Goal: Information Seeking & Learning: Learn about a topic

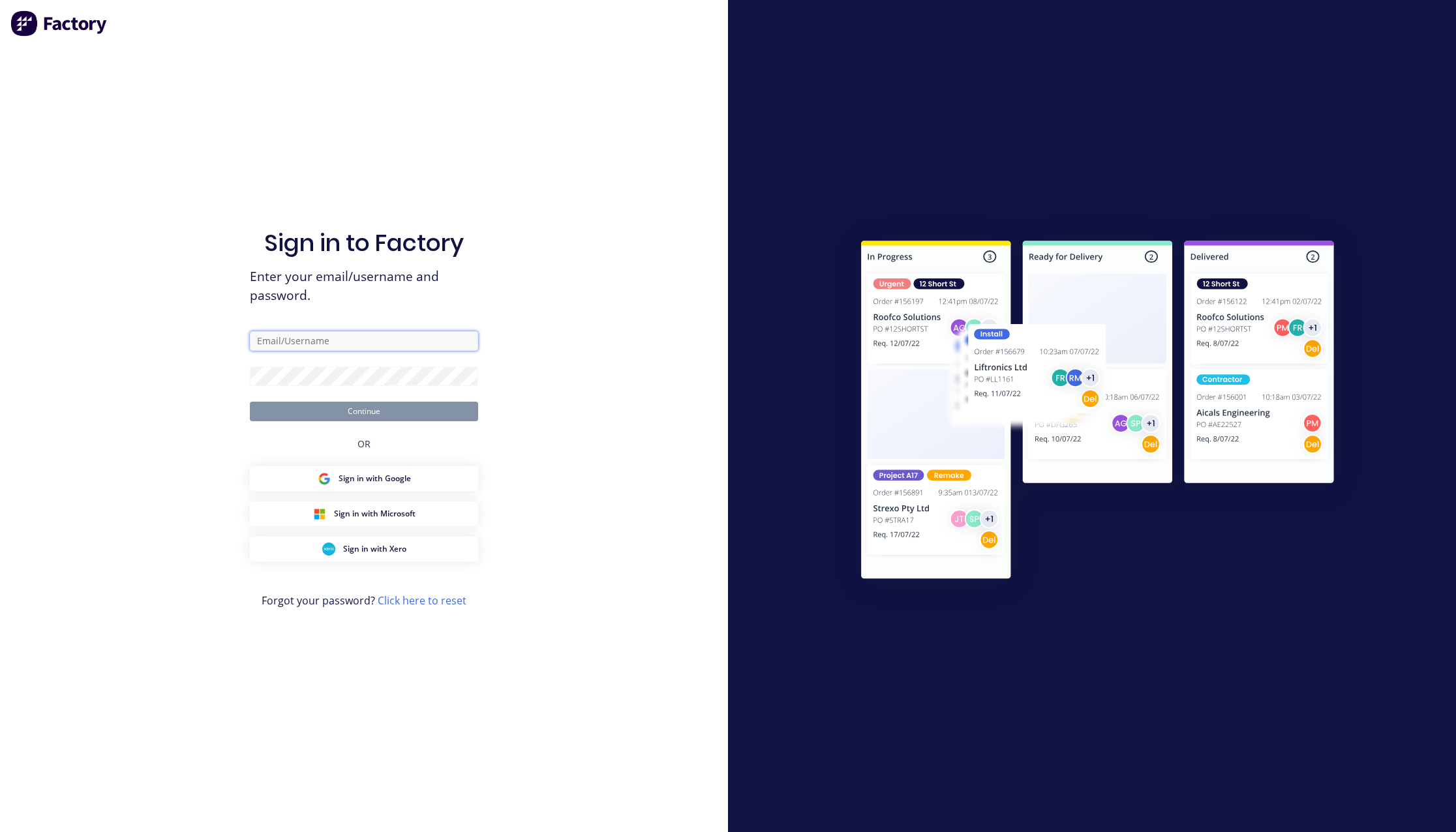
click at [349, 333] on input "text" at bounding box center [364, 341] width 228 height 19
paste input "karmela+default@Scrs.net.au"
type input "karmela+default@Scrs.net.au"
click at [1021, 161] on div at bounding box center [1092, 416] width 728 height 832
click at [579, 381] on div "Sign in to Factory Enter your email/username and password. karmela+default@Scrs…" at bounding box center [364, 416] width 728 height 832
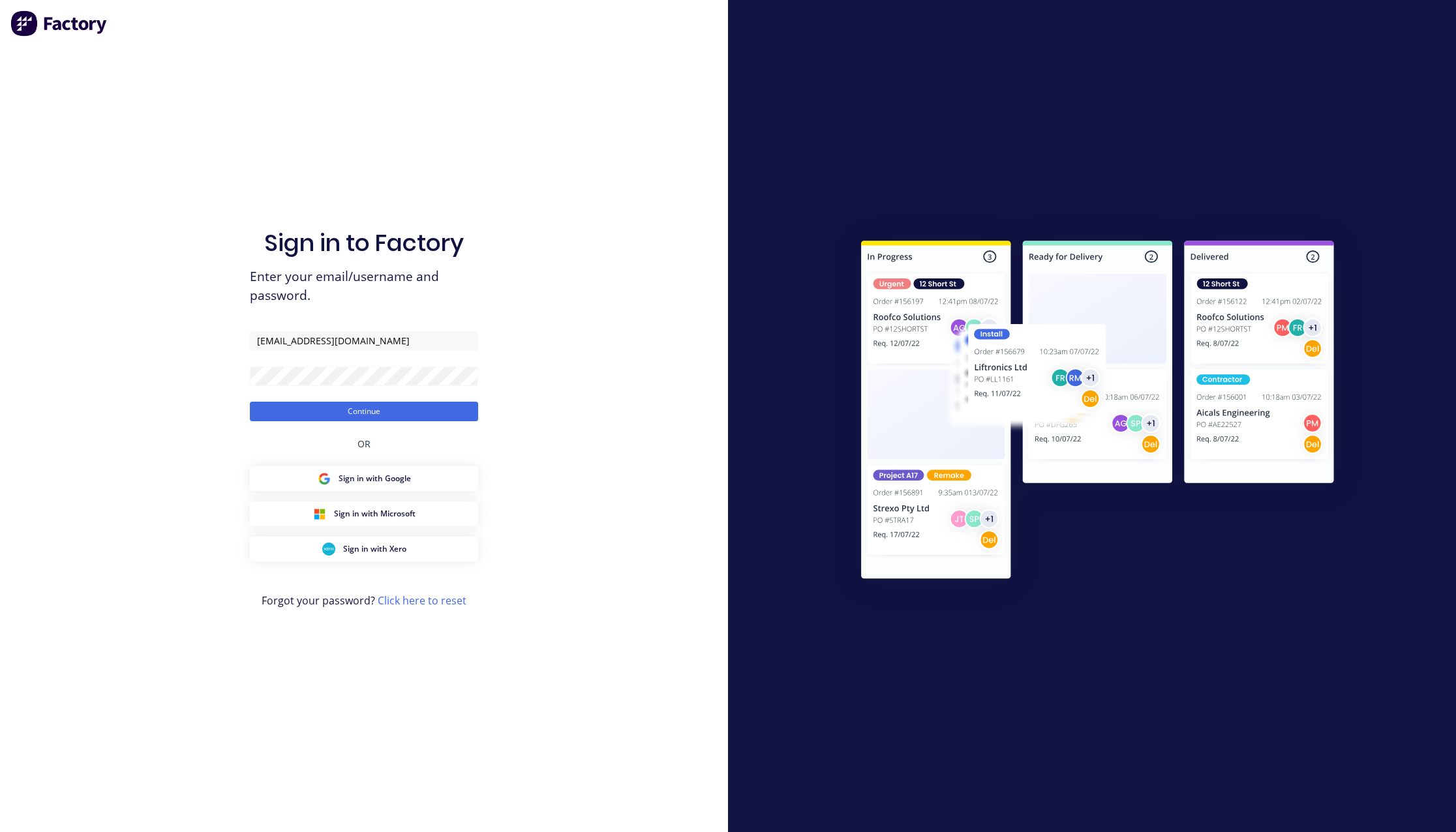
click at [592, 270] on div "Sign in to Factory Enter your email/username and password. karmela+default@Scrs…" at bounding box center [364, 416] width 728 height 832
click at [424, 420] on button "Continue" at bounding box center [364, 412] width 228 height 19
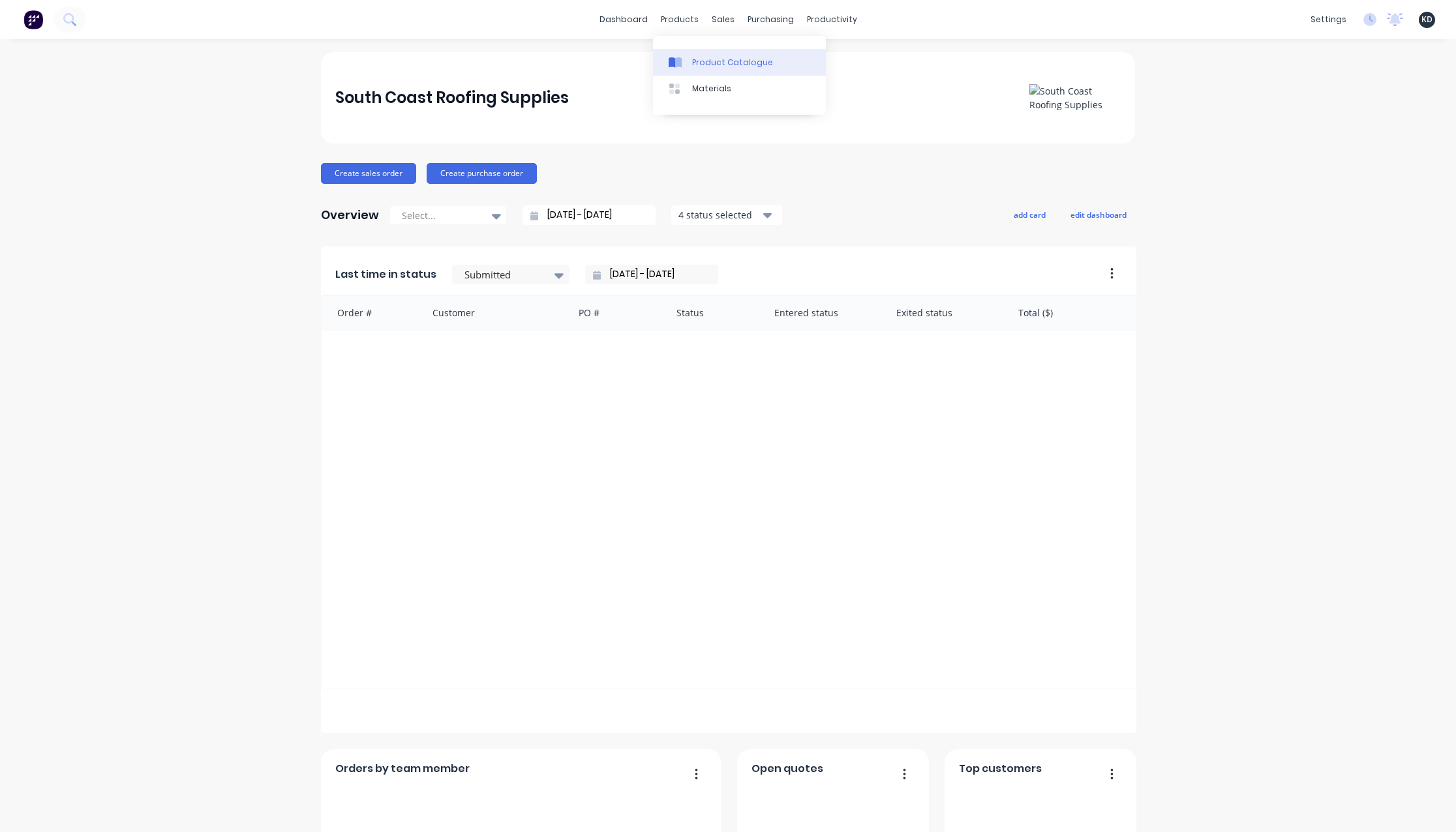
click at [693, 55] on link "Product Catalogue" at bounding box center [740, 61] width 173 height 26
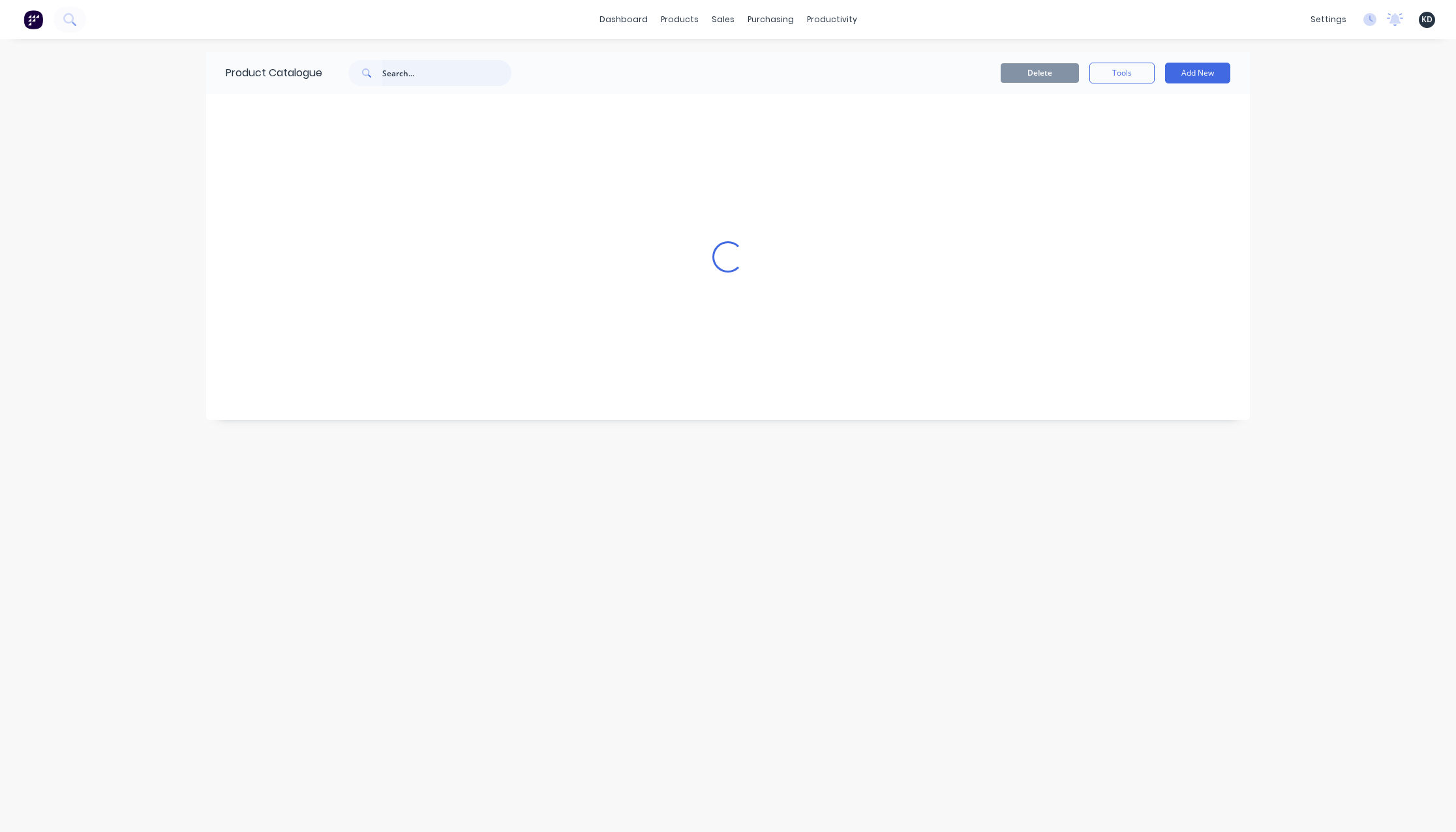
click at [409, 72] on input "text" at bounding box center [446, 72] width 129 height 26
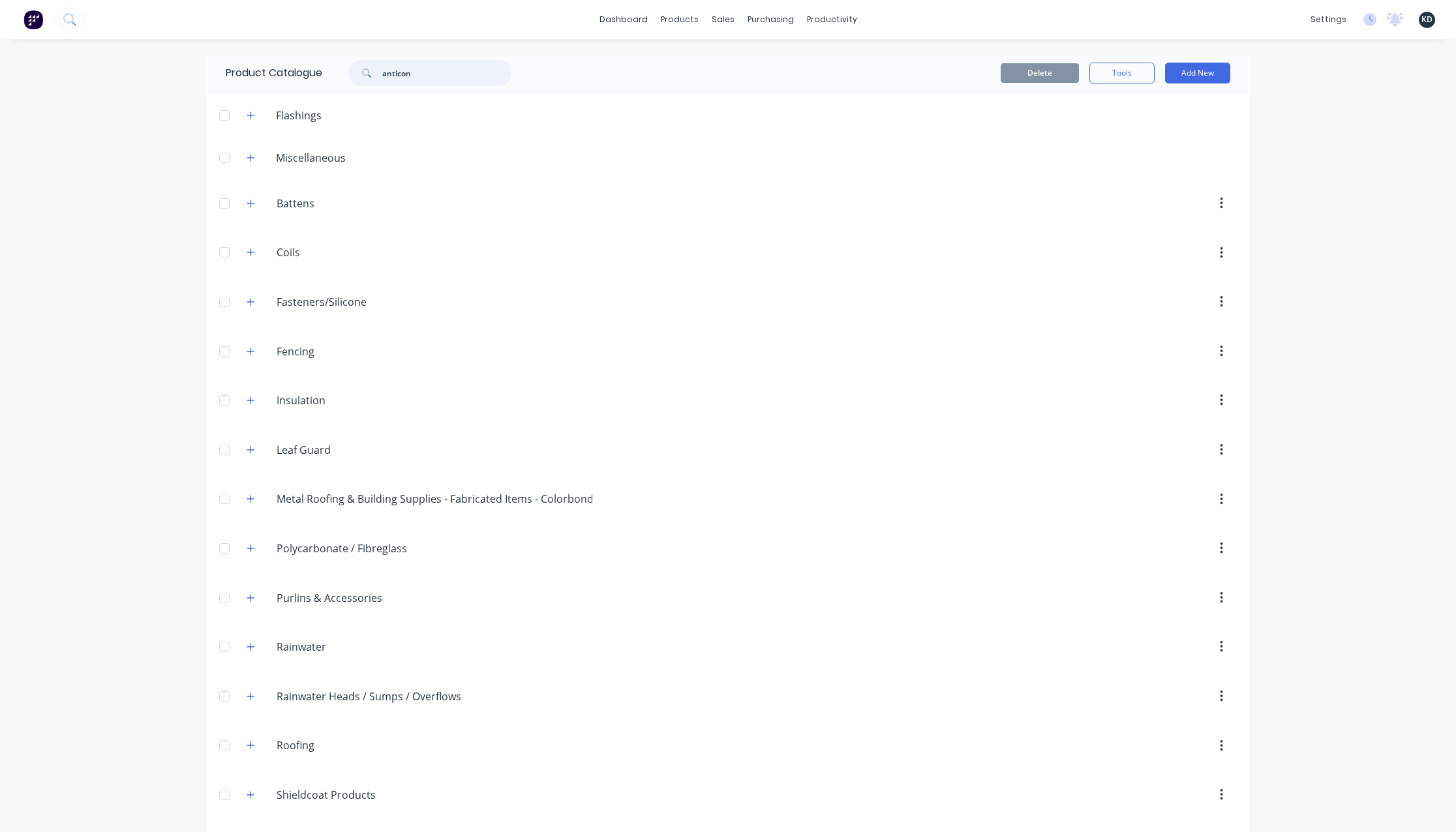
type input "anticon"
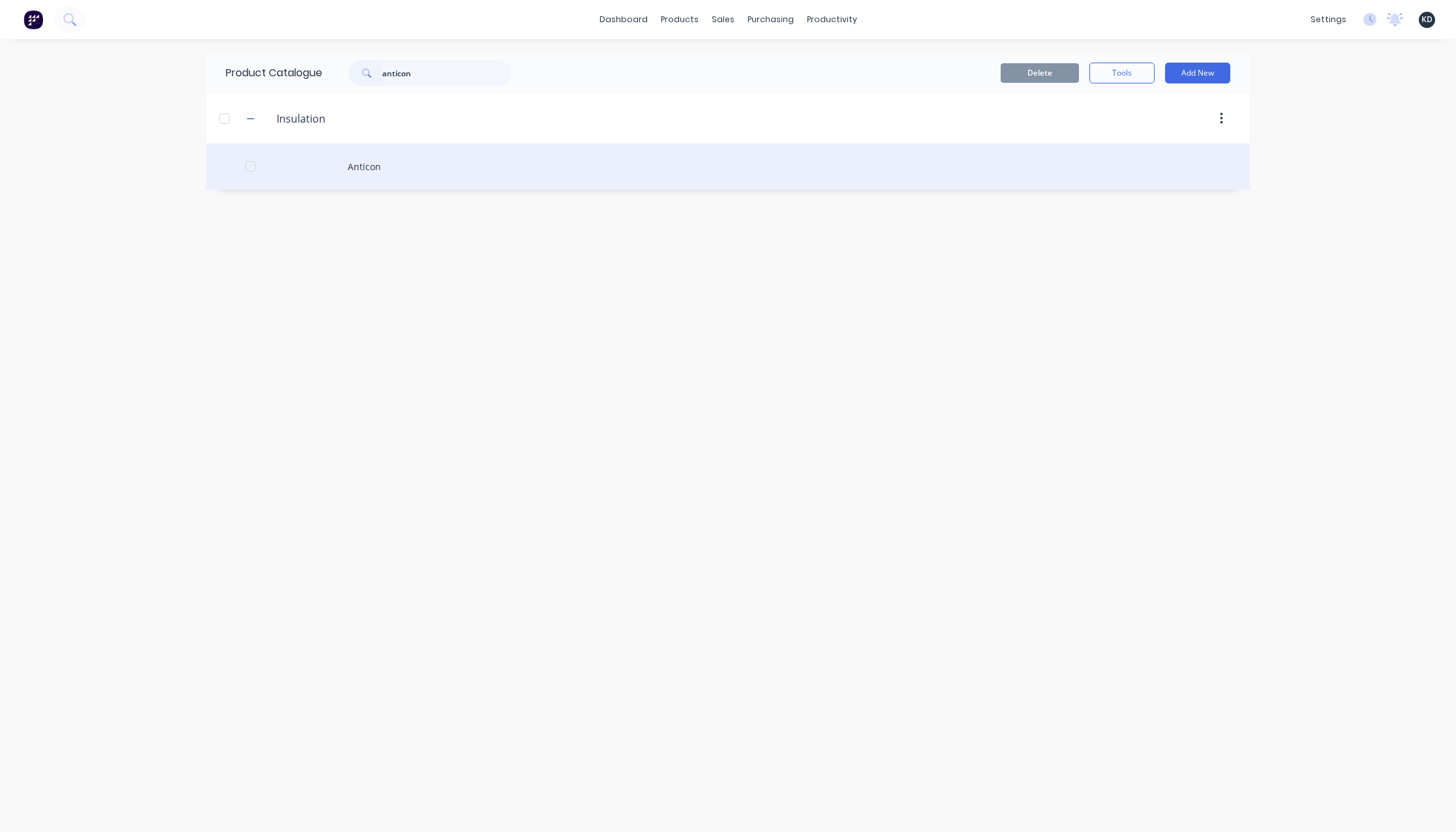
click at [442, 159] on div "Anticon" at bounding box center [728, 166] width 1044 height 47
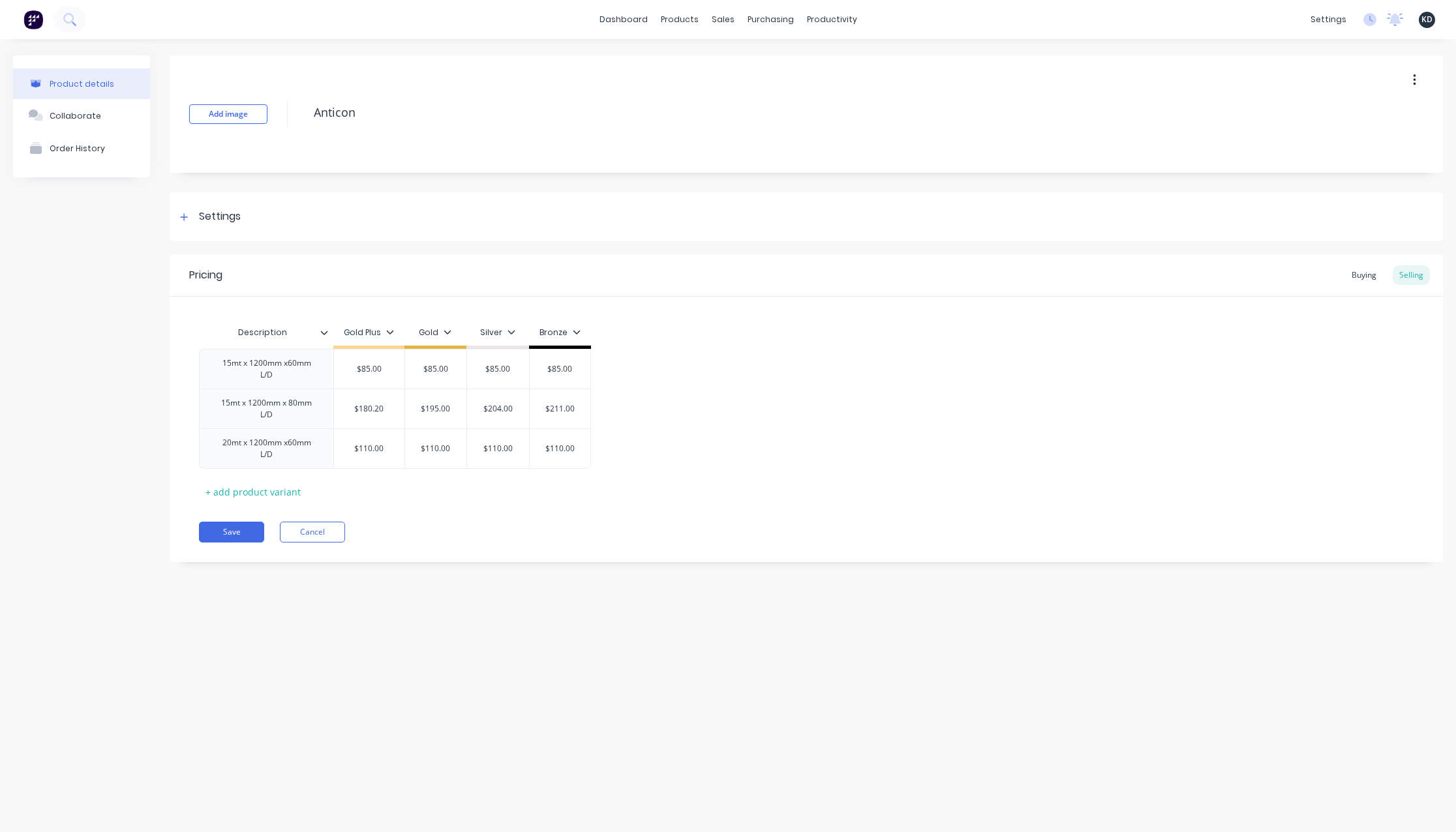
click at [551, 688] on div "Product details Collaborate Order History Add image Anticon Settings Product Op…" at bounding box center [728, 423] width 1456 height 767
click at [219, 230] on div "Settings" at bounding box center [806, 216] width 1273 height 49
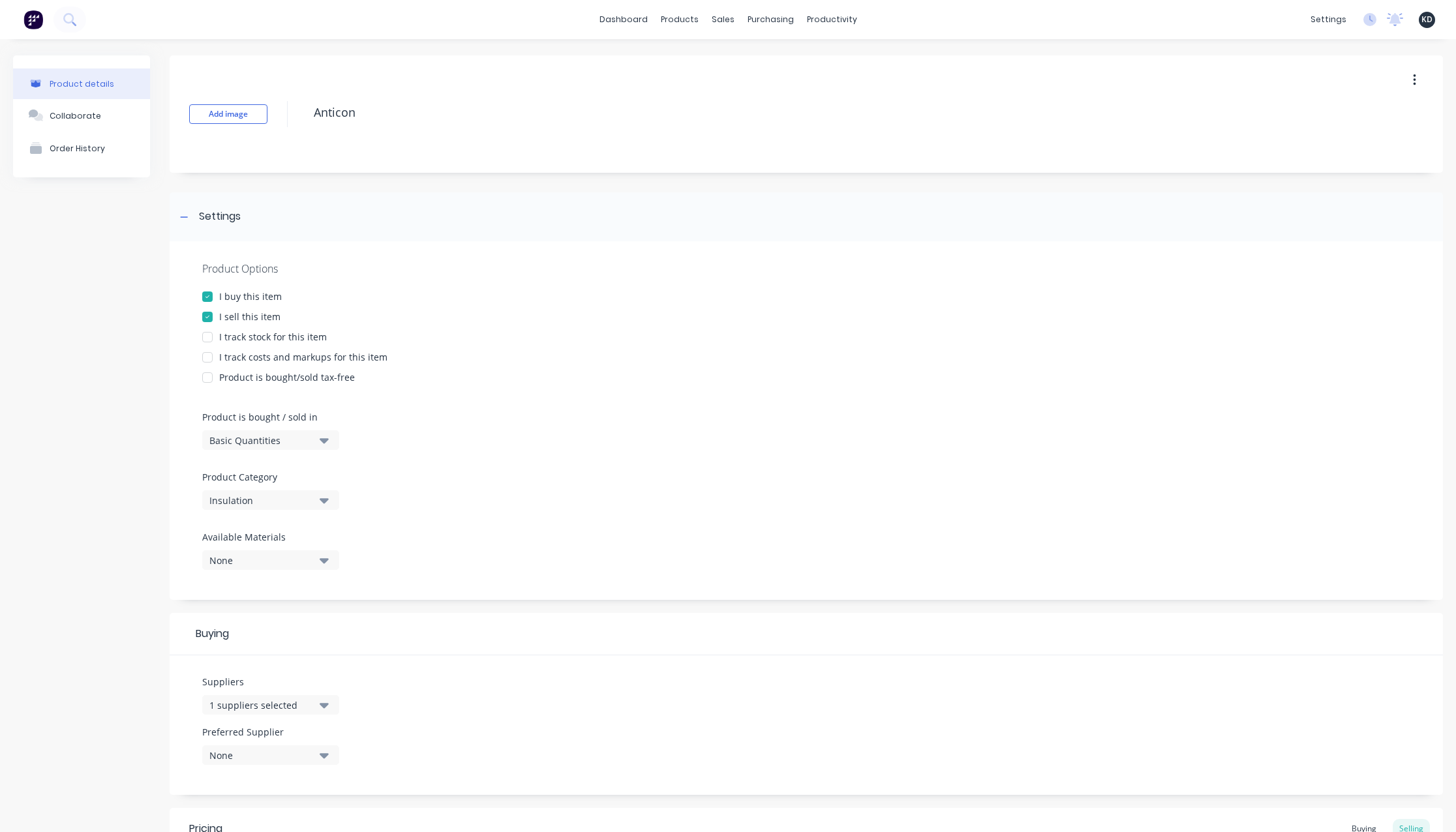
click at [91, 360] on div "Product details Collaborate Order History" at bounding box center [81, 596] width 137 height 1080
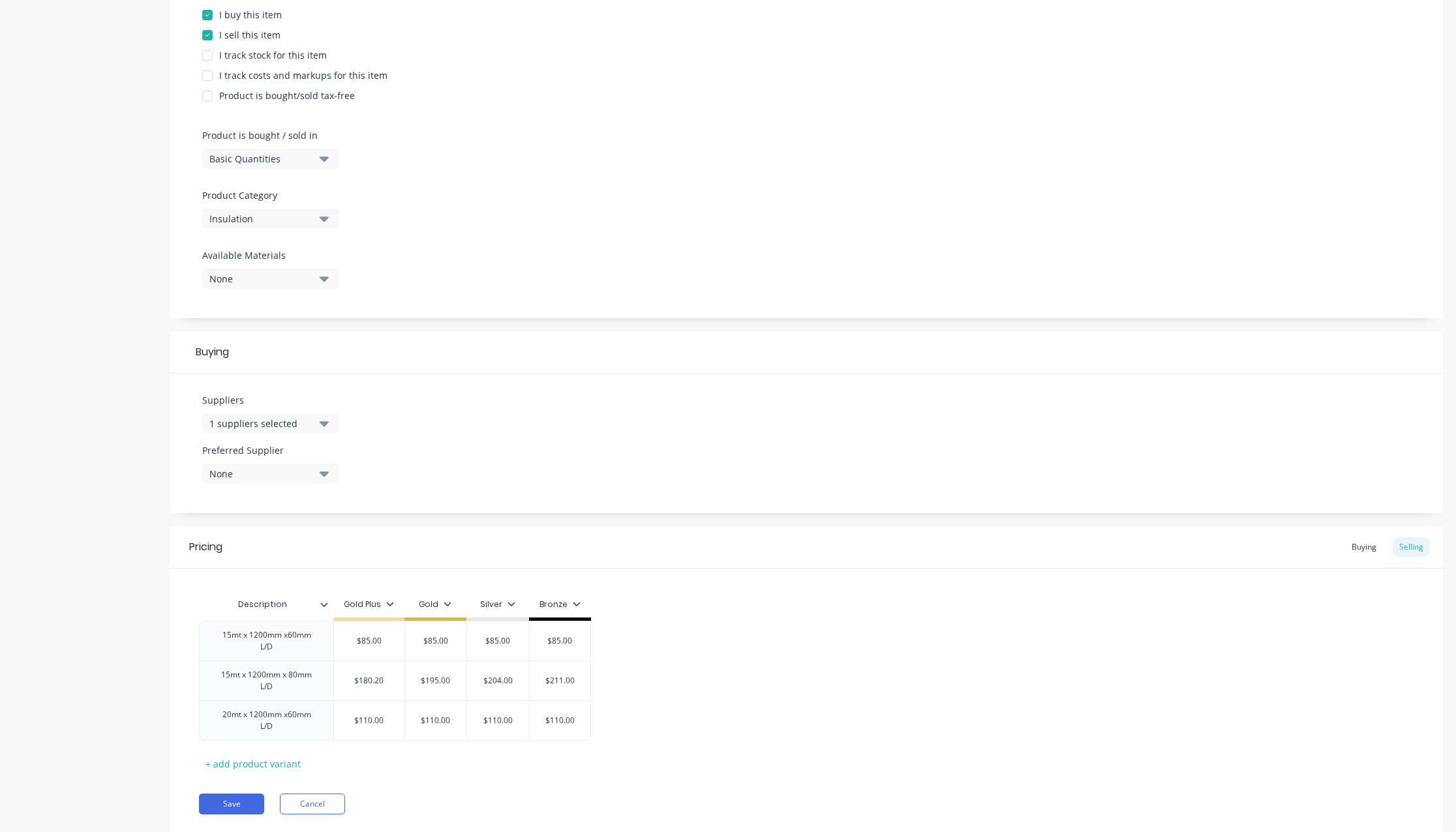
scroll to position [319, 0]
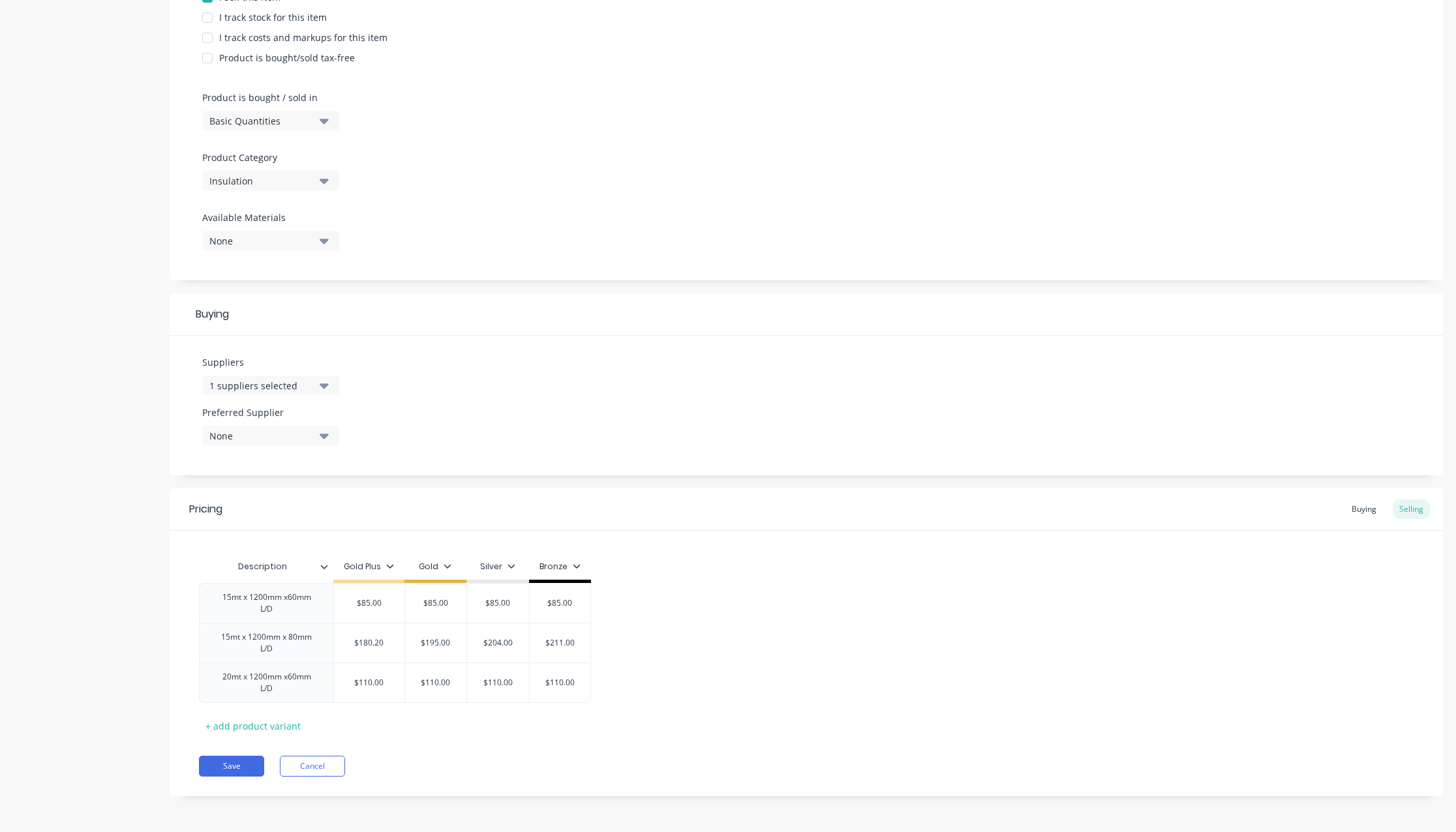
click at [135, 338] on div "Product details Collaborate Order History" at bounding box center [81, 276] width 137 height 1080
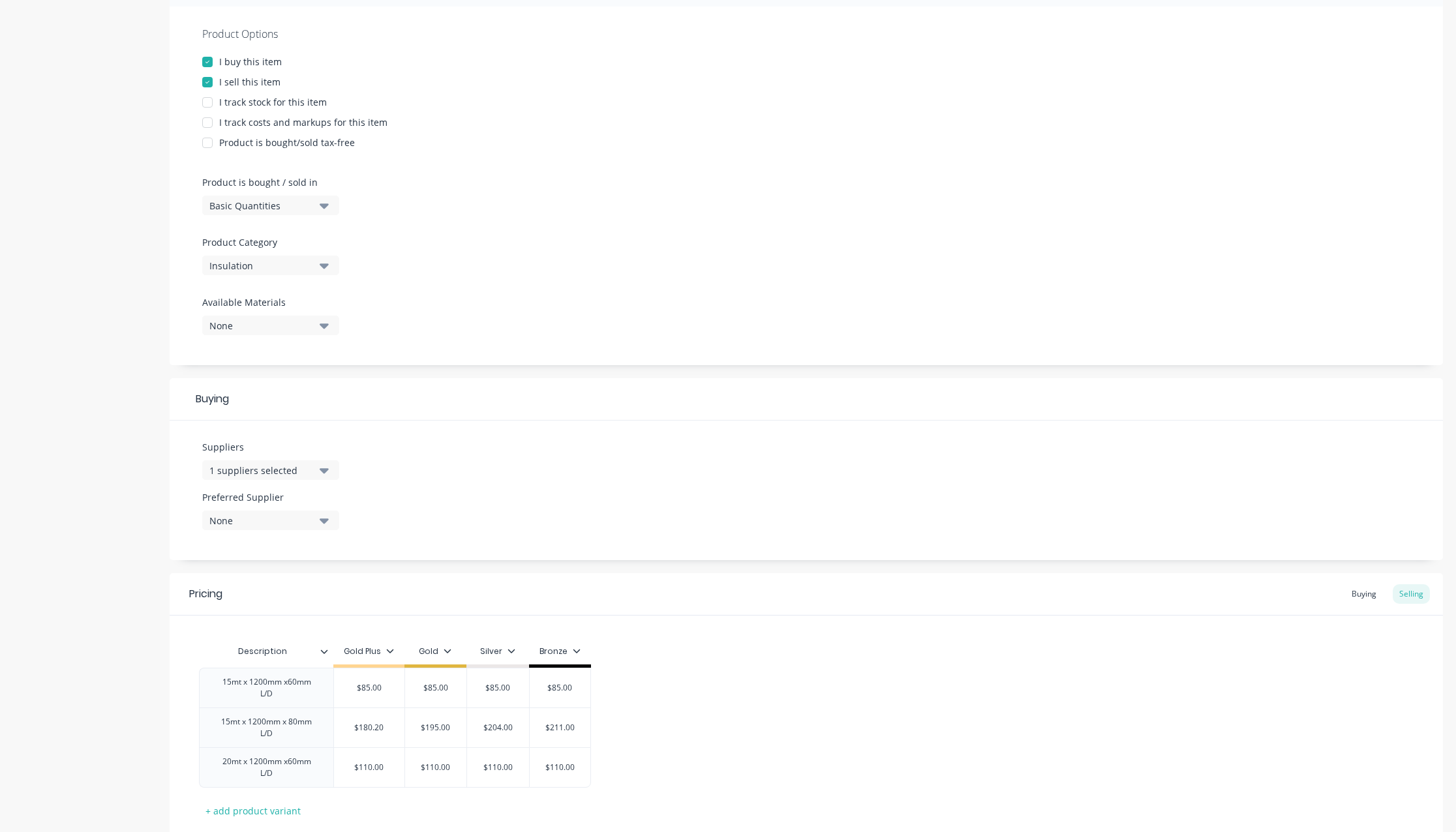
scroll to position [0, 0]
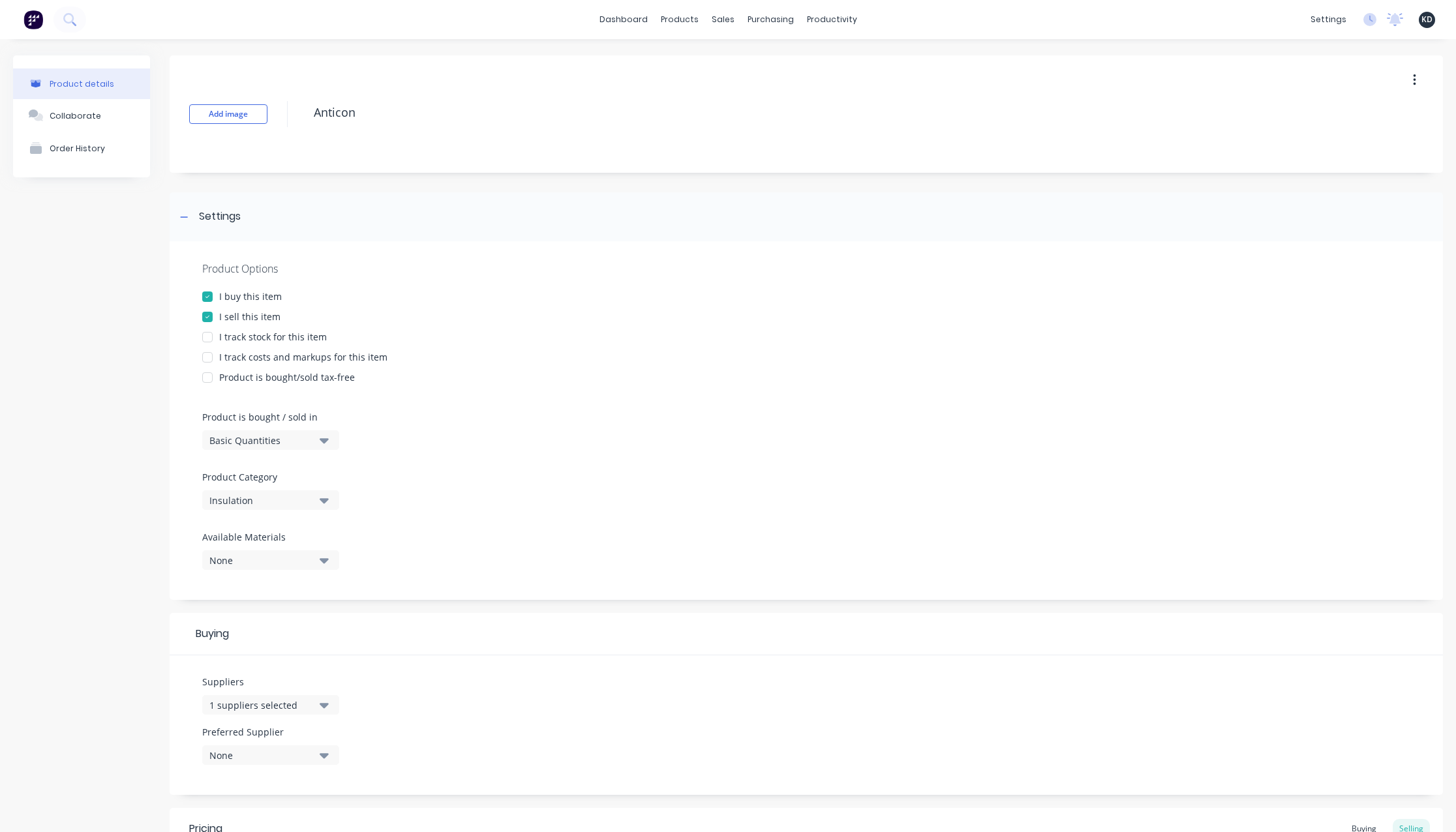
click at [82, 414] on div "Product details Collaborate Order History" at bounding box center [81, 596] width 137 height 1080
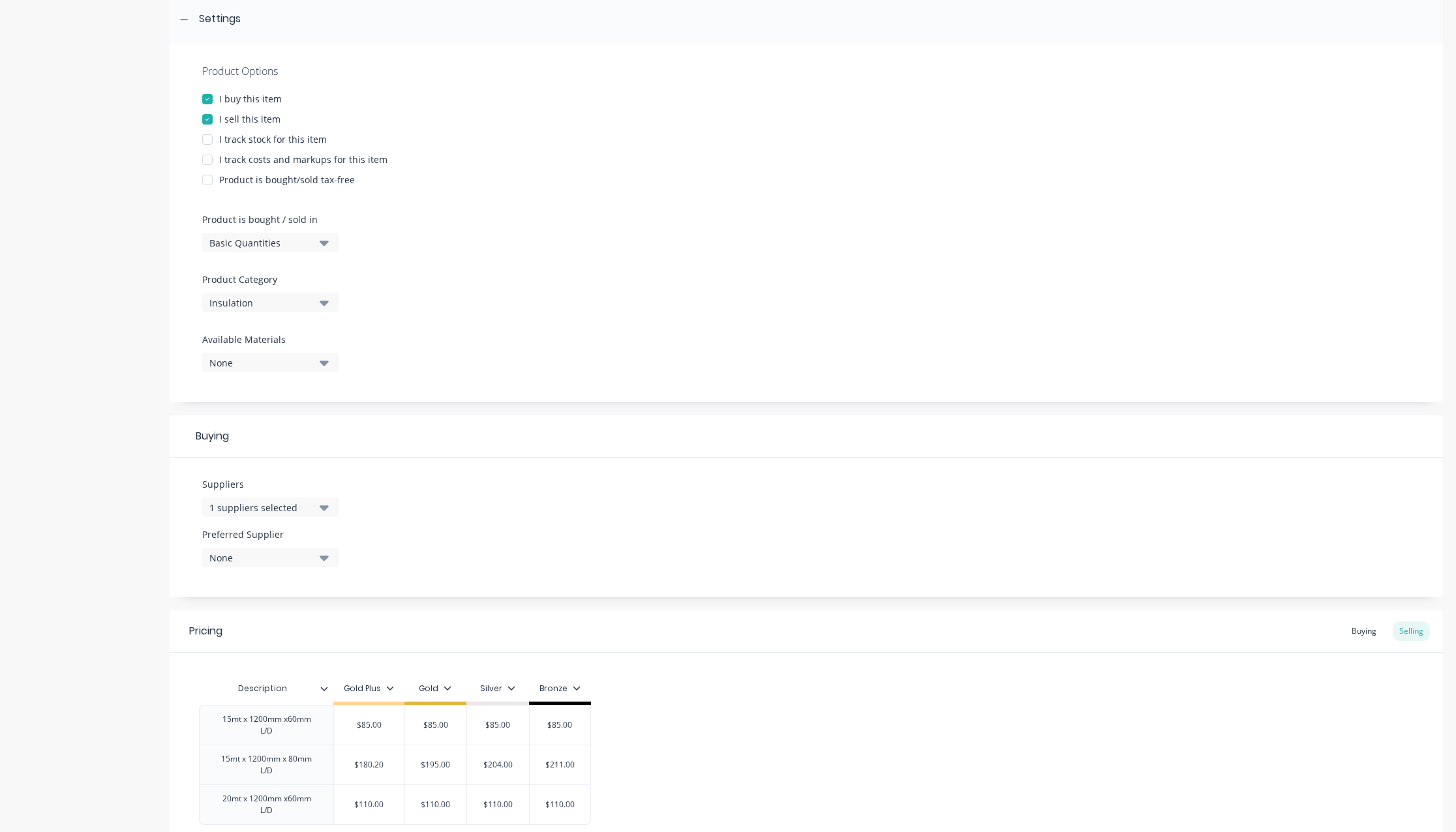
scroll to position [319, 0]
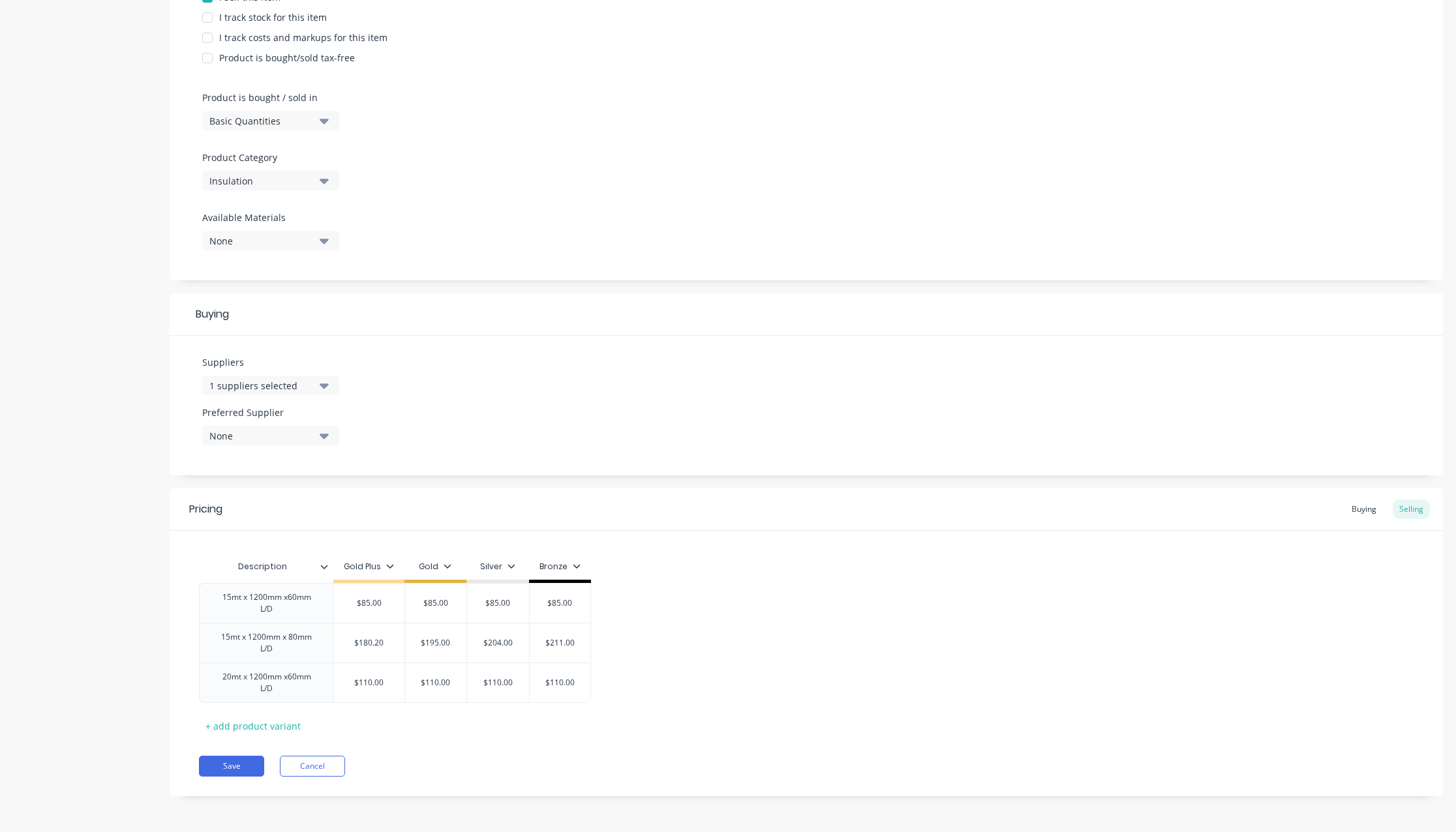
click at [873, 514] on div "Pricing Buying Selling" at bounding box center [806, 509] width 1273 height 42
click at [81, 366] on div "Product details Collaborate Order History" at bounding box center [81, 276] width 137 height 1080
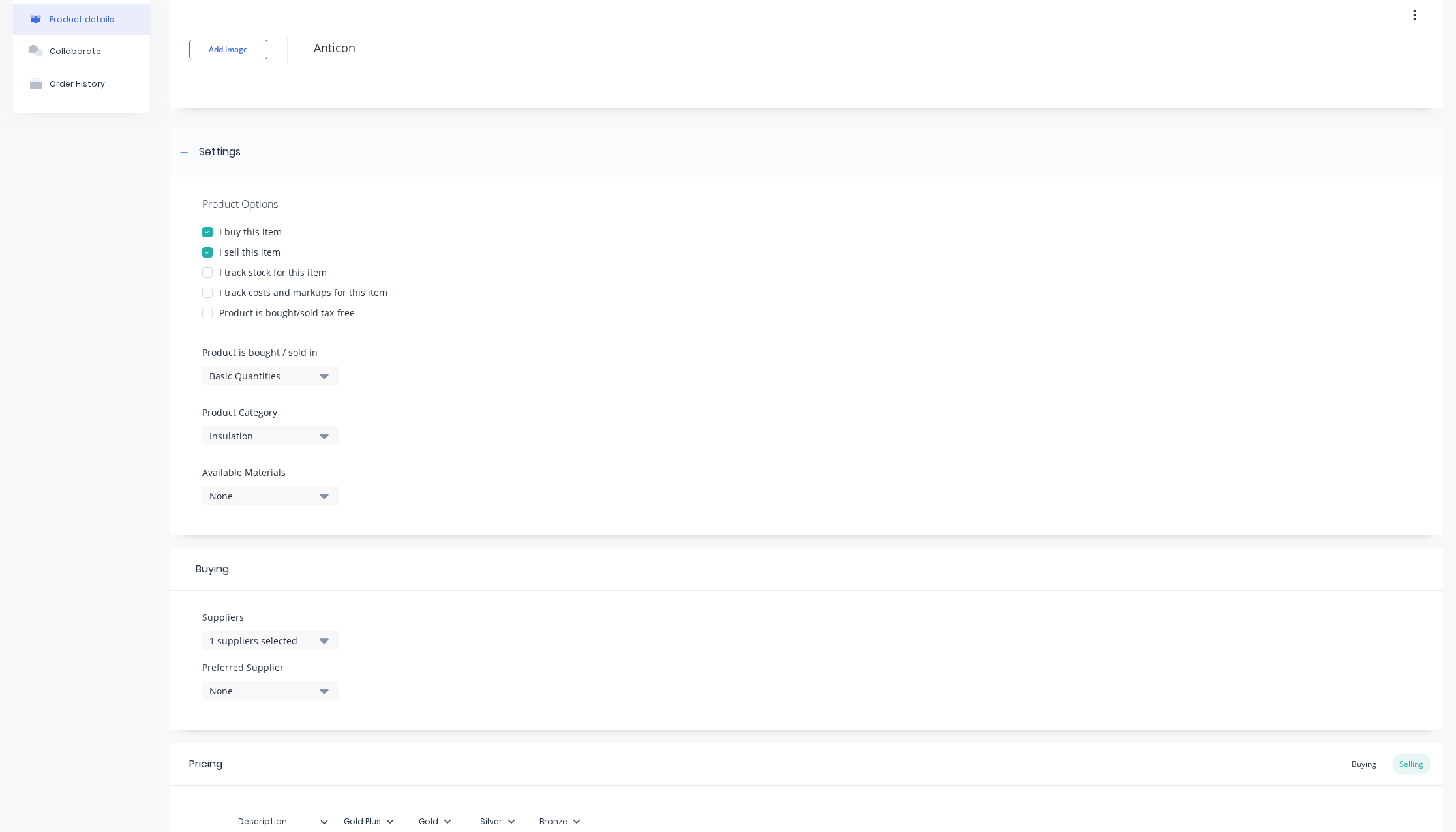
scroll to position [0, 0]
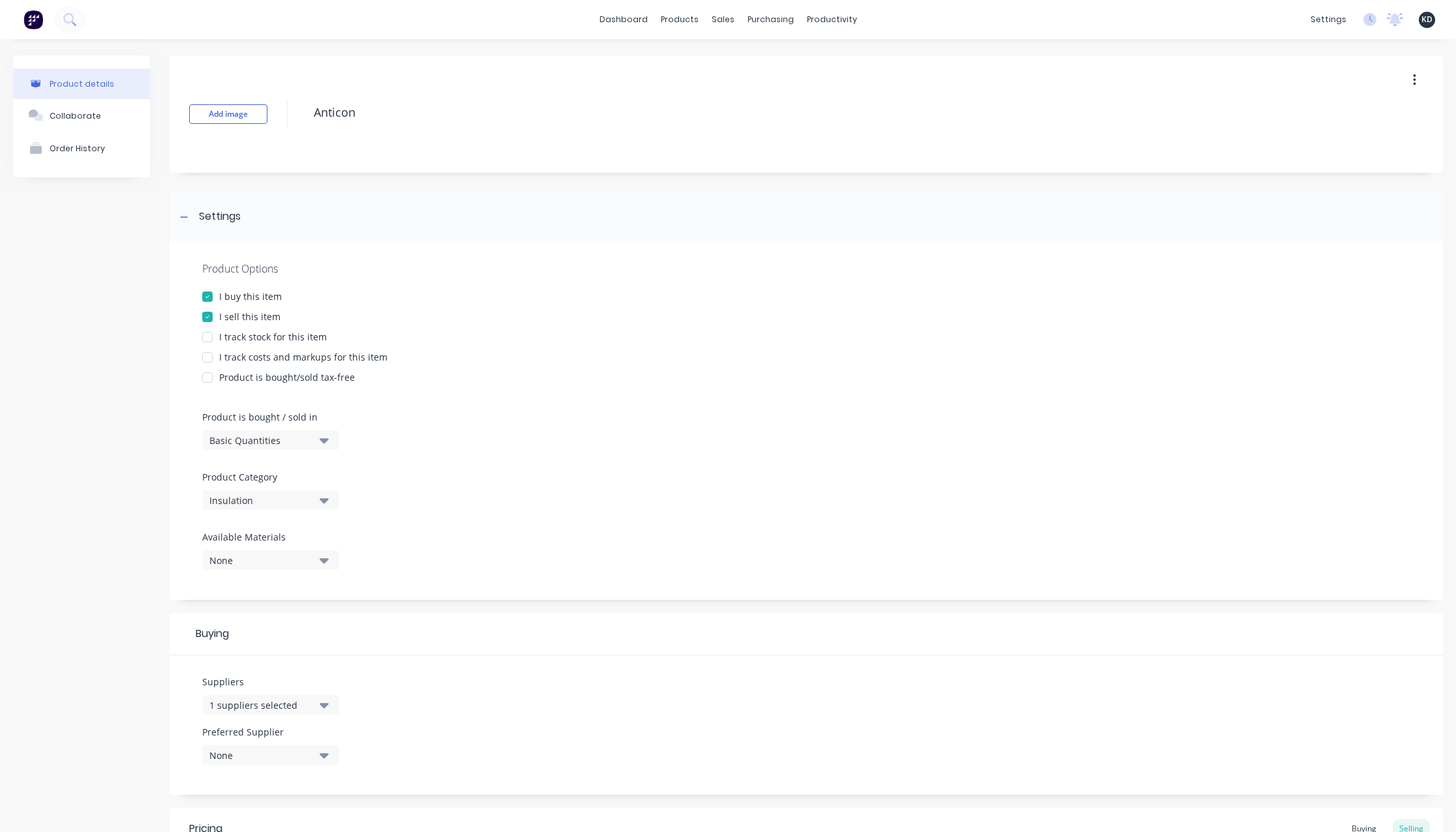
click at [1415, 10] on div "settings No new notifications Mark all as read You have no notifications KD Sou…" at bounding box center [1380, 19] width 152 height 19
click at [1421, 14] on span "KD" at bounding box center [1426, 20] width 11 height 12
click at [92, 383] on div "Product details Collaborate Order History" at bounding box center [81, 596] width 137 height 1080
click at [103, 398] on div "Product details Collaborate Order History" at bounding box center [81, 596] width 137 height 1080
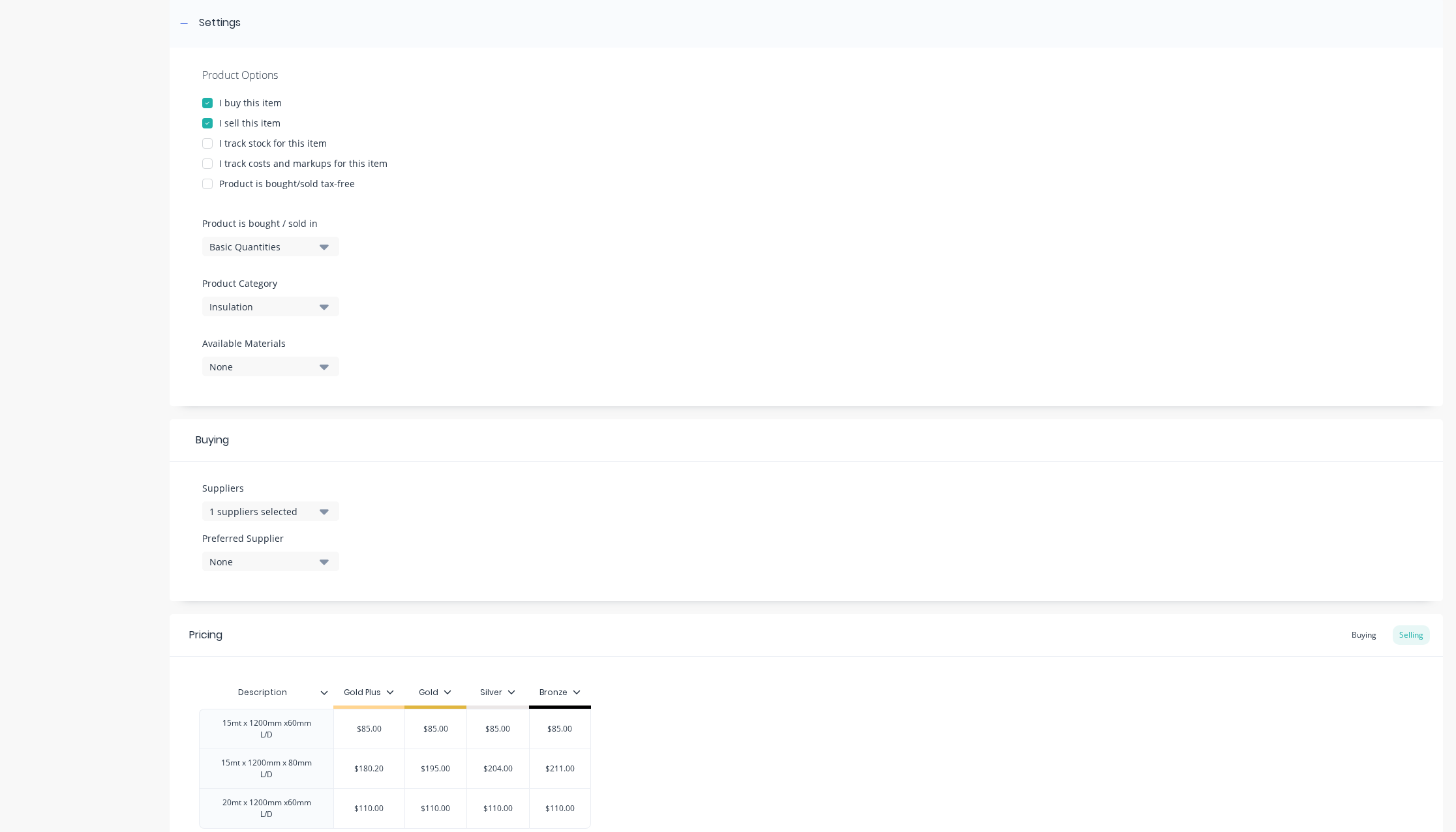
scroll to position [319, 0]
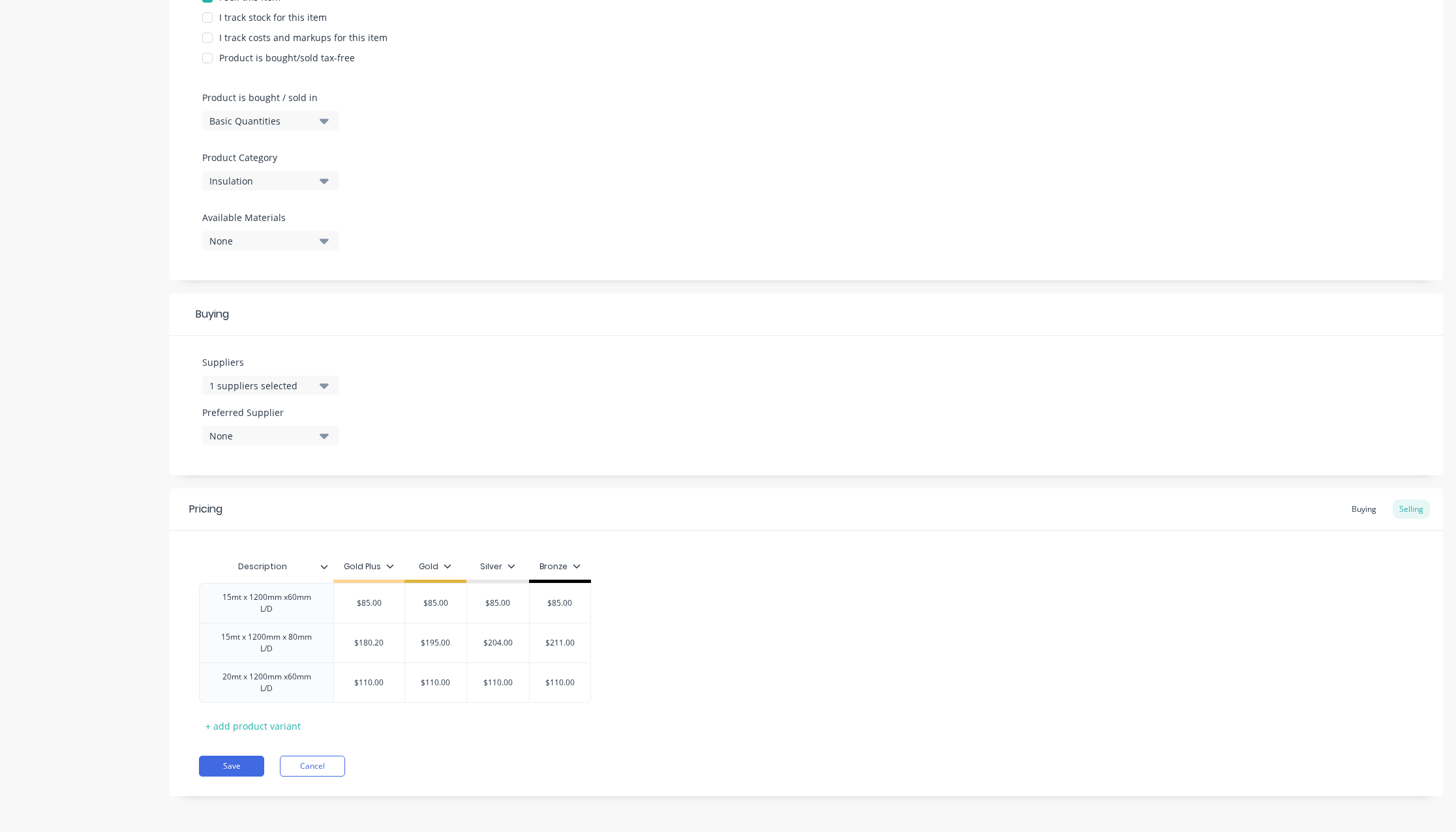
click at [858, 591] on div "15mt x 1200mm x60mm L/D $85.00 $85.00 $85.00 $85.00 15mt x 1200mm x 80mm L/D $1…" at bounding box center [806, 643] width 1214 height 120
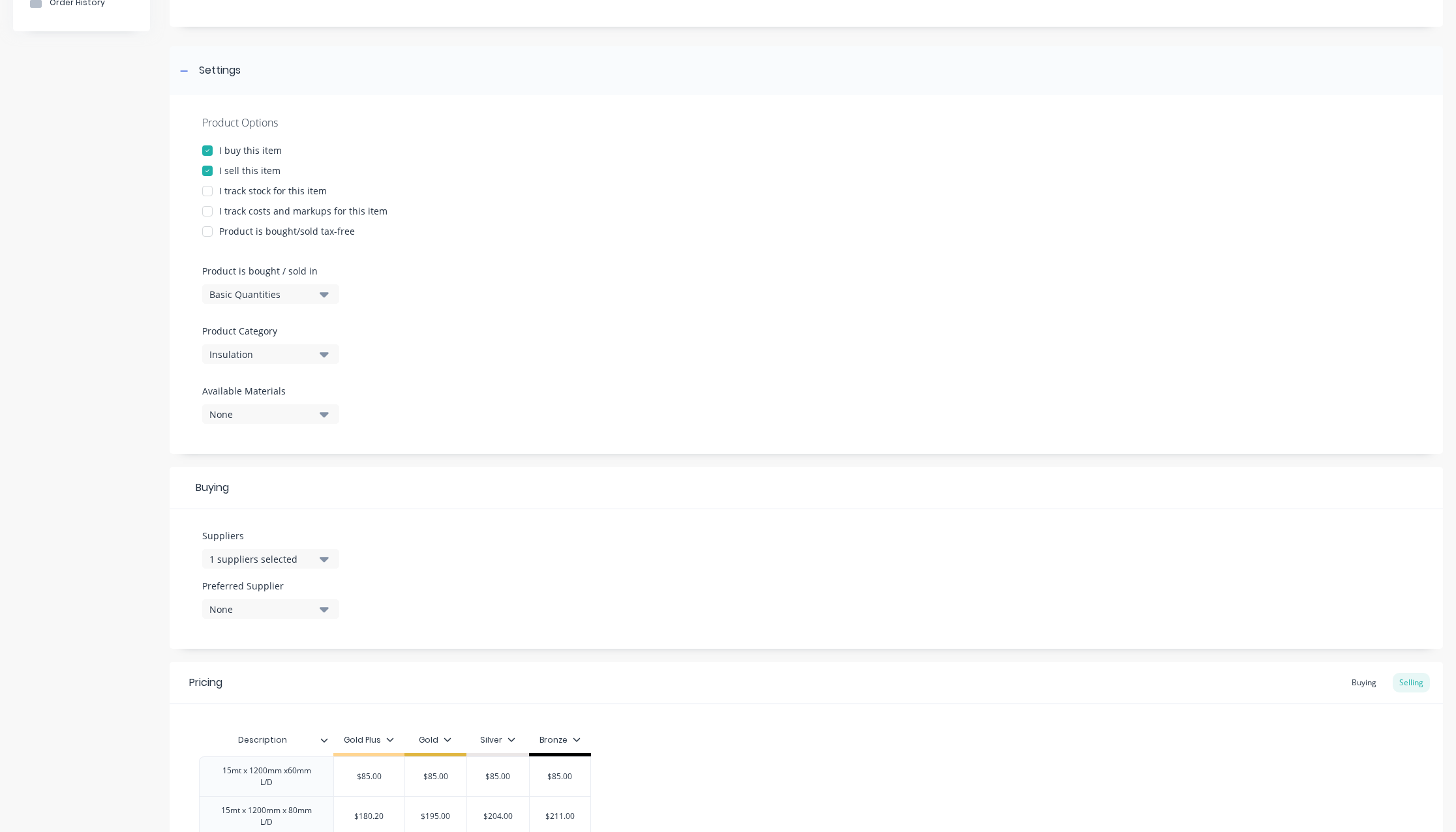
scroll to position [0, 0]
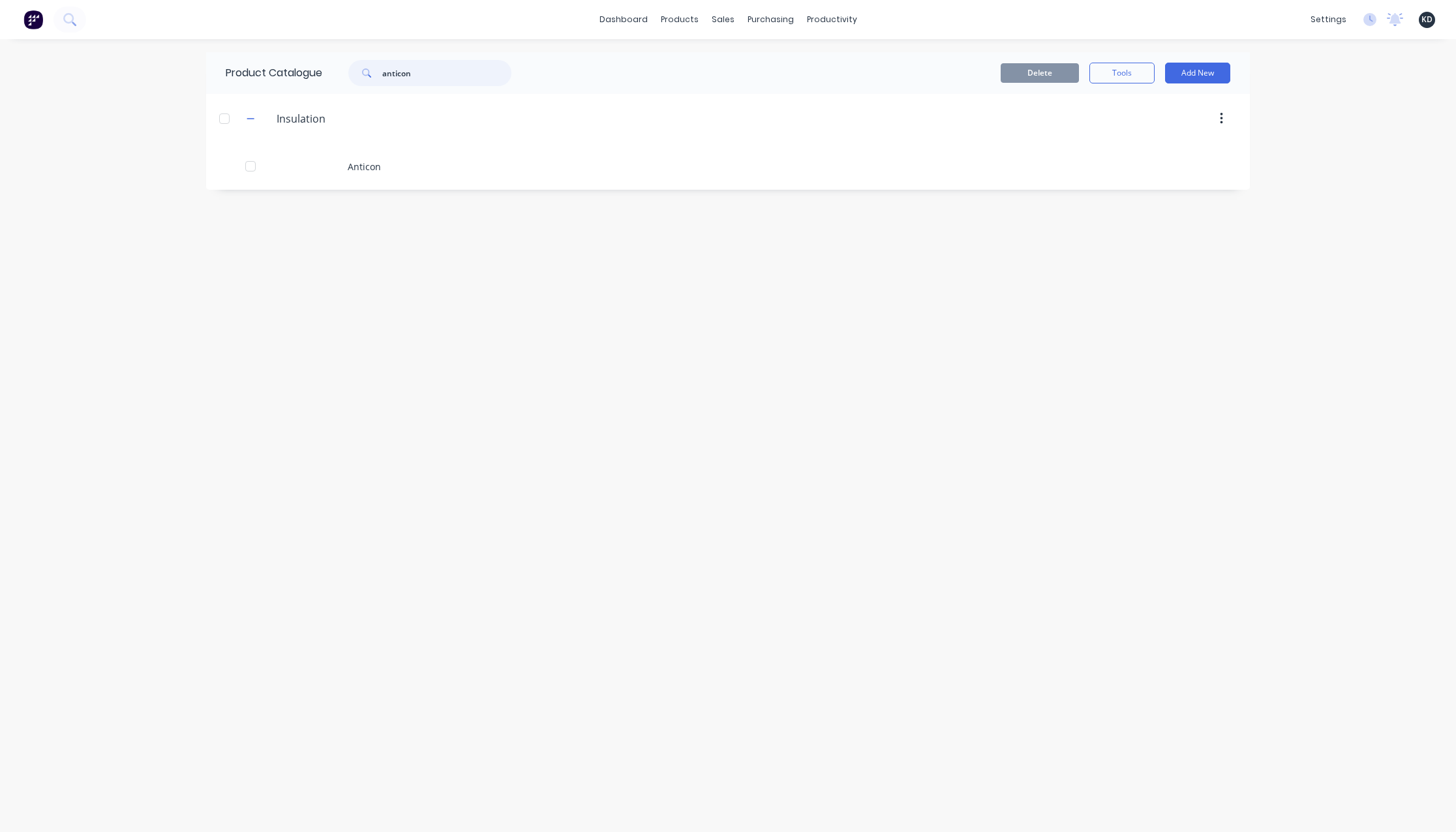
drag, startPoint x: 432, startPoint y: 76, endPoint x: 364, endPoint y: 72, distance: 68.1
click at [364, 72] on div "anticon" at bounding box center [429, 72] width 163 height 26
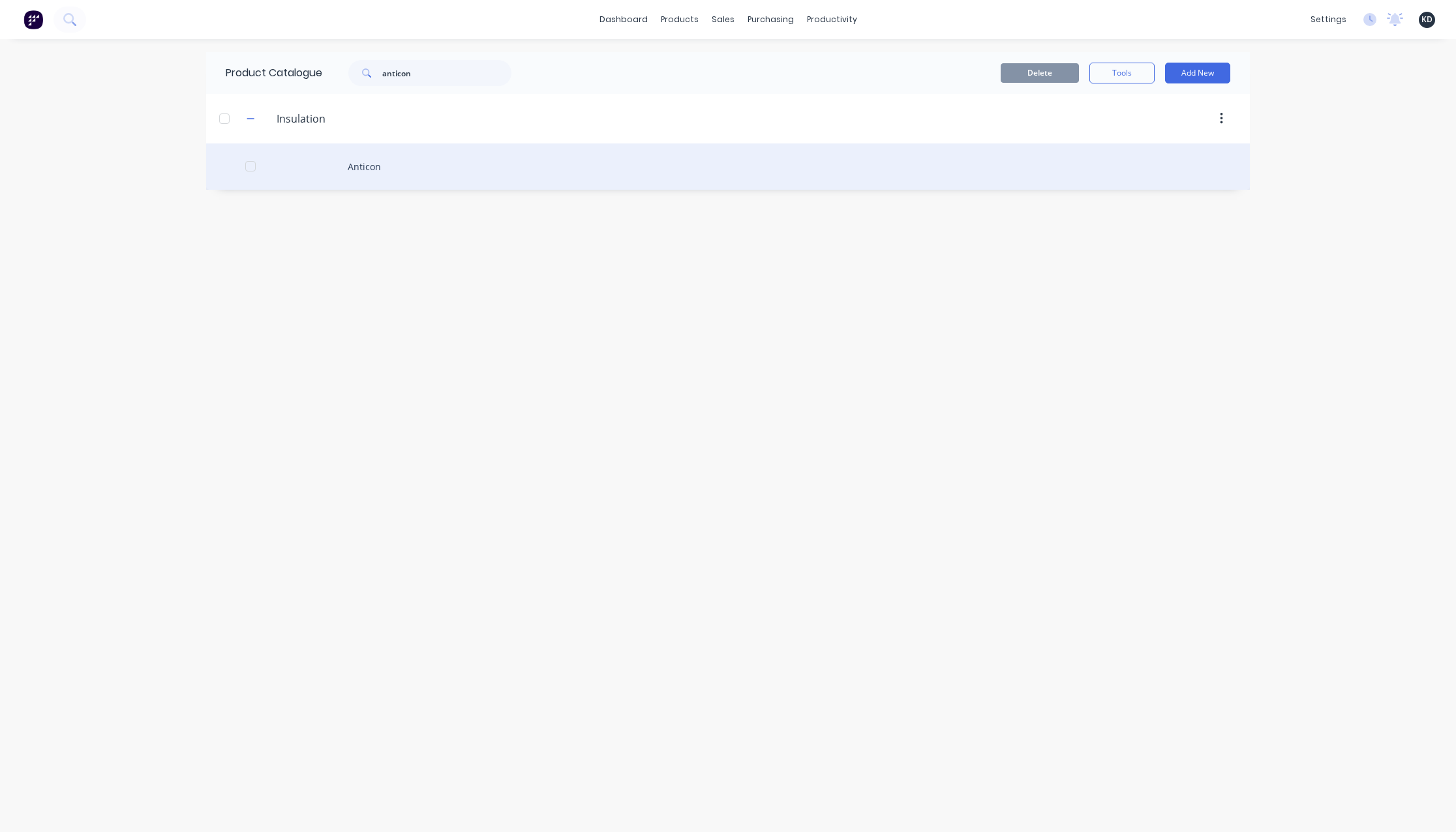
click at [383, 158] on div "Anticon" at bounding box center [728, 166] width 1044 height 47
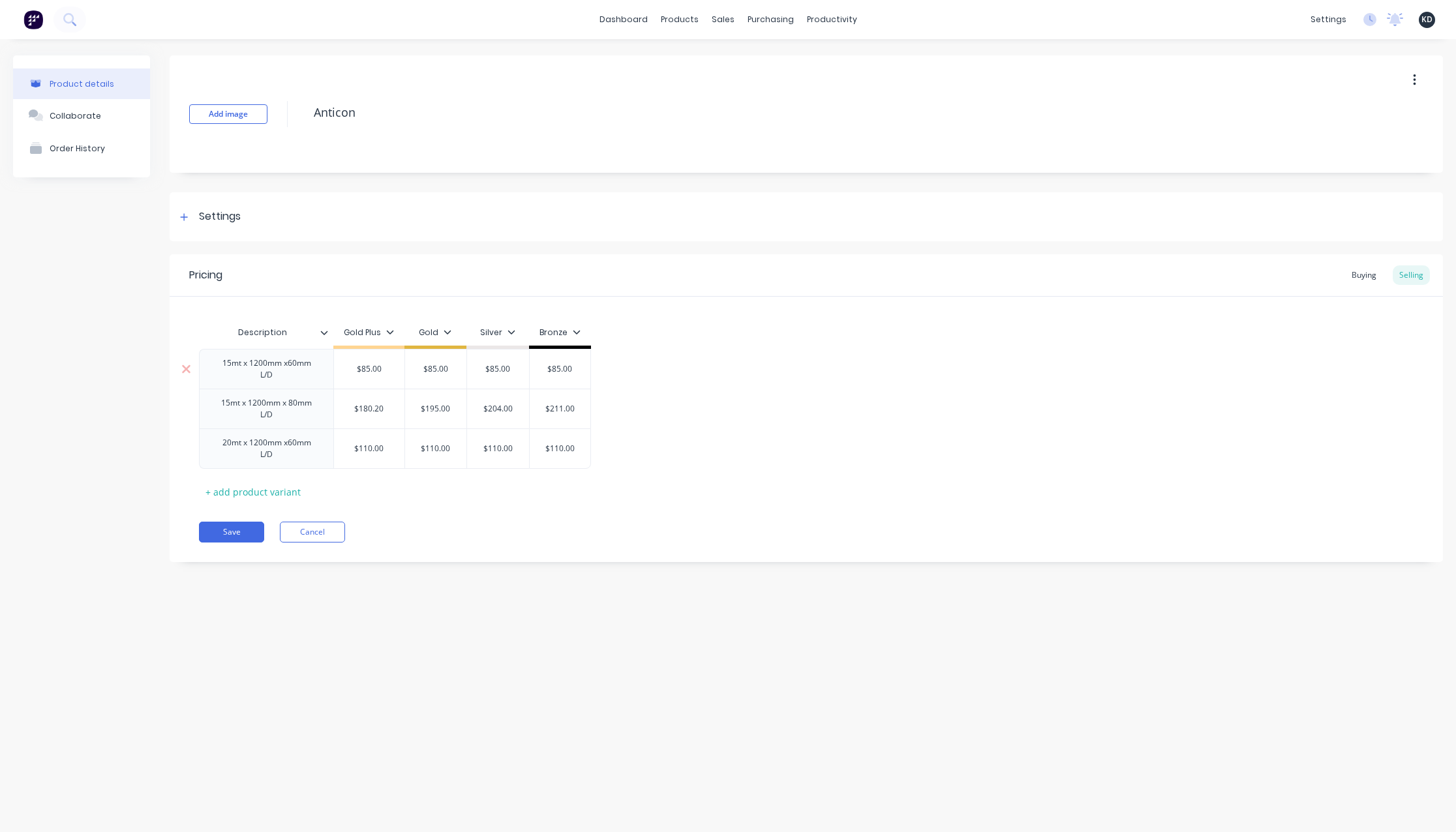
type textarea "x"
click at [237, 221] on div "Settings" at bounding box center [220, 216] width 41 height 16
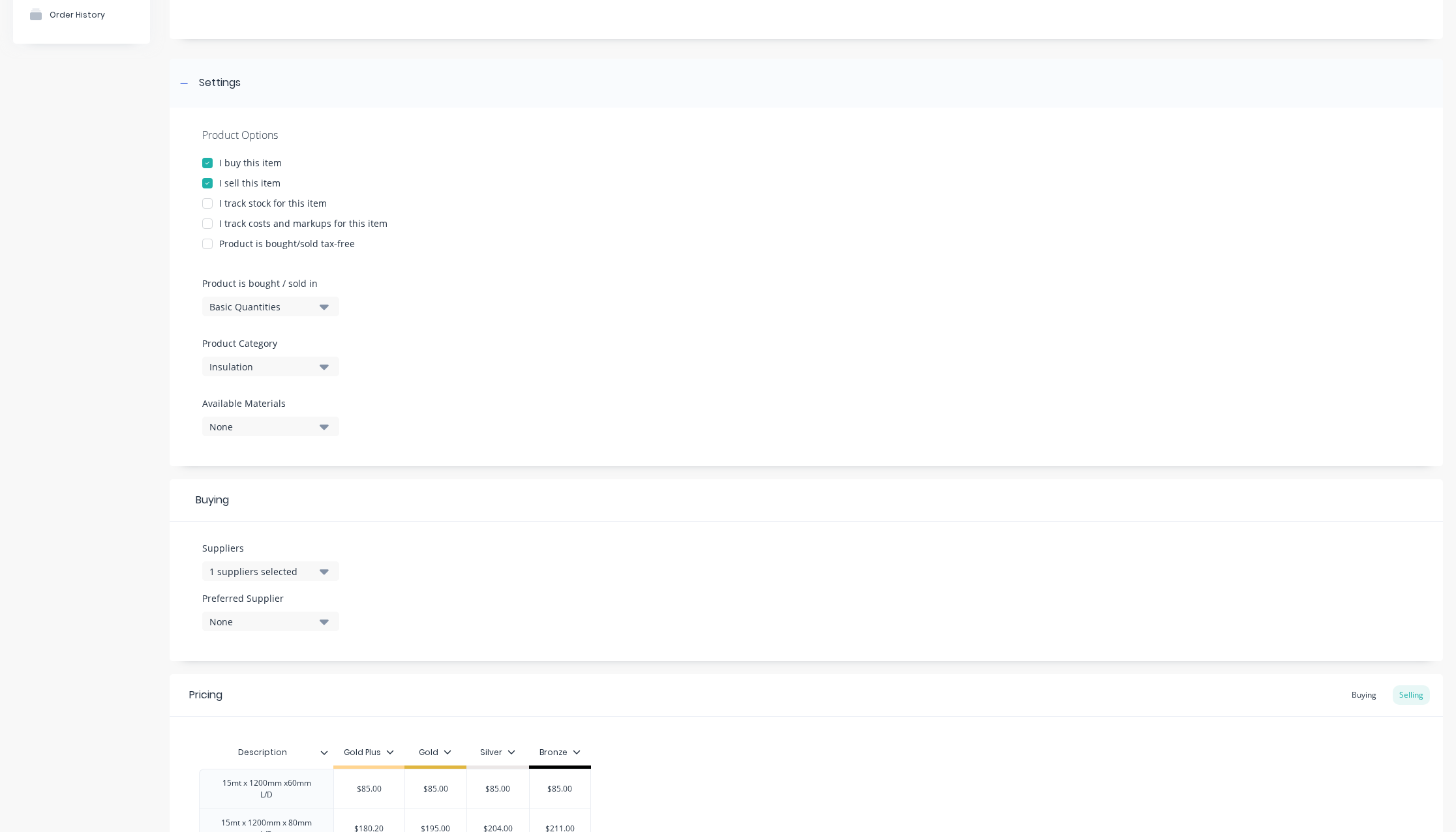
scroll to position [235, 0]
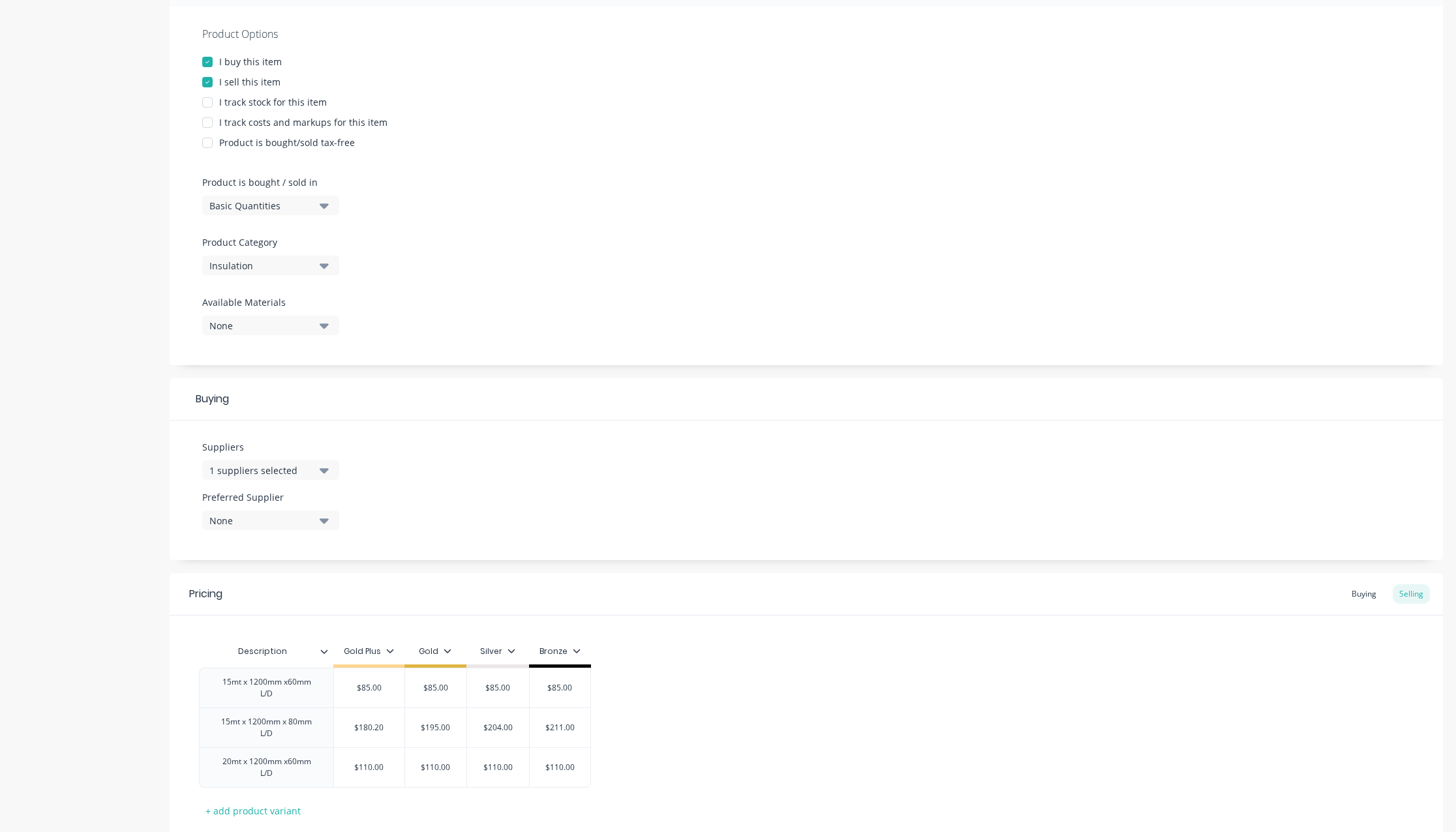
click at [264, 259] on div "Insulation" at bounding box center [261, 265] width 104 height 14
click at [582, 267] on div "Product Options I buy this item I sell this item I track stock for this item I …" at bounding box center [806, 185] width 1273 height 358
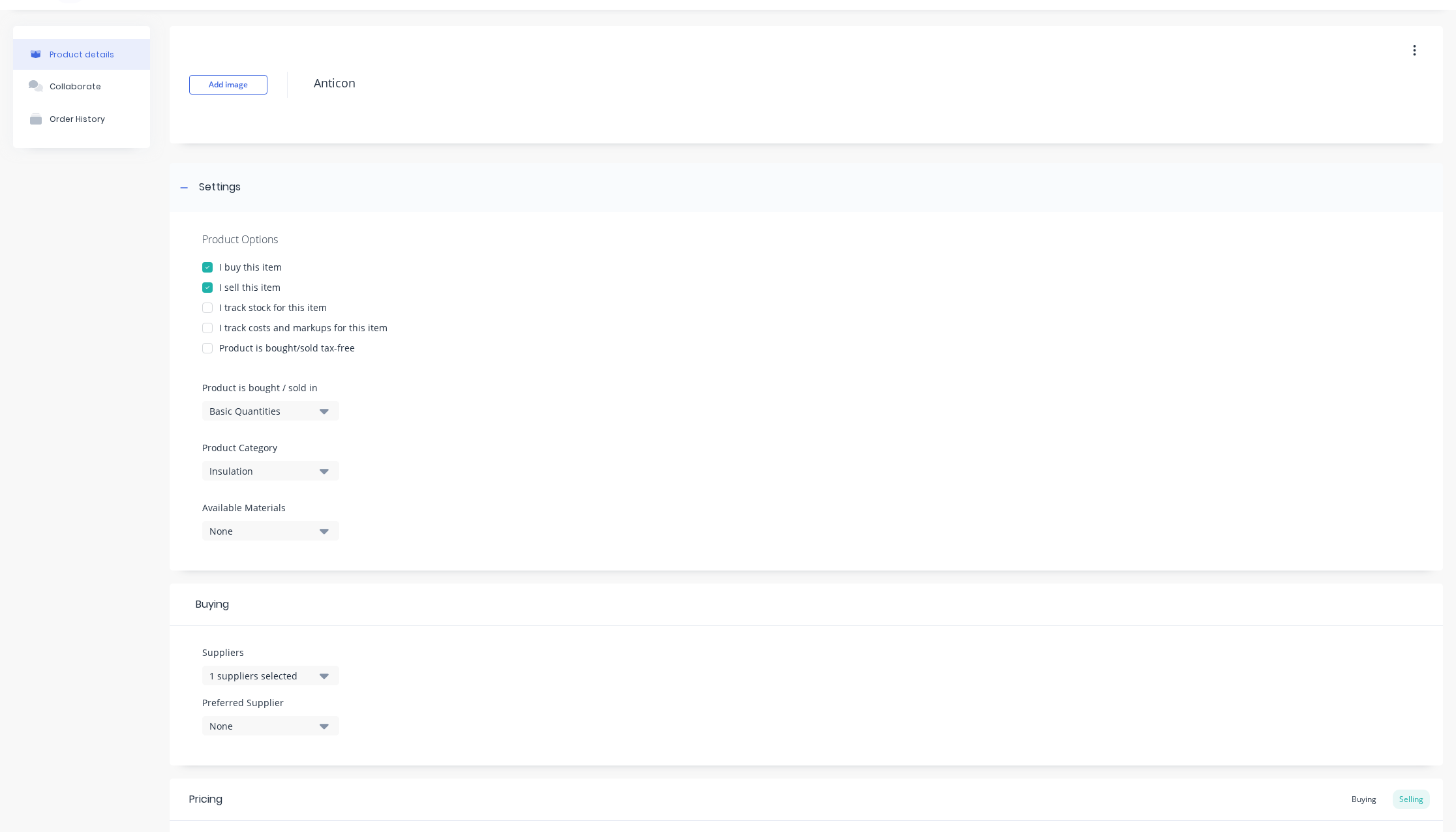
scroll to position [0, 0]
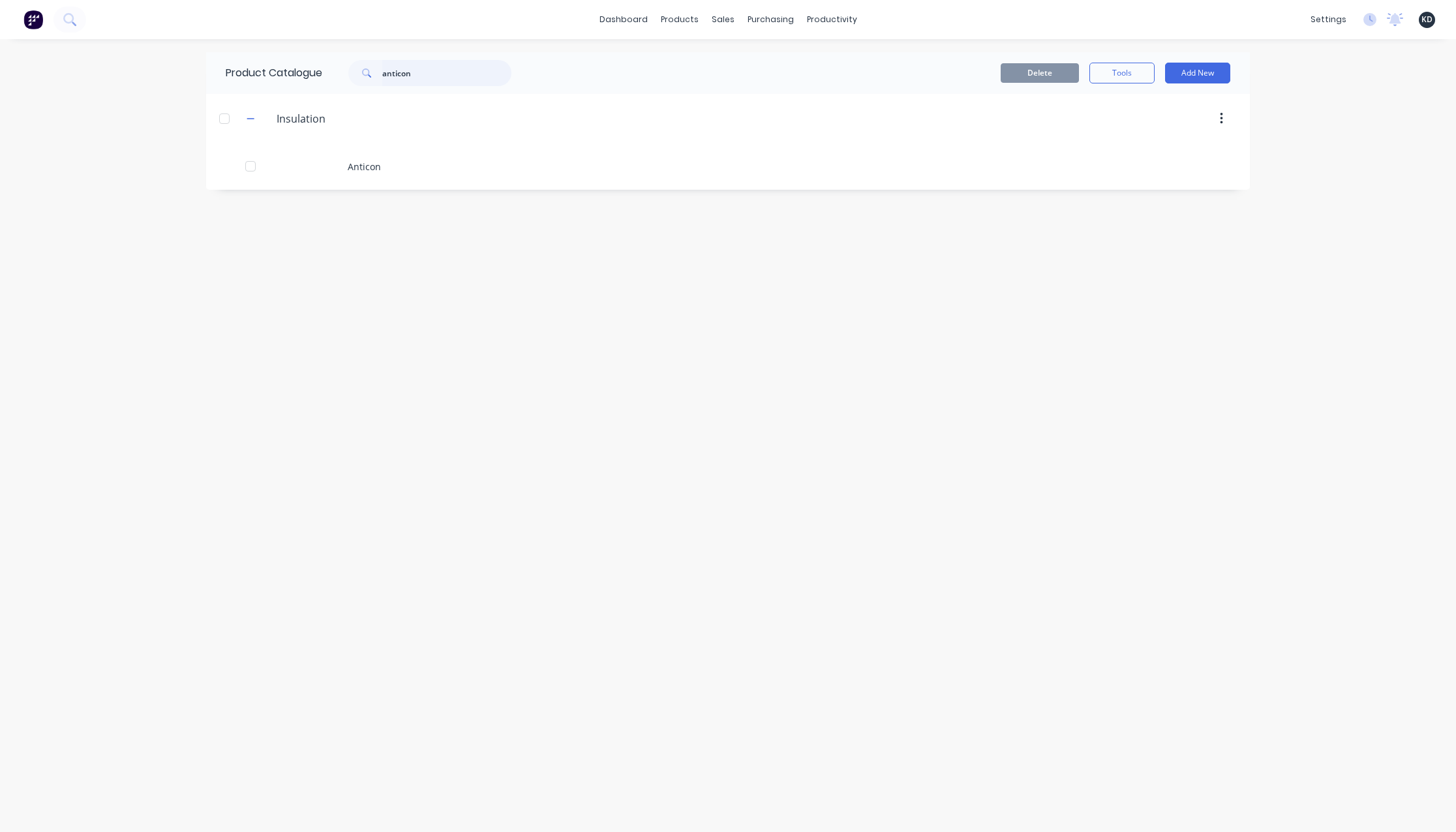
click at [477, 71] on input "anticon" at bounding box center [446, 72] width 129 height 26
type input "Flatdek"
click at [1377, 344] on div "dashboard products sales purchasing productivity dashboard products Product Cat…" at bounding box center [728, 416] width 1456 height 832
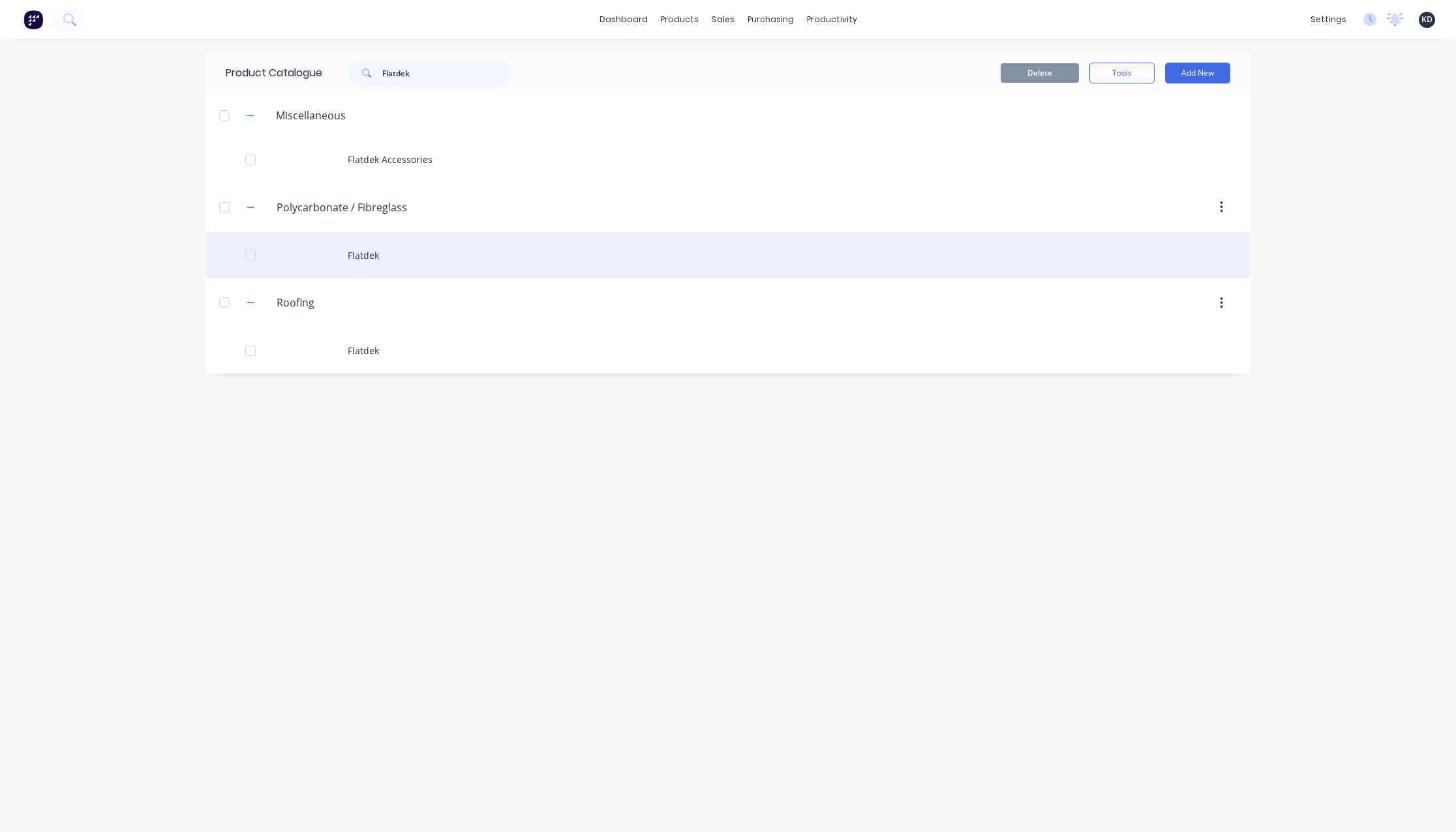
click at [558, 258] on div "Flatdek" at bounding box center [728, 255] width 1044 height 47
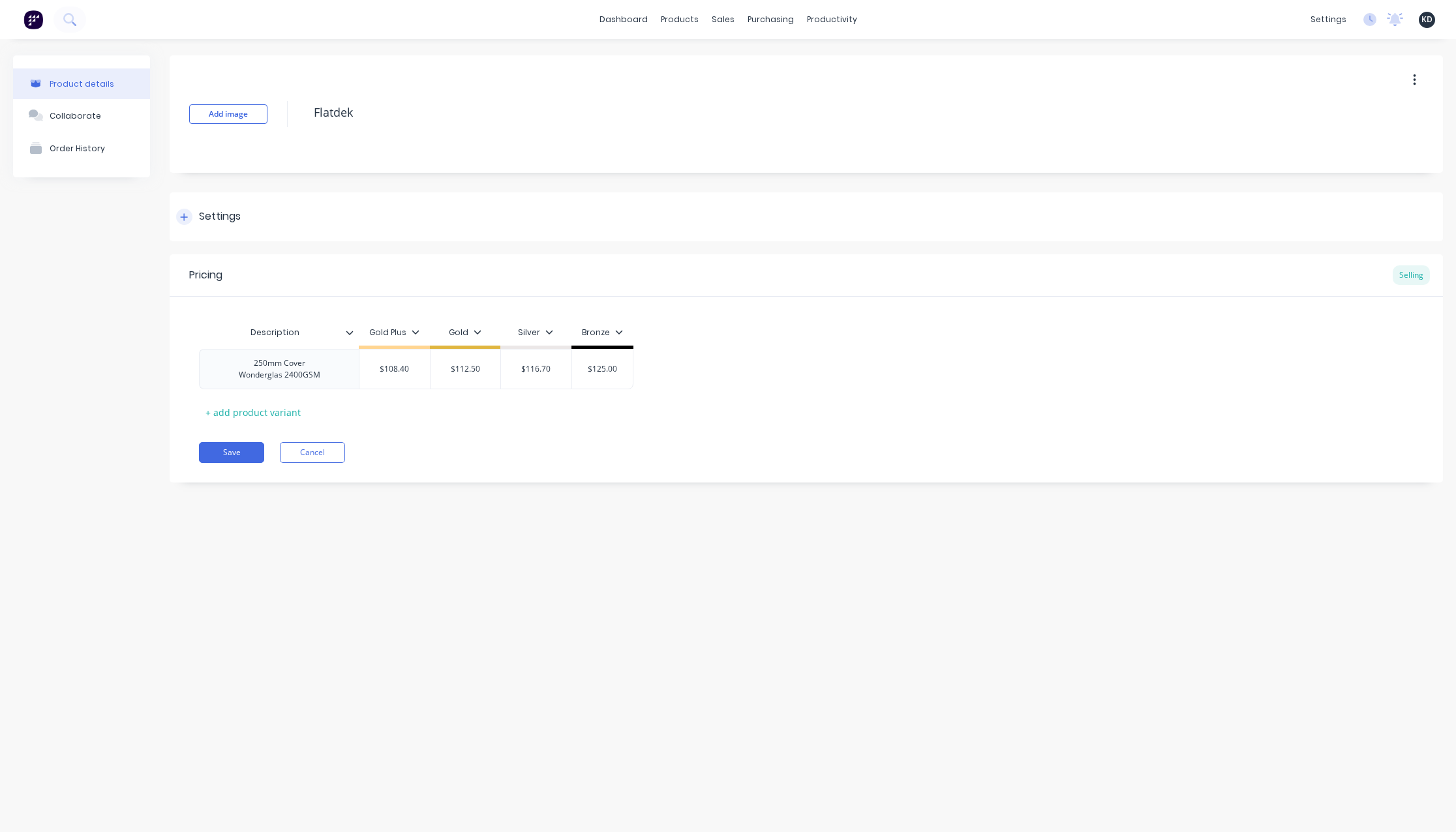
click at [350, 209] on div "Settings" at bounding box center [806, 216] width 1273 height 49
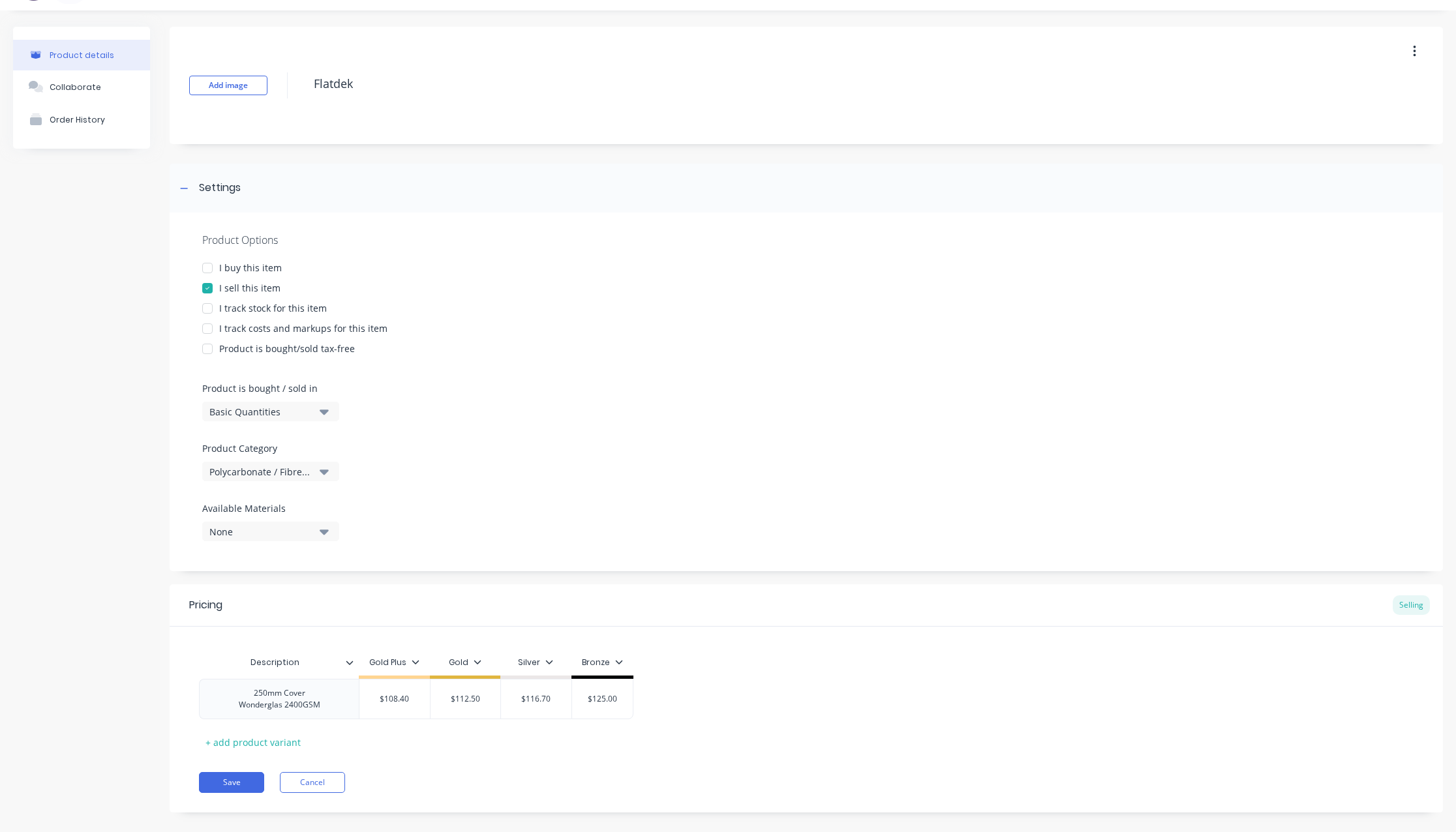
scroll to position [45, 0]
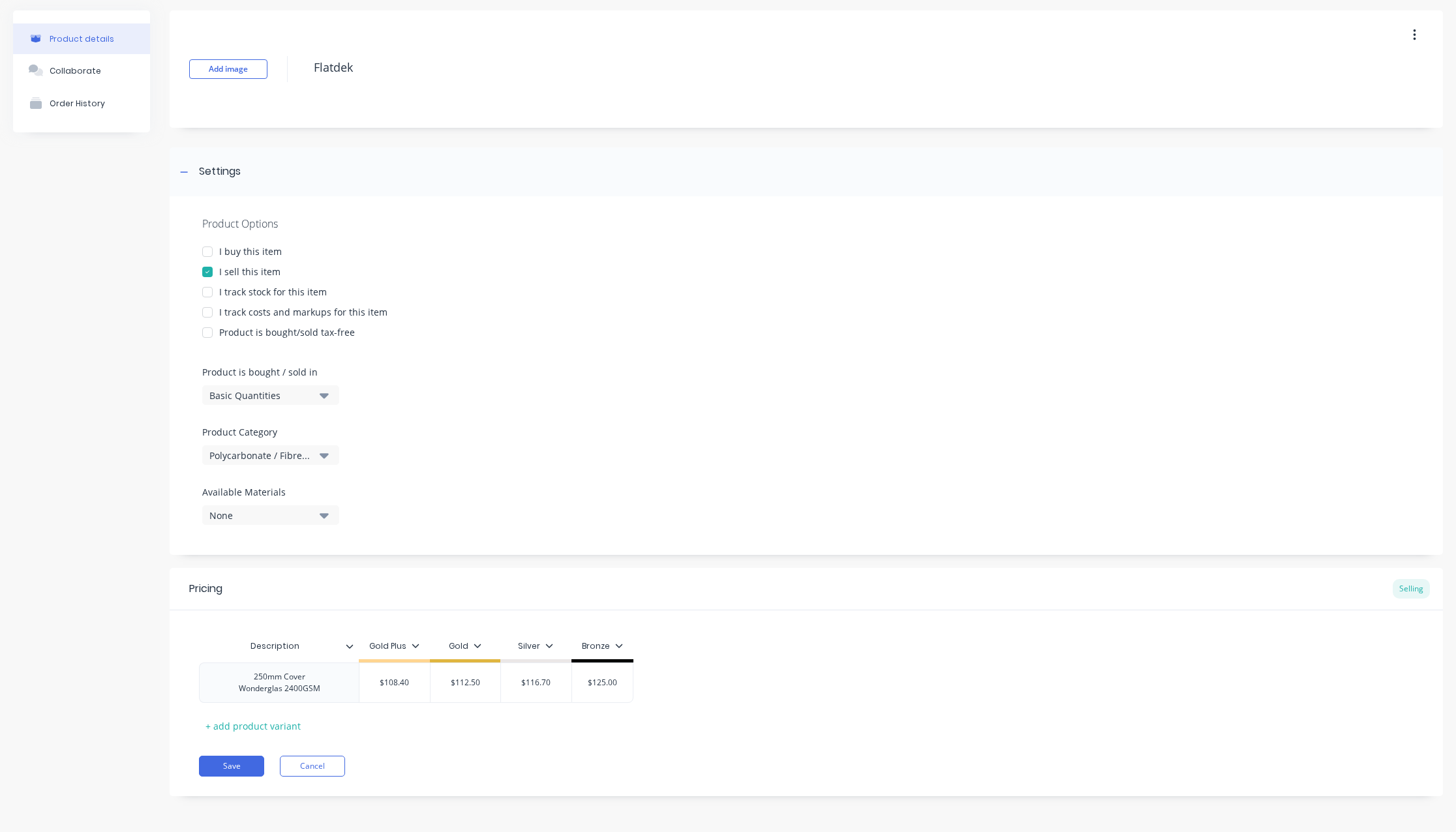
click at [100, 423] on div "Product details Collaborate Order History" at bounding box center [81, 413] width 137 height 805
click at [755, 250] on div "I buy this item" at bounding box center [806, 251] width 1208 height 14
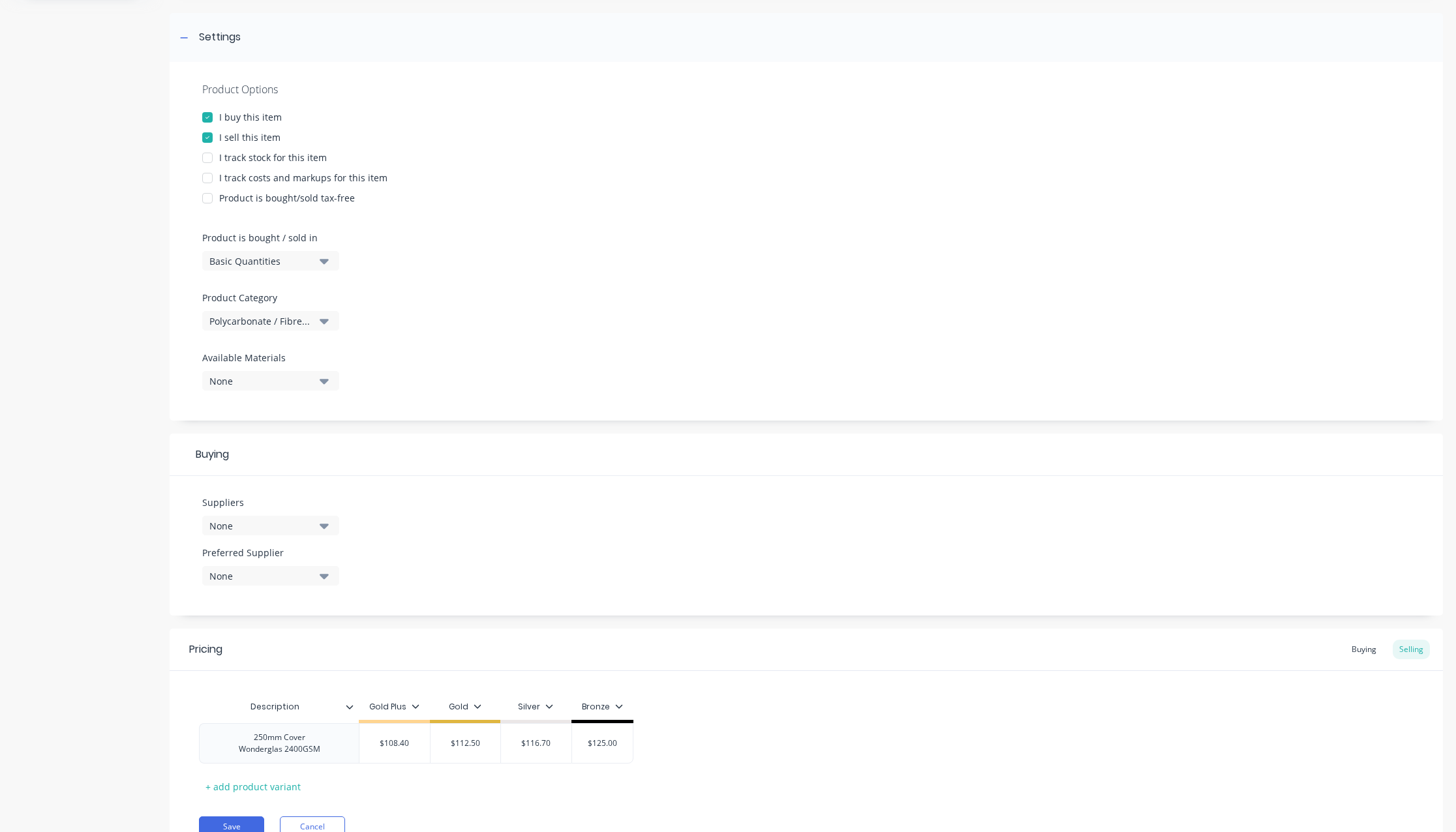
scroll to position [240, 0]
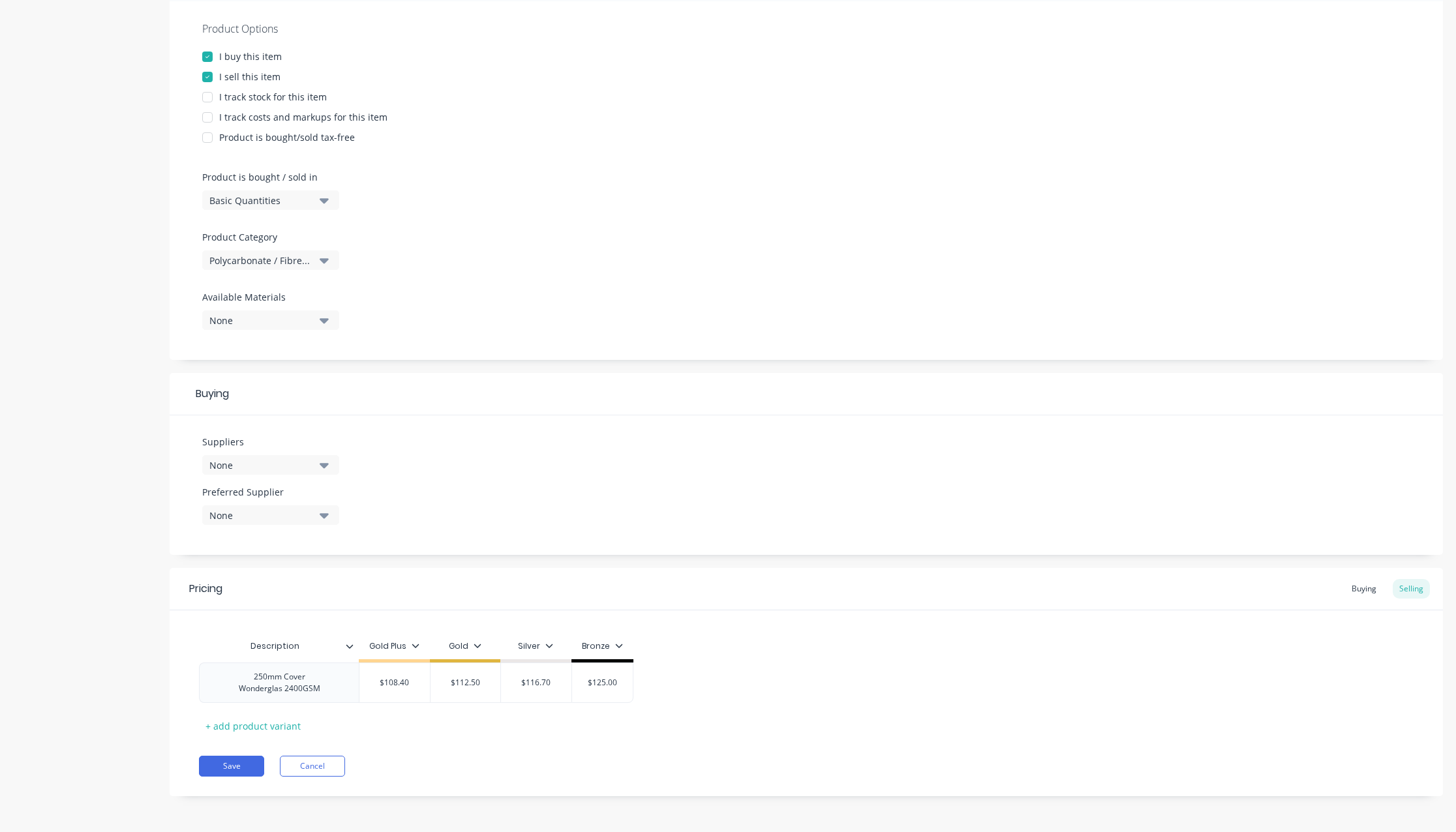
click at [120, 570] on div "Product details Collaborate Order History" at bounding box center [81, 316] width 137 height 1000
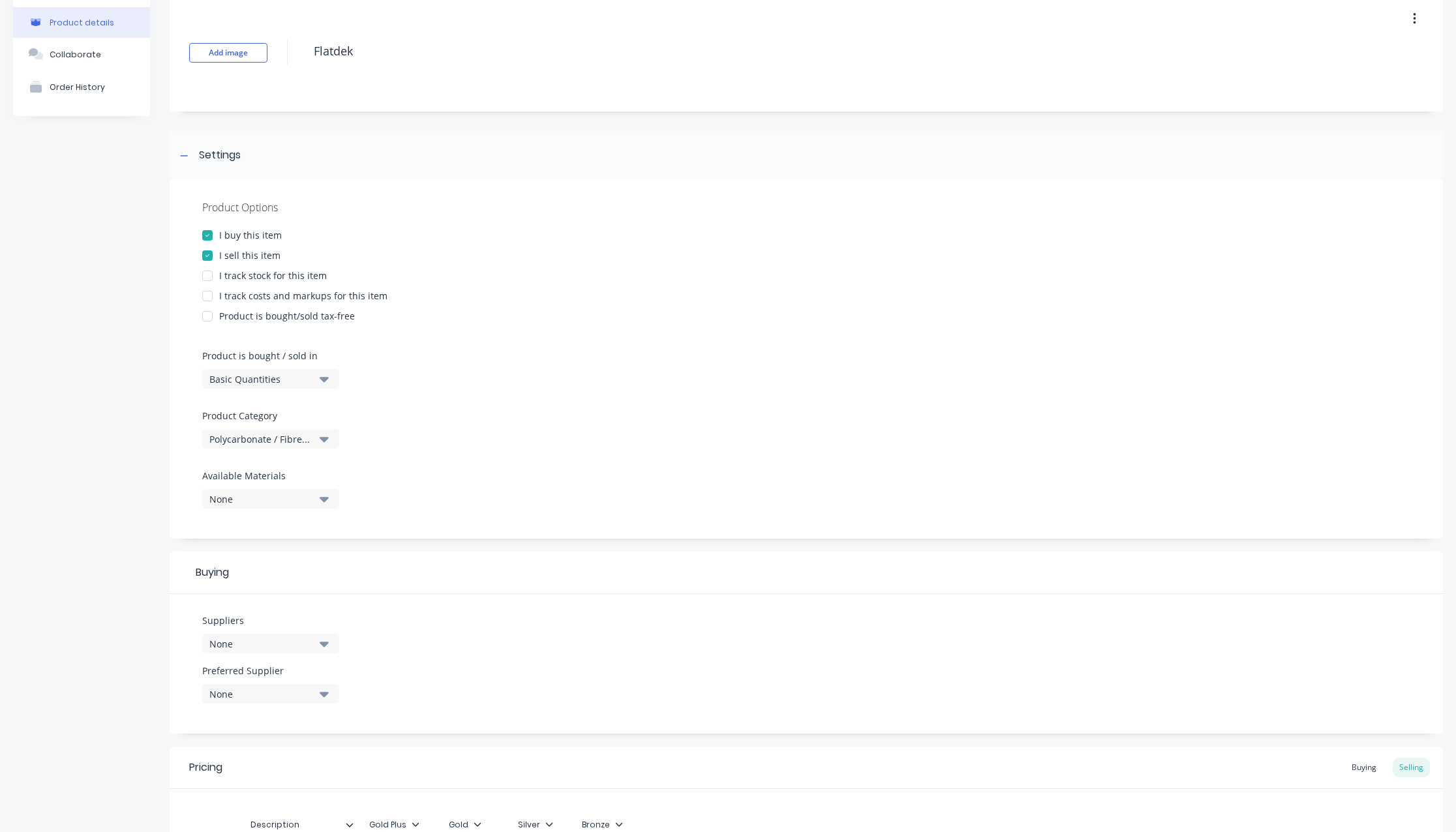
scroll to position [0, 0]
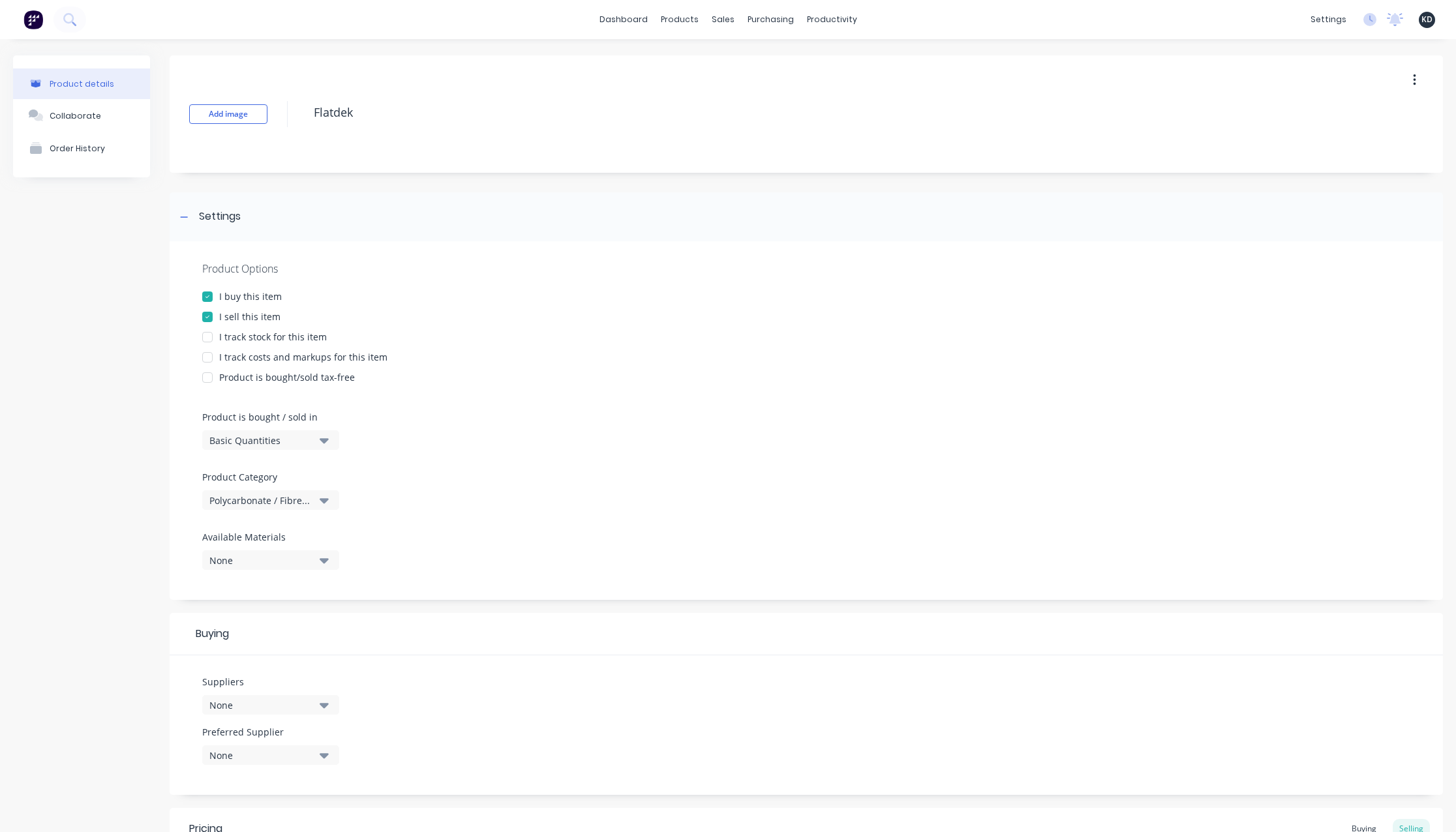
click at [1421, 18] on span "KD" at bounding box center [1426, 20] width 11 height 12
click at [105, 383] on div "Product details Collaborate Order History" at bounding box center [81, 556] width 137 height 1000
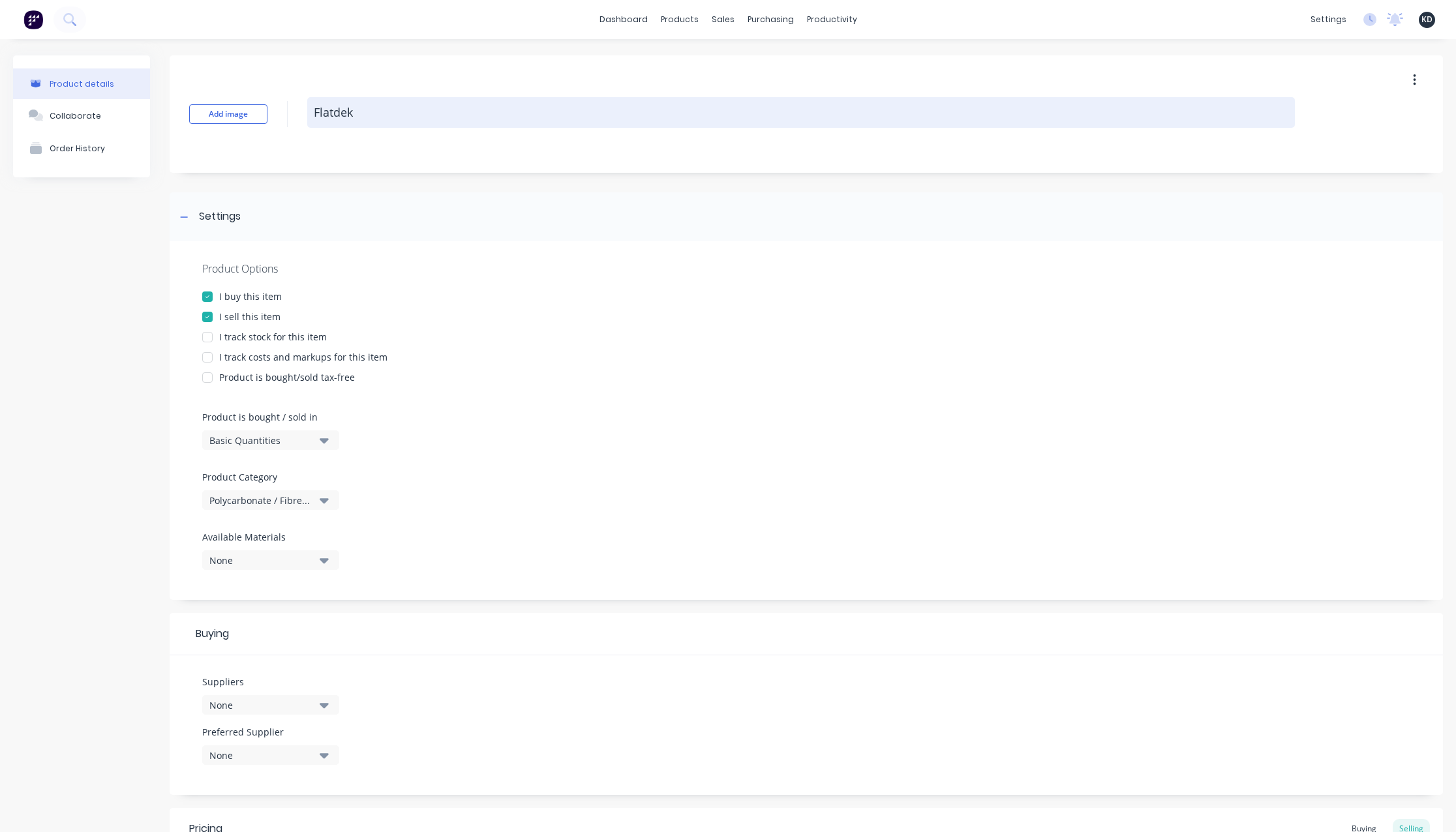
click at [366, 103] on textarea "Flatdek" at bounding box center [801, 112] width 987 height 30
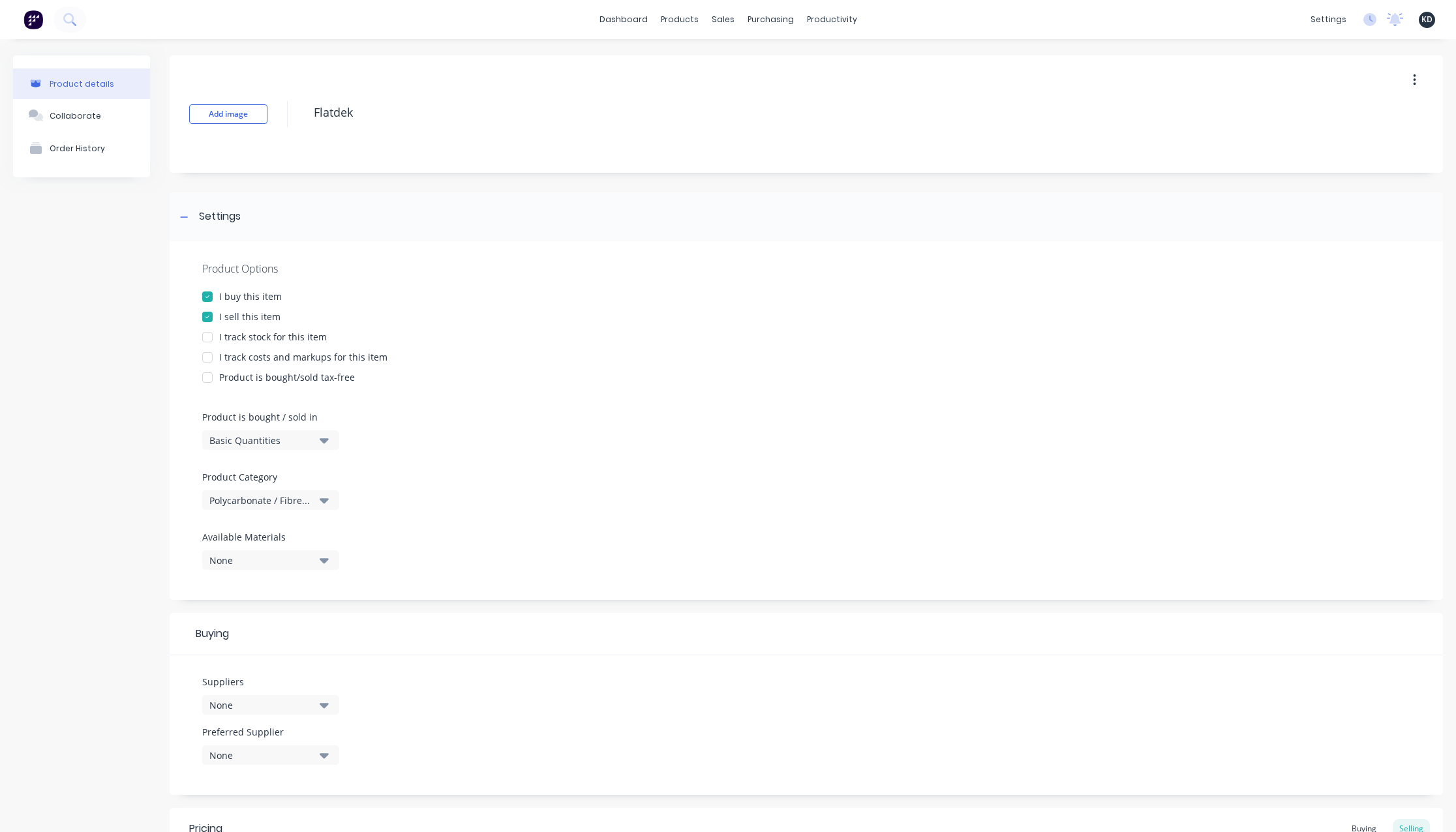
type textarea "x"
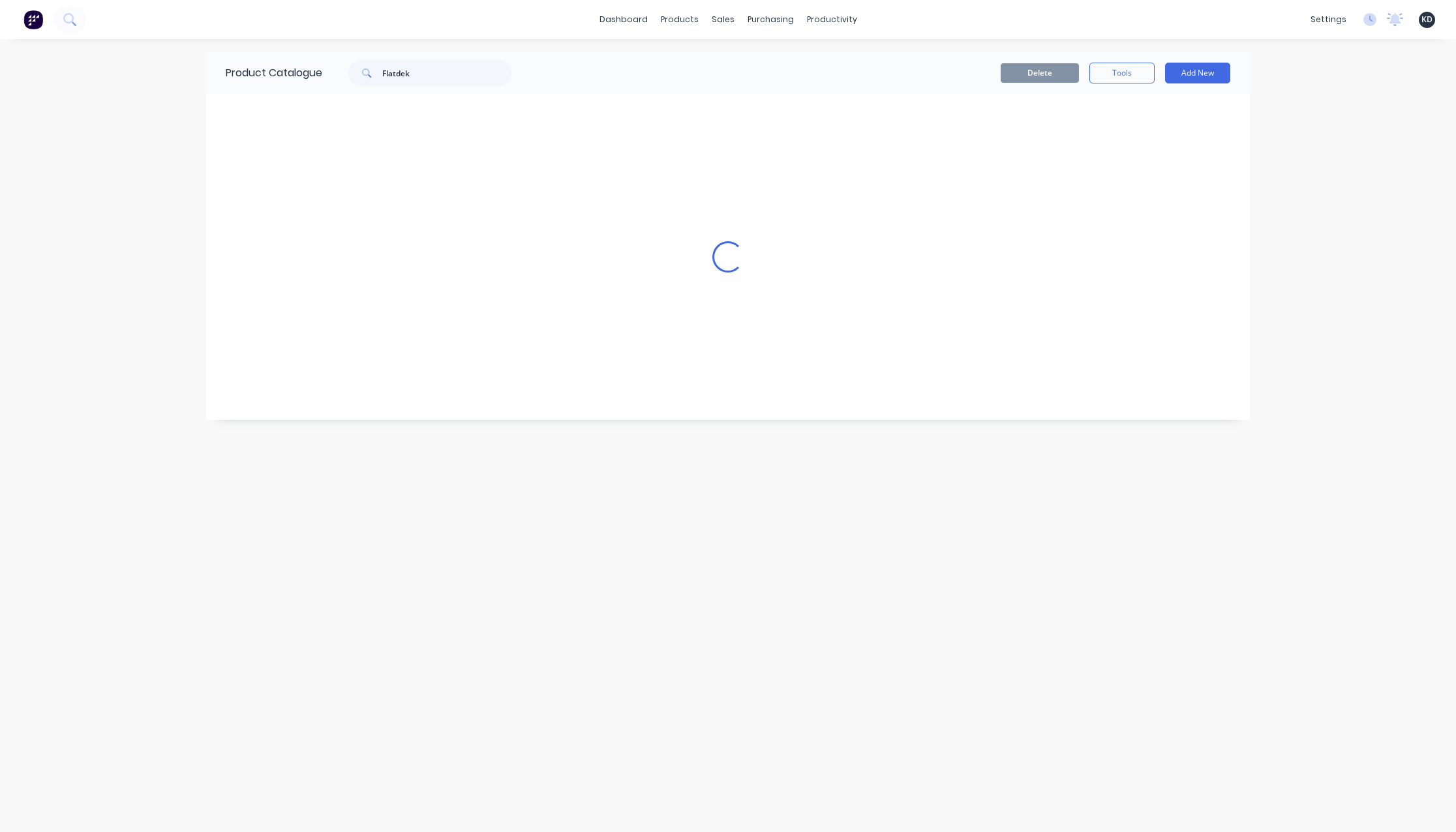
click at [103, 345] on div "dashboard products sales purchasing productivity dashboard products Product Cat…" at bounding box center [728, 416] width 1456 height 832
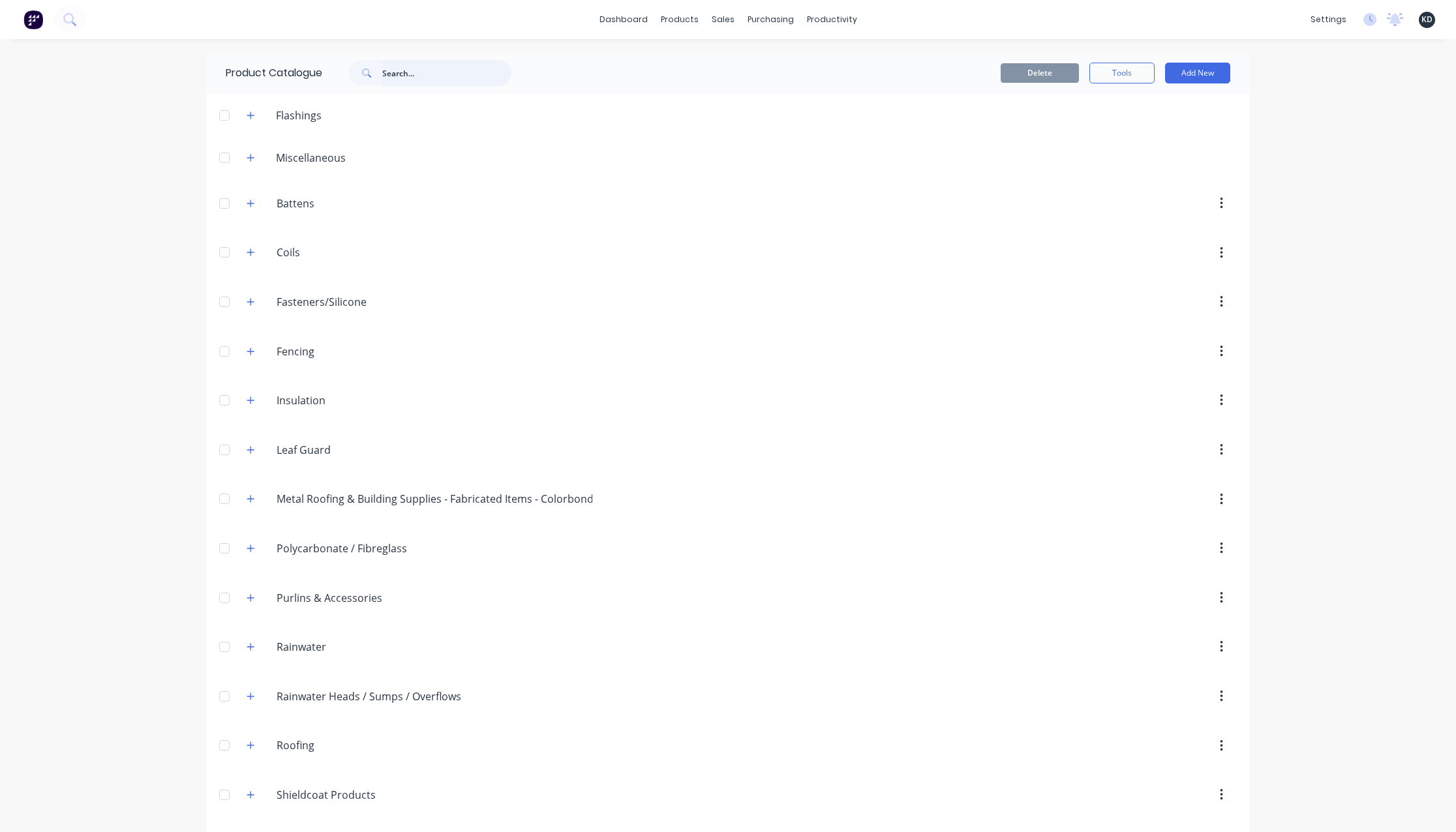
click at [424, 78] on input "text" at bounding box center [446, 72] width 129 height 26
type input "flatdek"
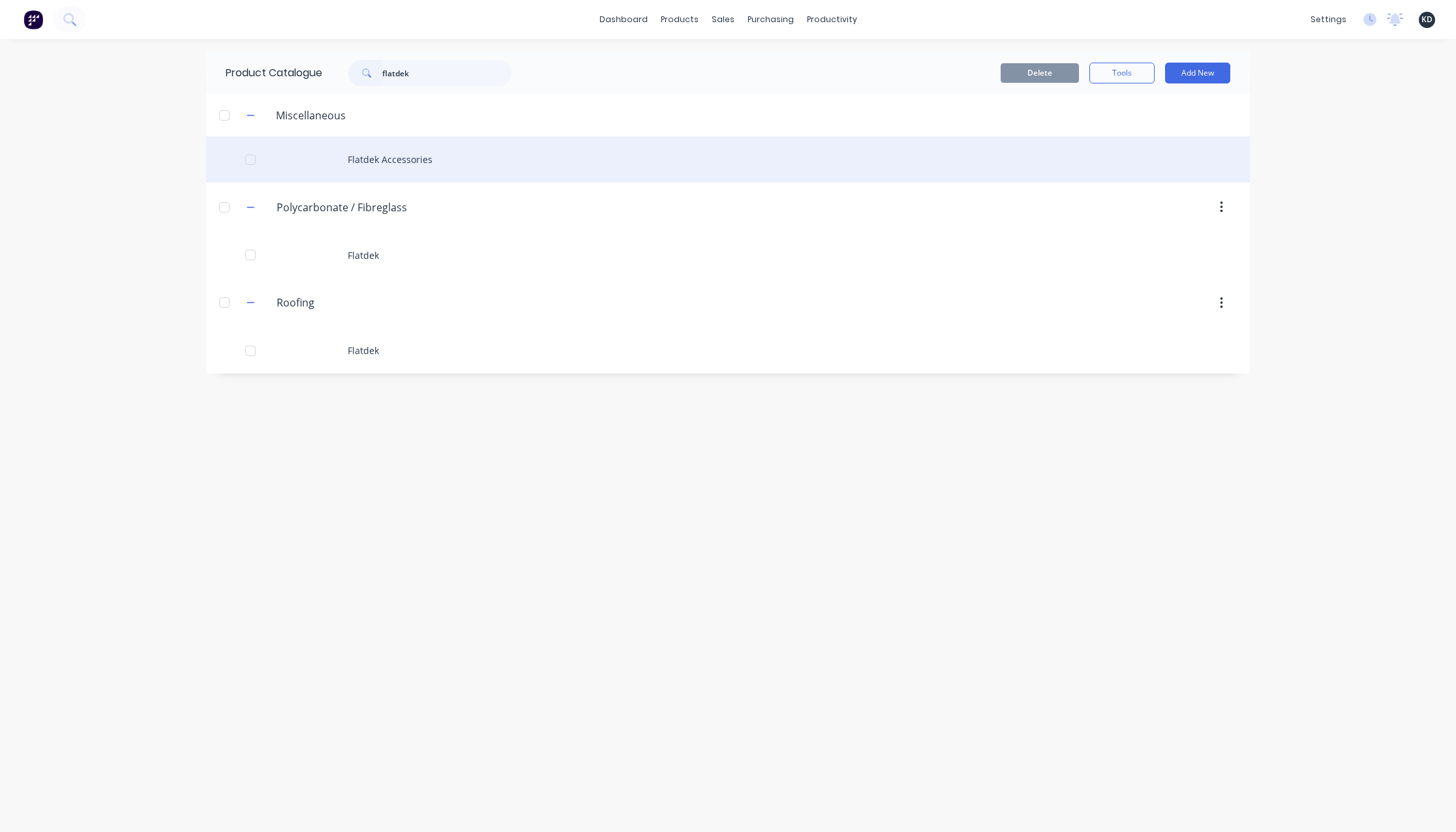
click at [639, 153] on div "Flatdek Accessories" at bounding box center [728, 159] width 1044 height 47
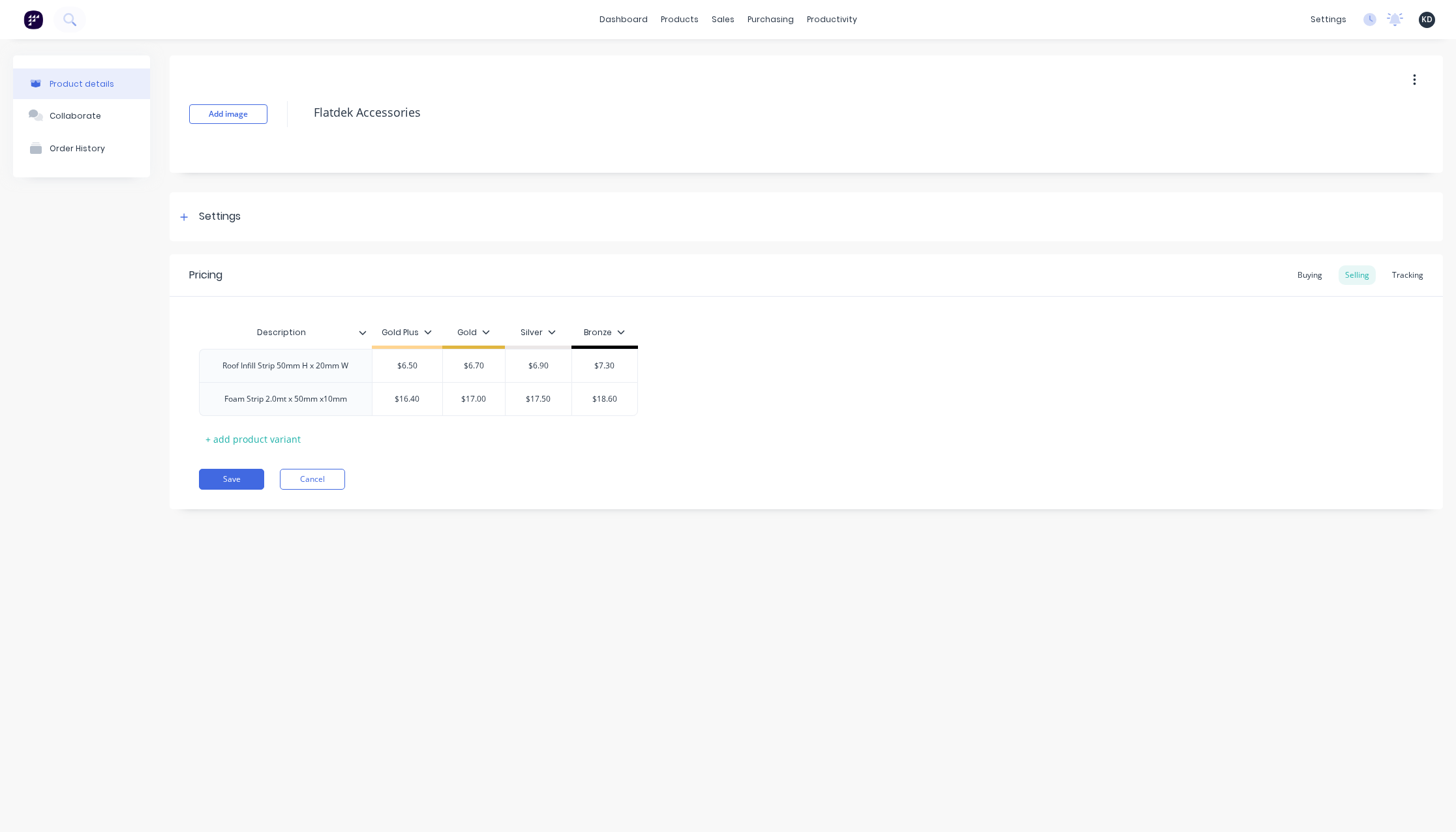
click at [962, 579] on div "Product details Collaborate Order History Add image Flatdek Accessories Setting…" at bounding box center [728, 423] width 1456 height 767
click at [1409, 273] on div "Tracking" at bounding box center [1408, 275] width 44 height 19
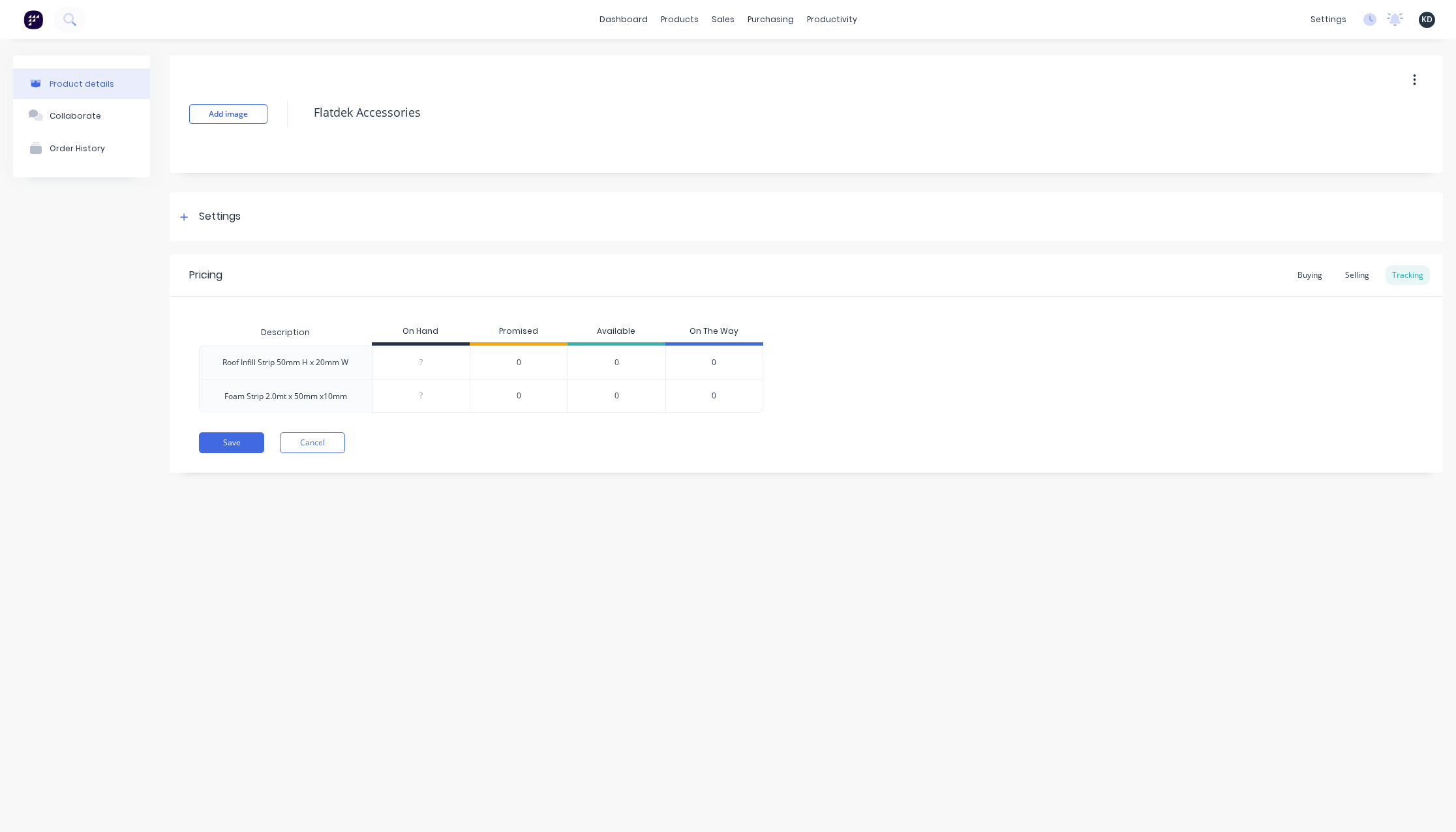
click at [739, 622] on div "Product details Collaborate Order History Add image Flatdek Accessories Setting…" at bounding box center [728, 423] width 1456 height 767
click at [1320, 276] on div "Buying" at bounding box center [1310, 275] width 38 height 19
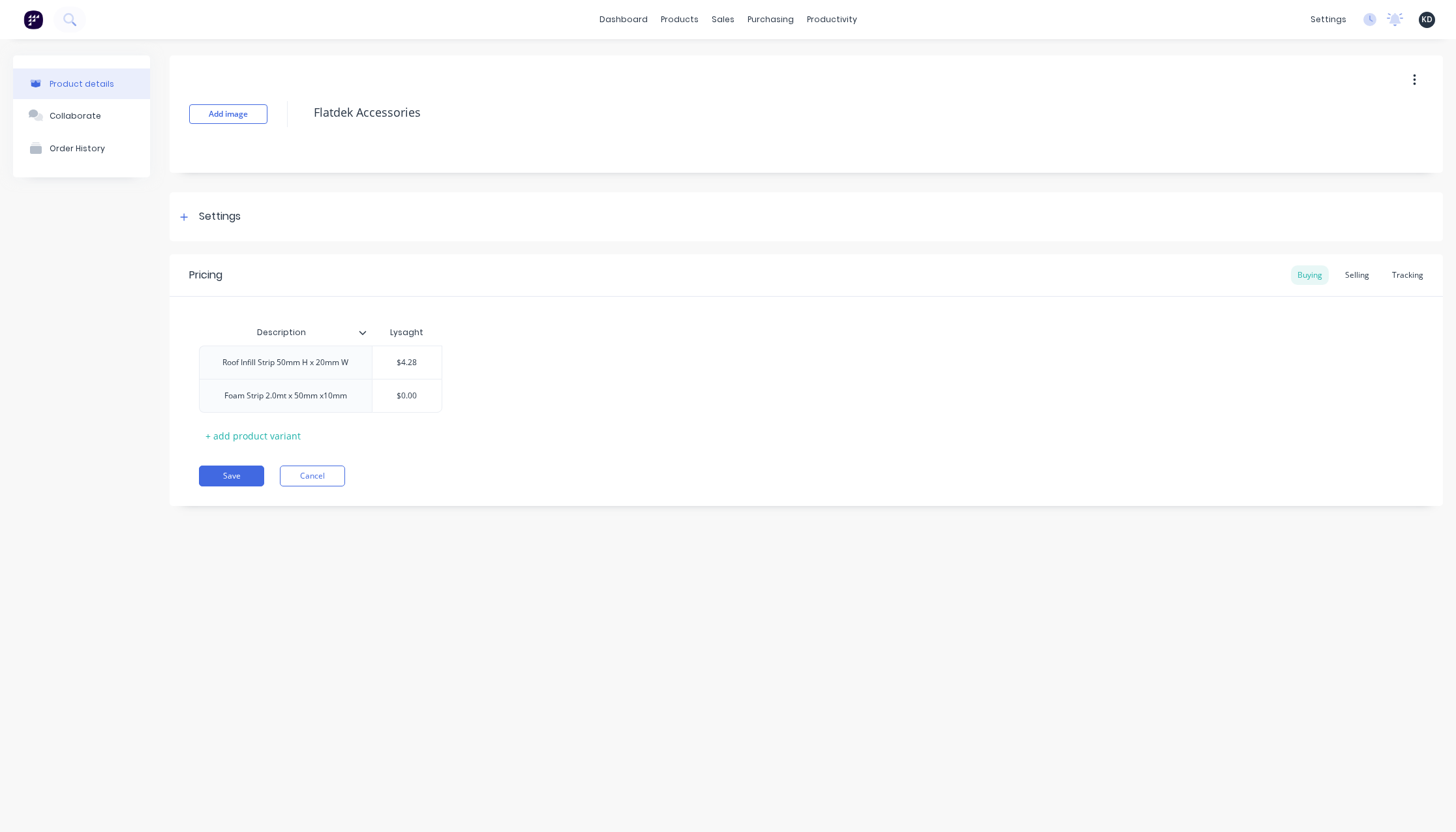
click at [677, 681] on div "Product details Collaborate Order History Add image Flatdek Accessories Setting…" at bounding box center [728, 423] width 1456 height 767
click at [217, 632] on div "Product details Collaborate Order History Add image Flatdek Accessories Setting…" at bounding box center [728, 423] width 1456 height 767
click at [716, 611] on div "Product details Collaborate Order History Add image Flatdek Accessories Setting…" at bounding box center [728, 423] width 1456 height 767
click at [263, 213] on div "Settings" at bounding box center [806, 216] width 1273 height 49
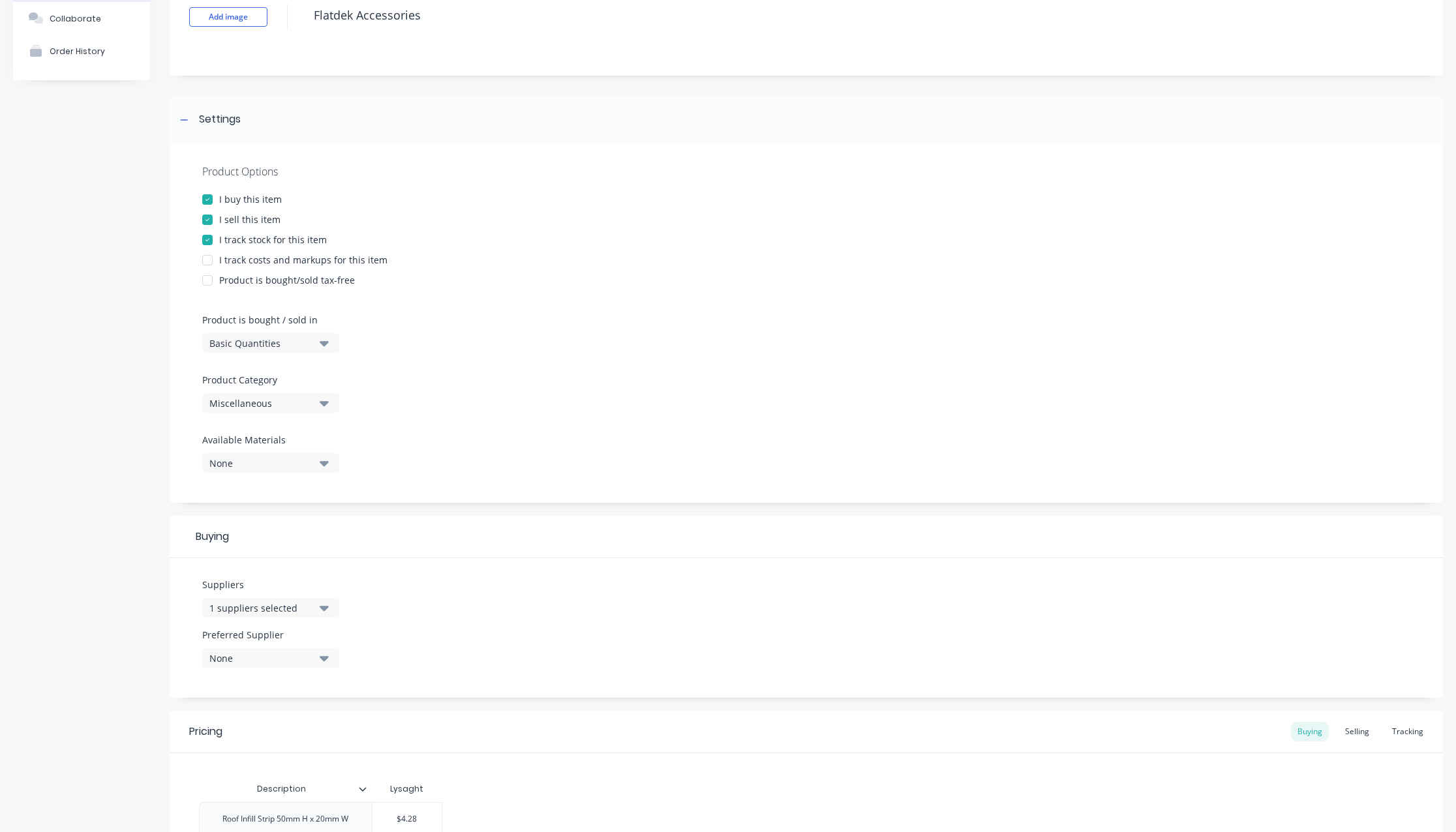
scroll to position [235, 0]
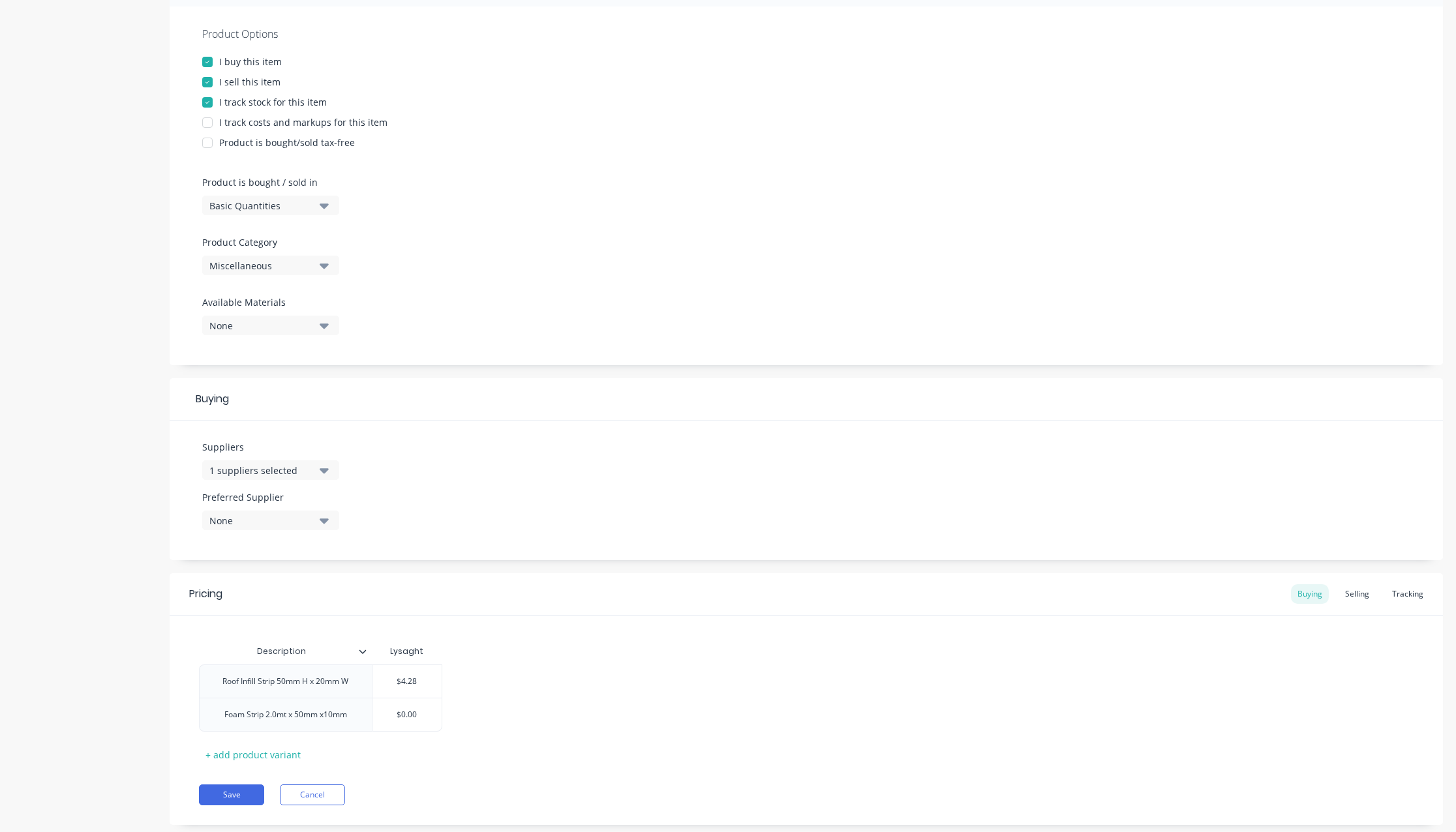
click at [297, 460] on button "1 suppliers selected" at bounding box center [271, 470] width 137 height 19
click at [35, 491] on div "Product details Collaborate Order History" at bounding box center [81, 333] width 137 height 1024
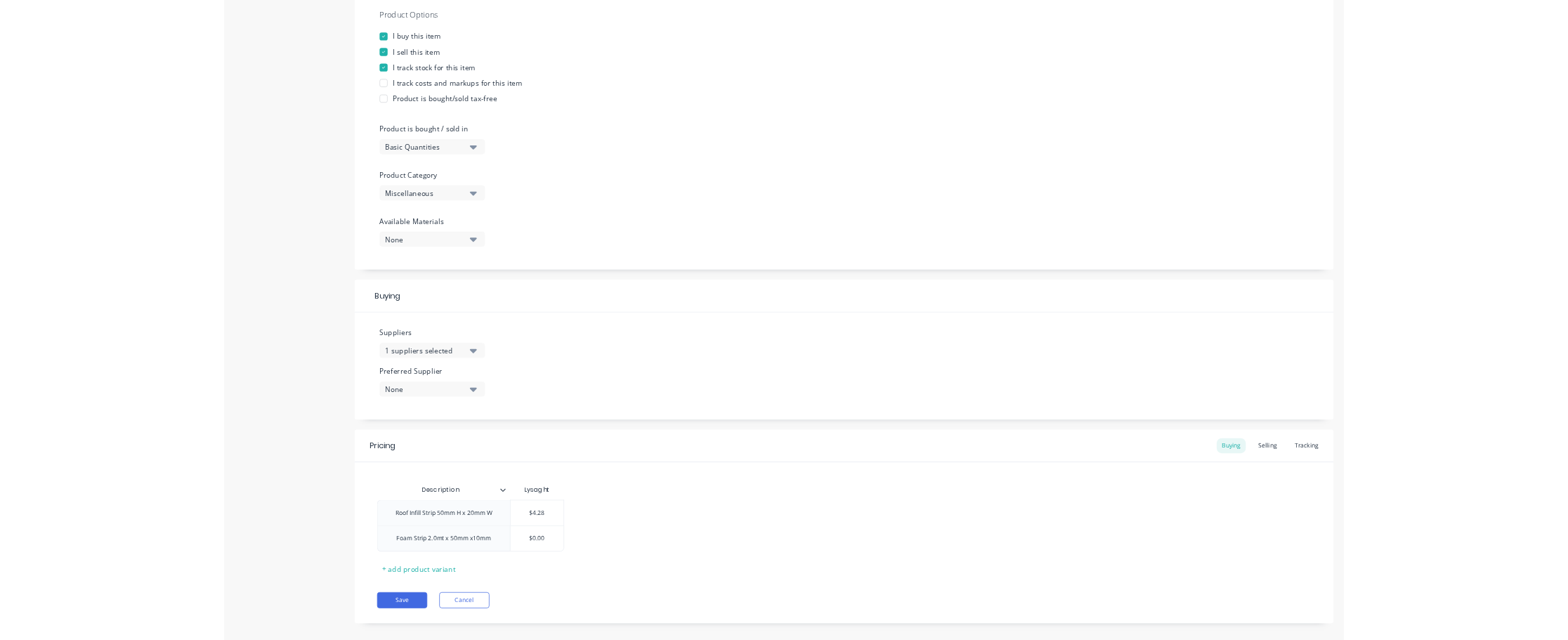
scroll to position [284, 0]
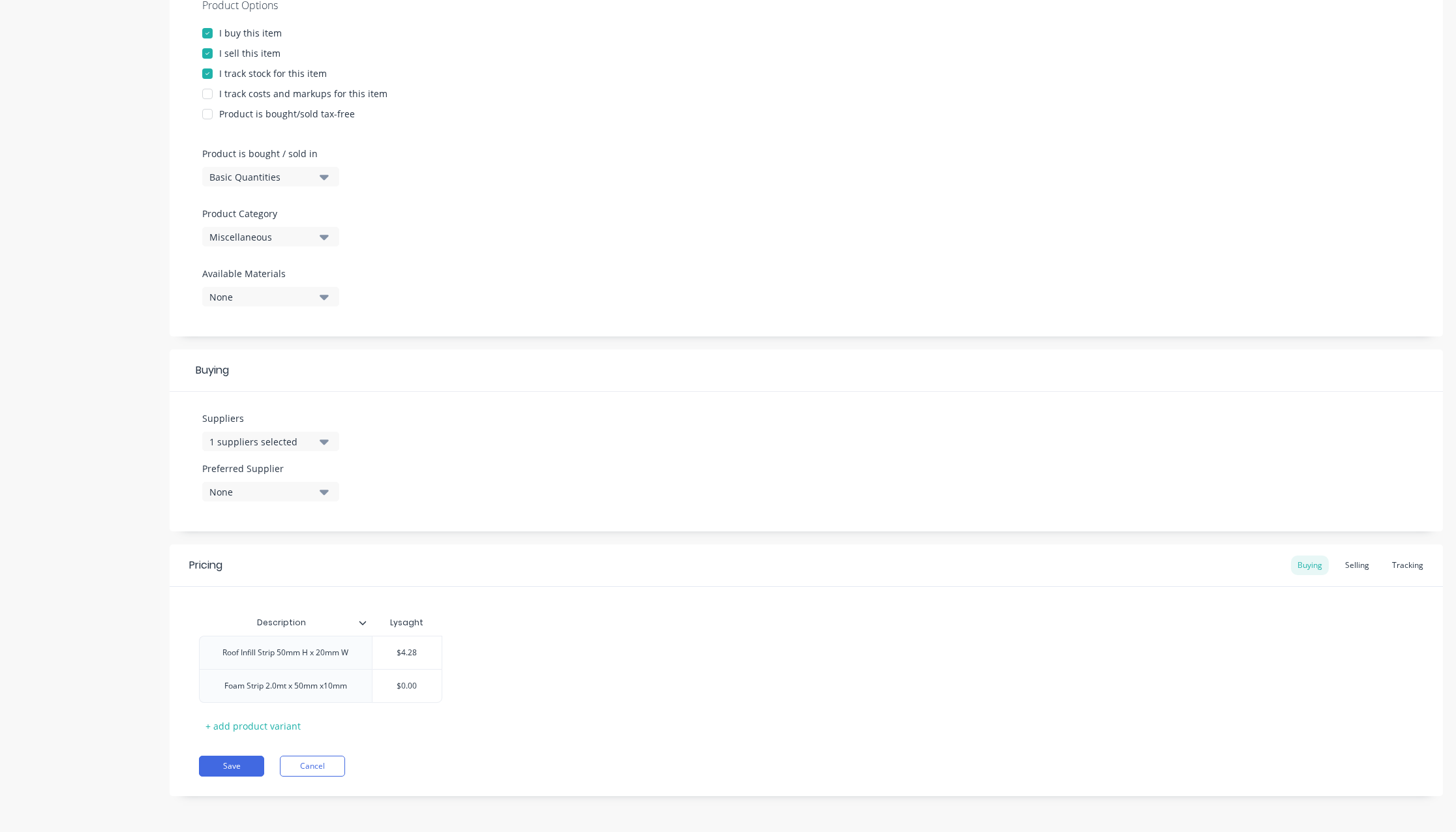
click at [721, 641] on div "Roof Infill Strip 50mm H x 20mm W $4.28 Foam Strip 2.0mt x 50mm x10mm $0.00" at bounding box center [806, 669] width 1214 height 67
type textarea "x"
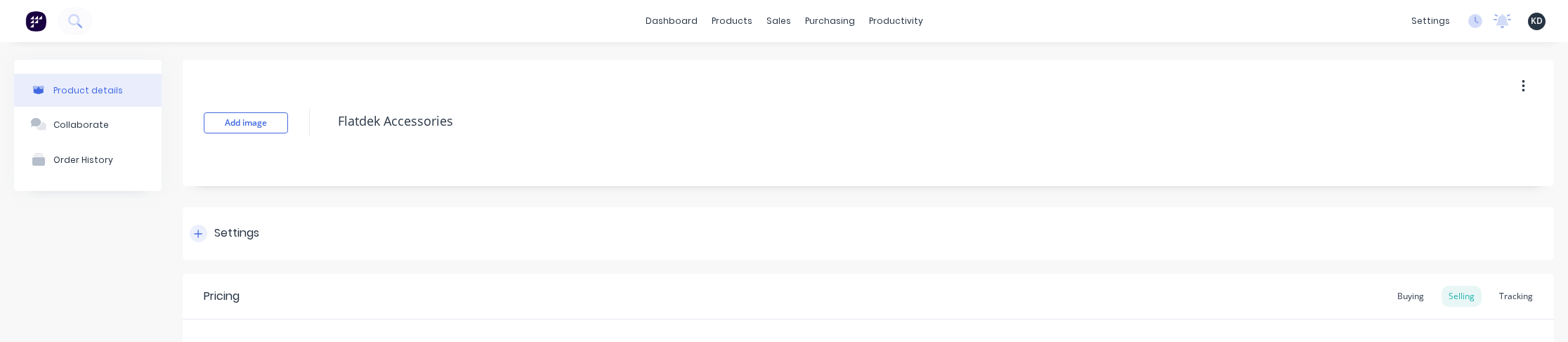
click at [865, 212] on div "Settings" at bounding box center [868, 233] width 1371 height 52
type textarea "x"
click at [813, 225] on div "Settings" at bounding box center [868, 233] width 1371 height 52
click at [923, 215] on div "Settings" at bounding box center [868, 233] width 1371 height 52
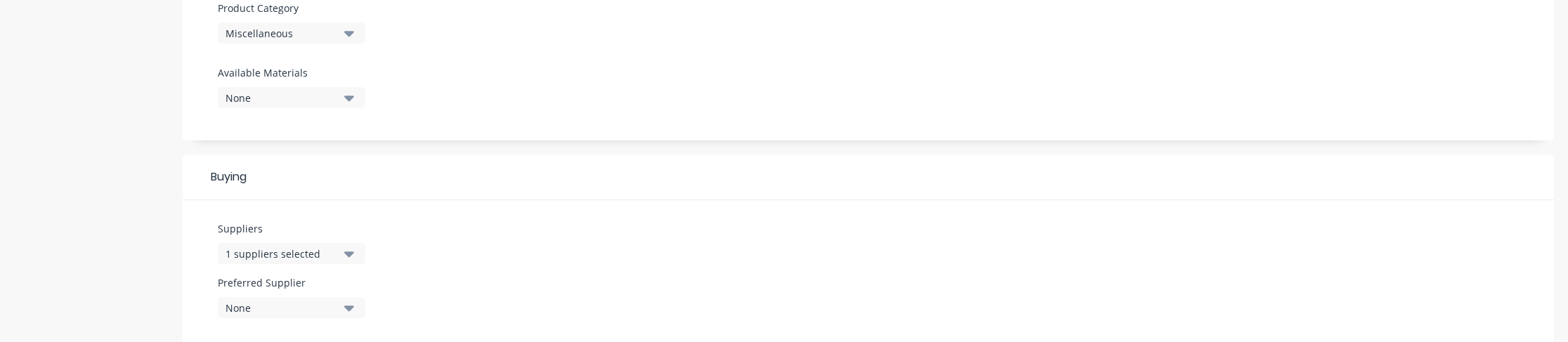
scroll to position [758, 0]
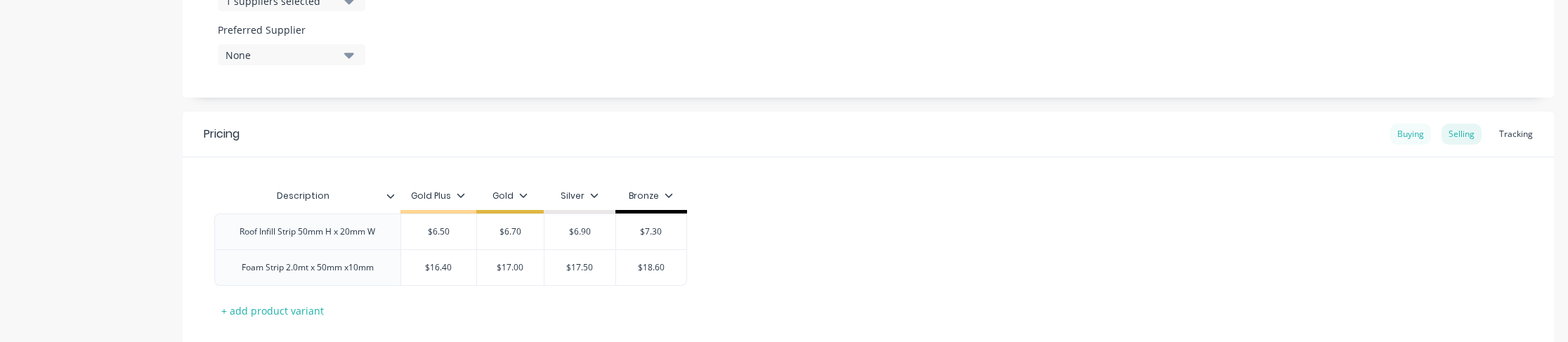
click at [1408, 142] on div "Buying" at bounding box center [1410, 134] width 41 height 21
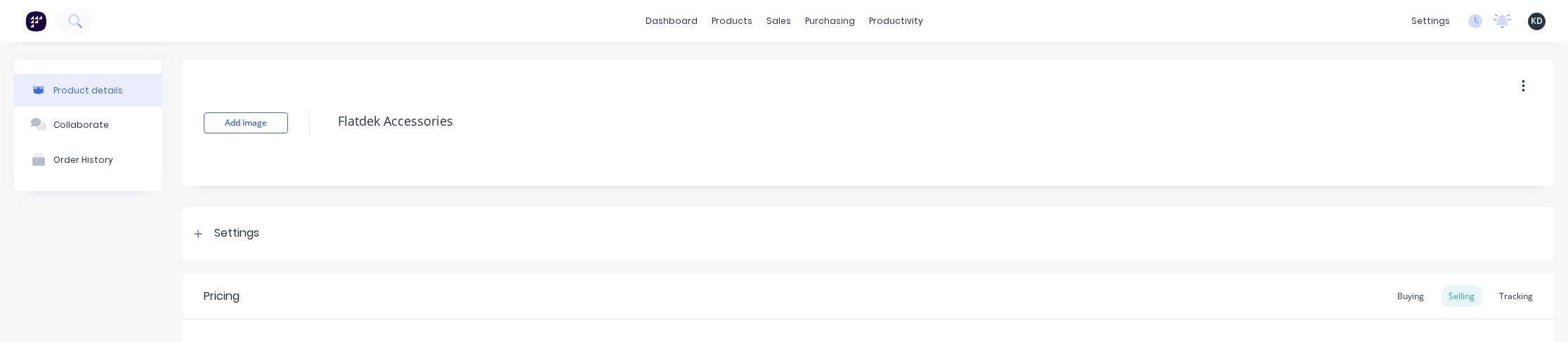
type textarea "x"
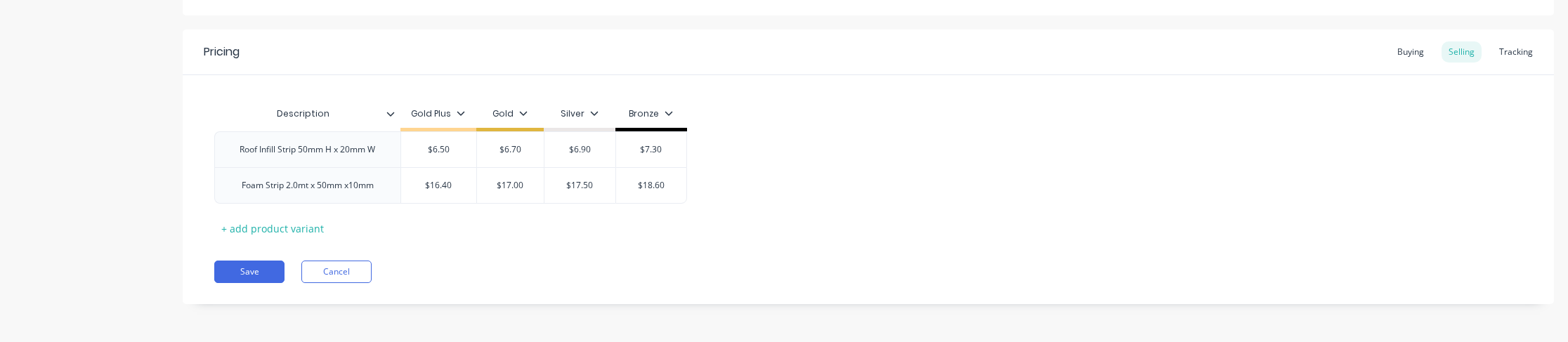
scroll to position [245, 0]
click at [1396, 46] on div "Buying" at bounding box center [1410, 51] width 41 height 21
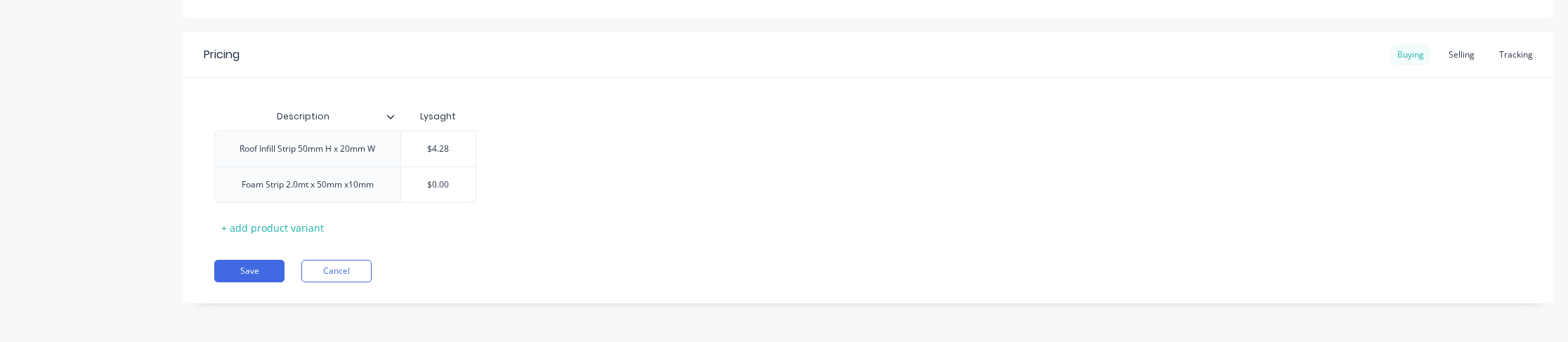
scroll to position [242, 0]
type input "$4.28"
click at [454, 154] on input "$4.28" at bounding box center [439, 149] width 75 height 13
click at [1451, 57] on div "Selling" at bounding box center [1461, 55] width 40 height 21
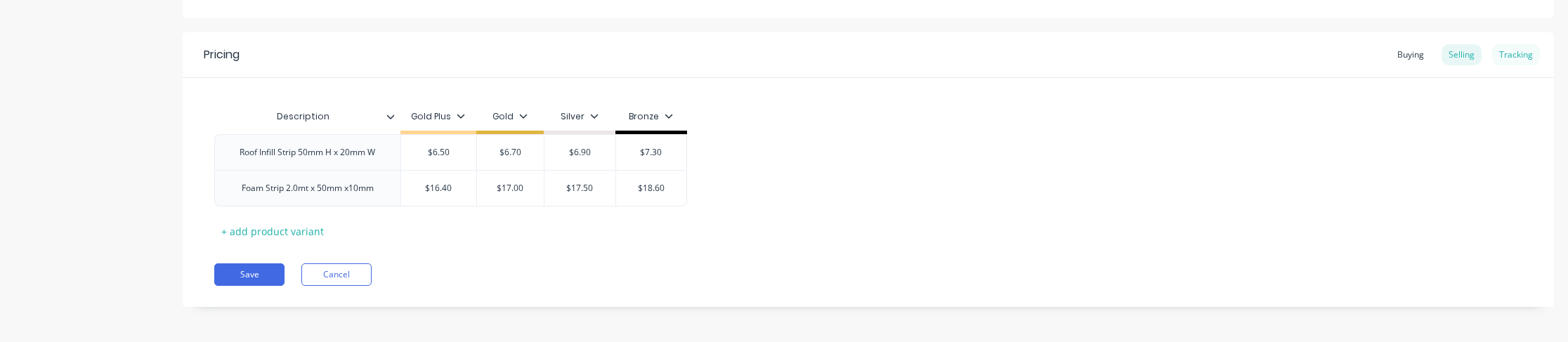
click at [1514, 57] on div "Tracking" at bounding box center [1516, 55] width 48 height 21
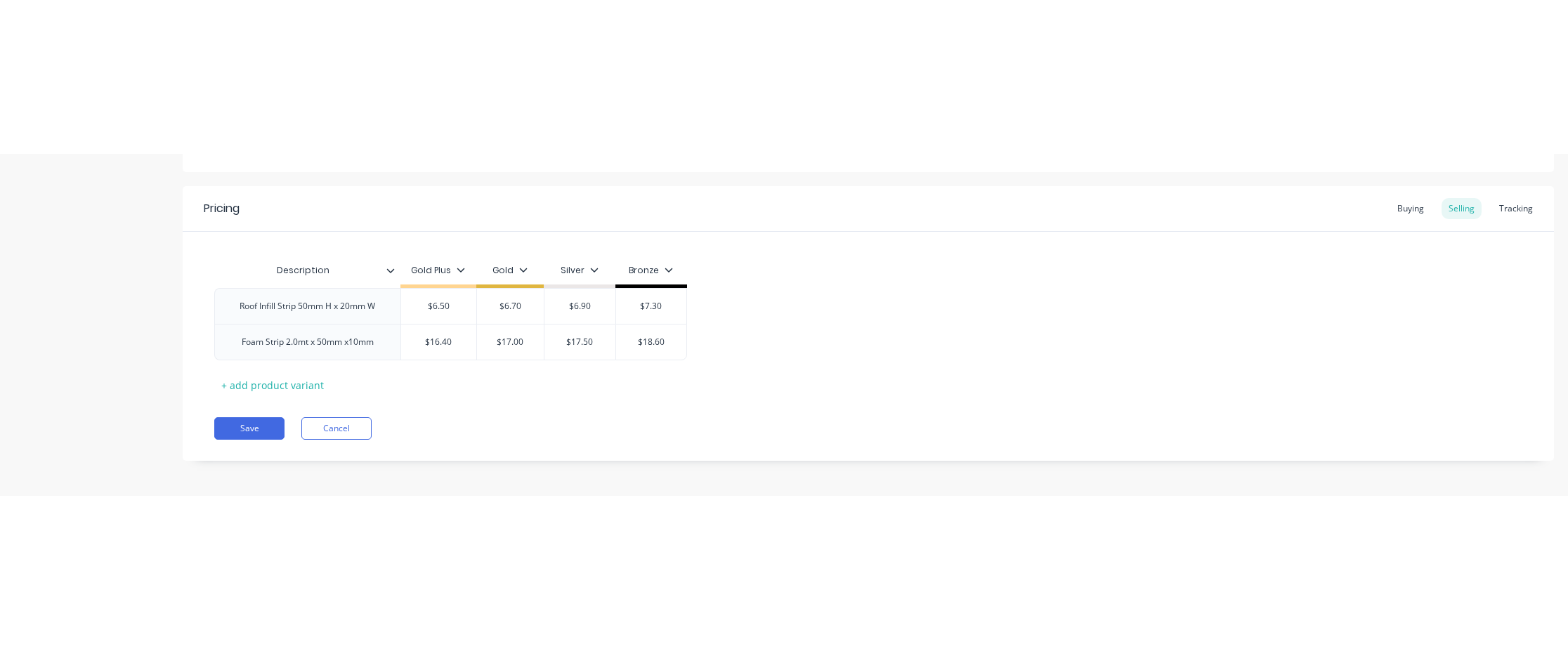
scroll to position [206, 0]
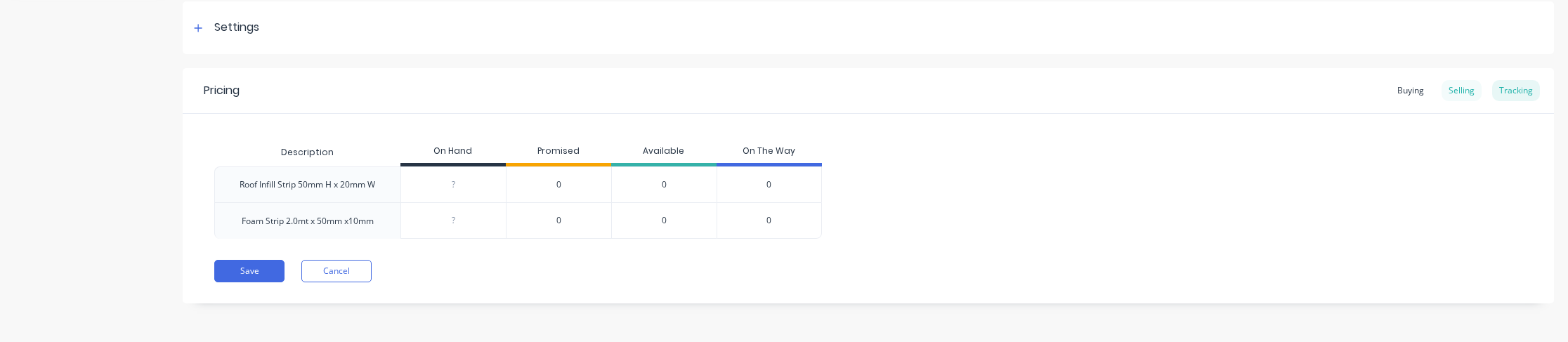
click at [1452, 86] on div "Selling" at bounding box center [1461, 91] width 40 height 21
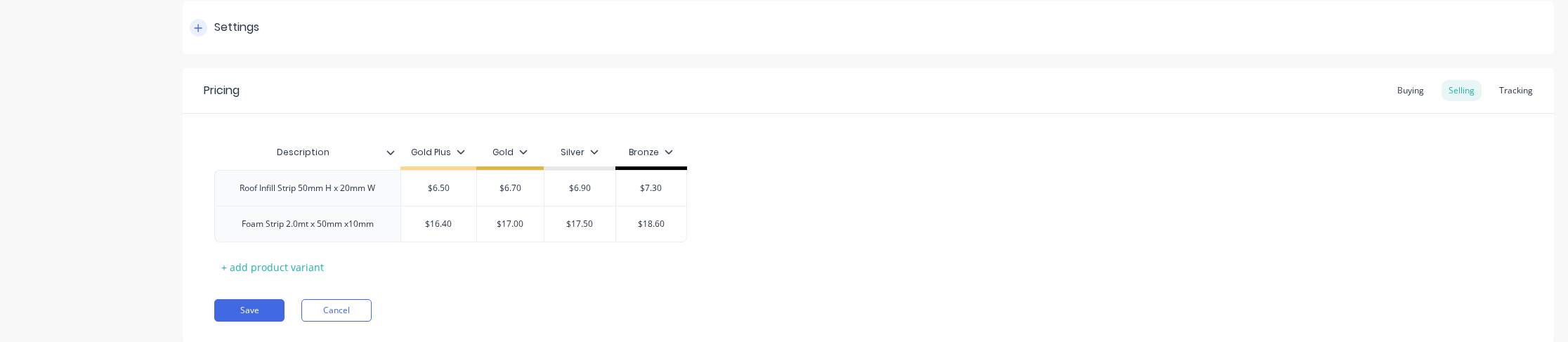
type textarea "x"
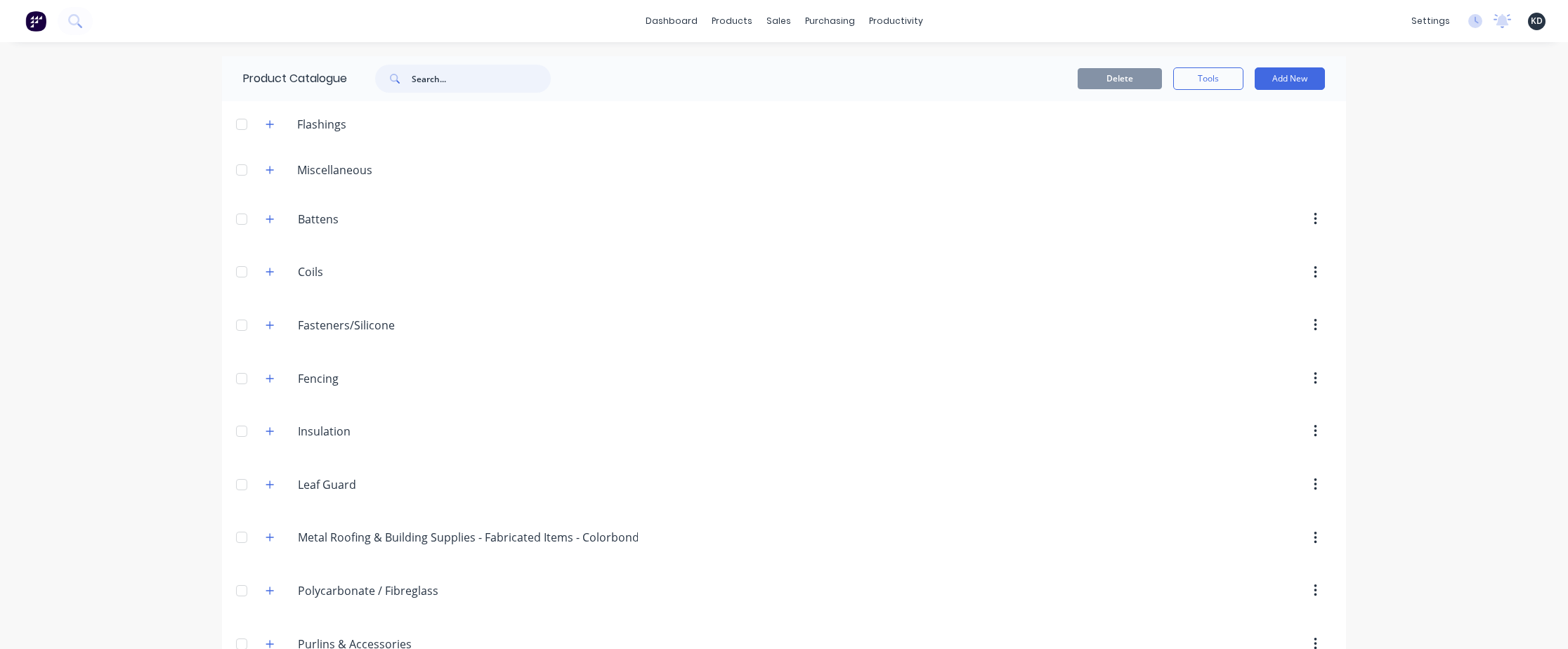
click at [461, 80] on input "text" at bounding box center [481, 78] width 139 height 28
type input "flatdek"
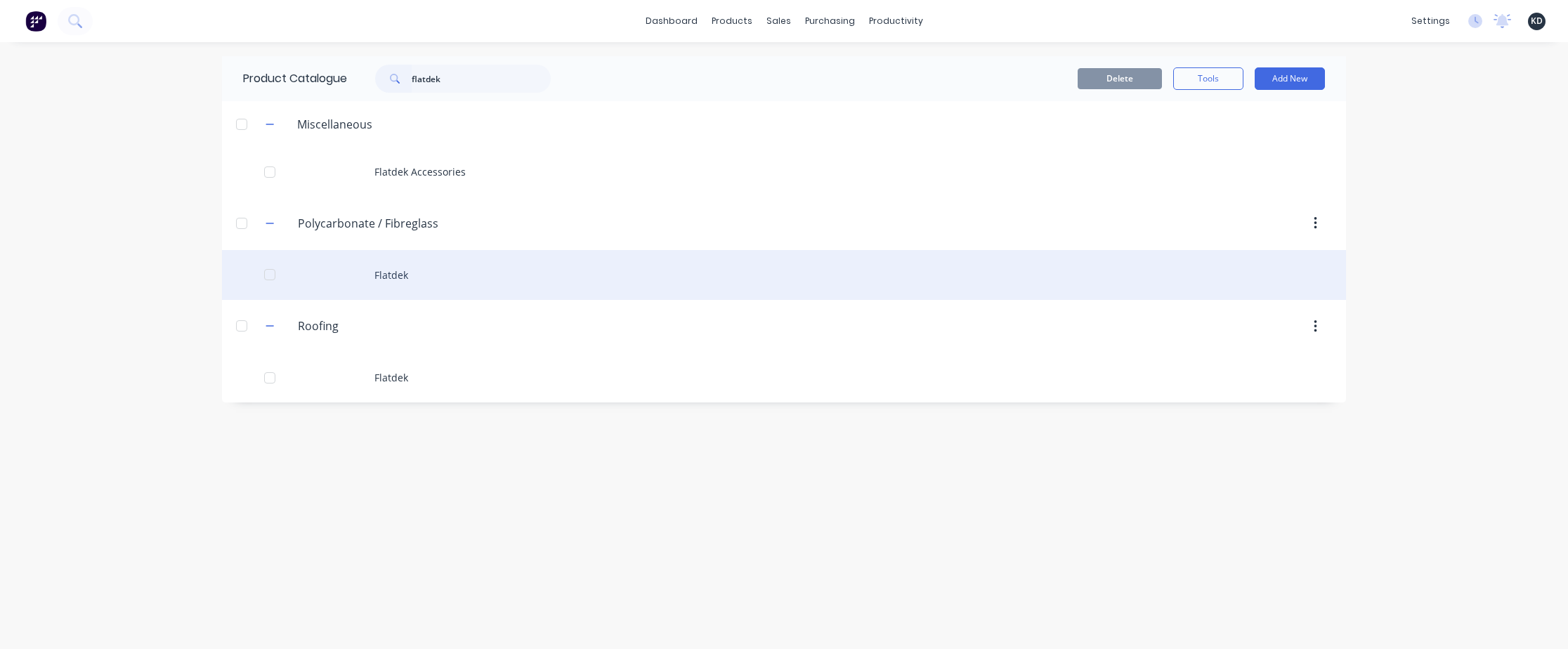
click at [613, 260] on div "Flatdek" at bounding box center [784, 274] width 1124 height 50
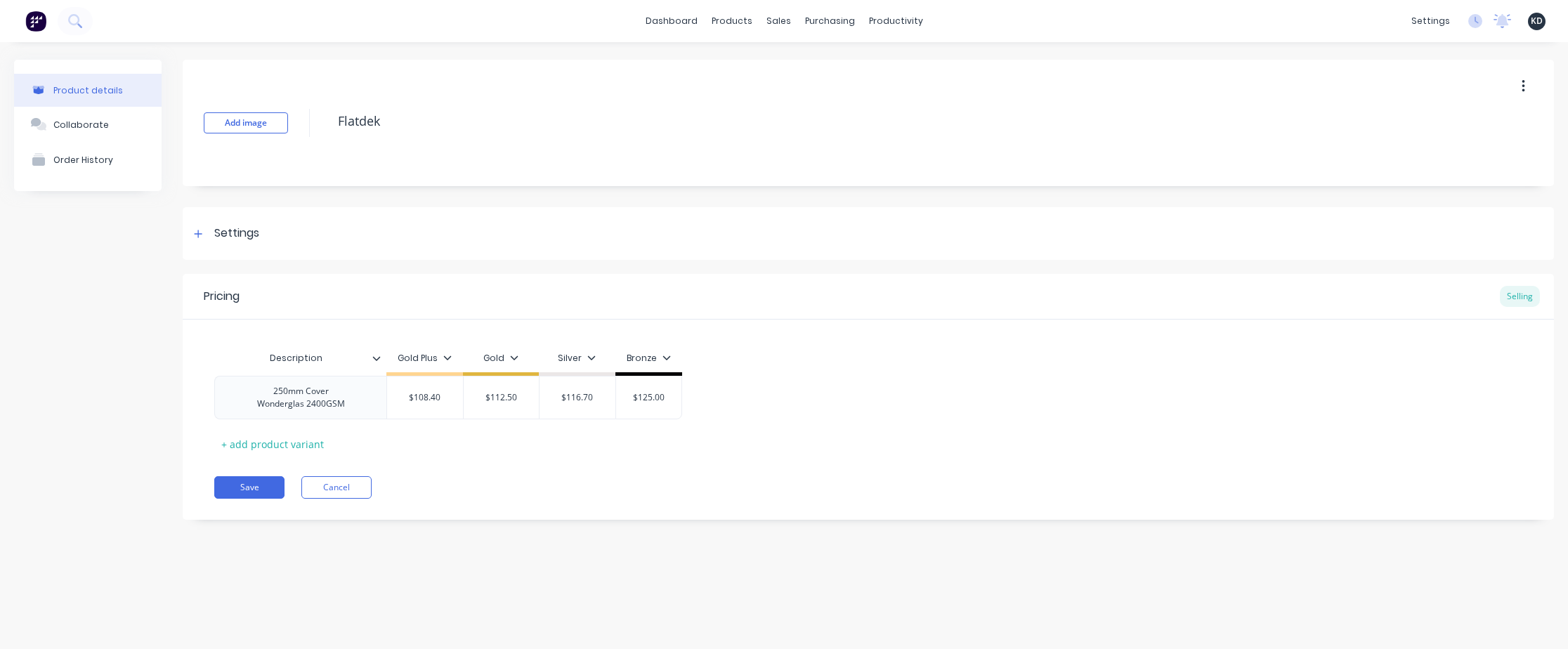
click at [758, 341] on div "Product details Collaborate Order History Add image Flatdek Settings Product Op…" at bounding box center [784, 331] width 1568 height 578
click at [504, 227] on div "Settings" at bounding box center [868, 233] width 1371 height 52
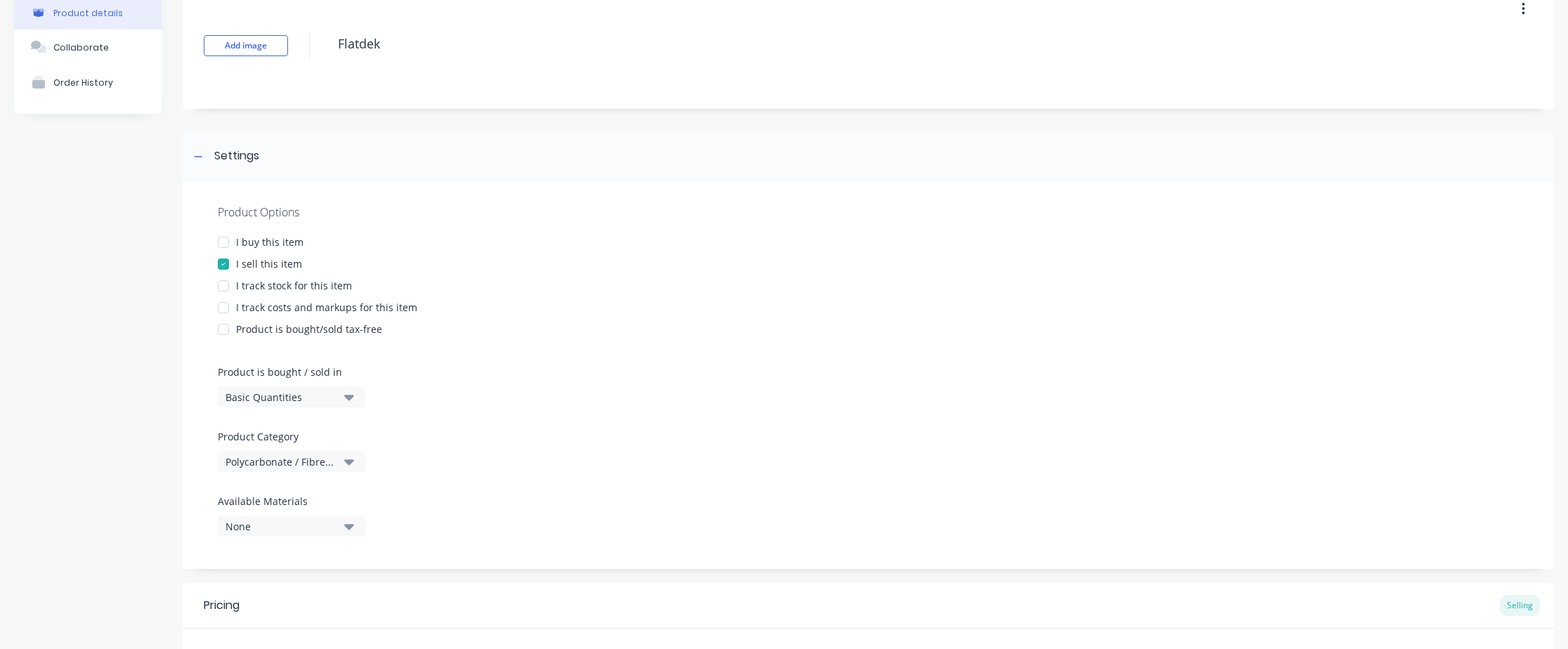
scroll to position [126, 0]
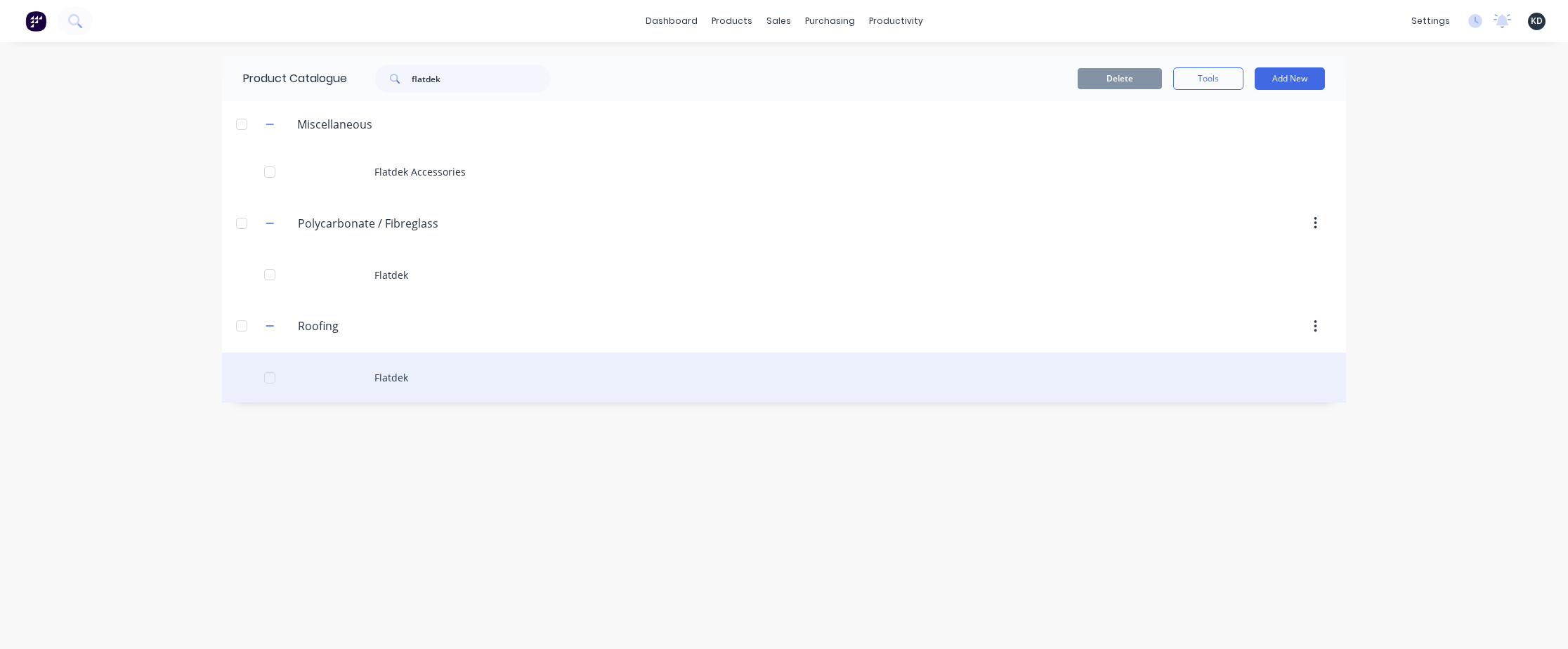
click at [595, 341] on div "Flatdek" at bounding box center [784, 377] width 1124 height 50
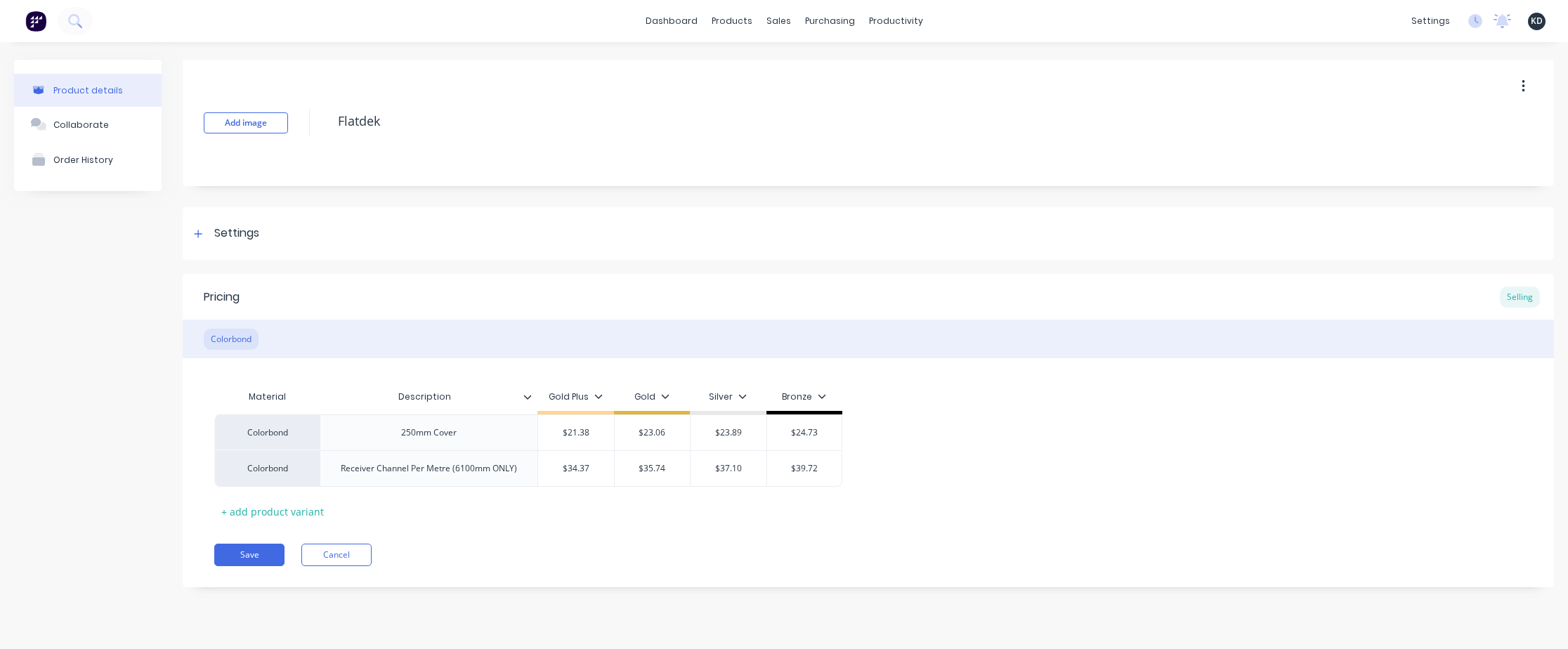
click at [711, 341] on div "Product details Collaborate Order History Add image Flatdek Settings Product Op…" at bounding box center [784, 333] width 1568 height 583
type textarea "x"
click at [461, 230] on div "Settings" at bounding box center [868, 233] width 1371 height 52
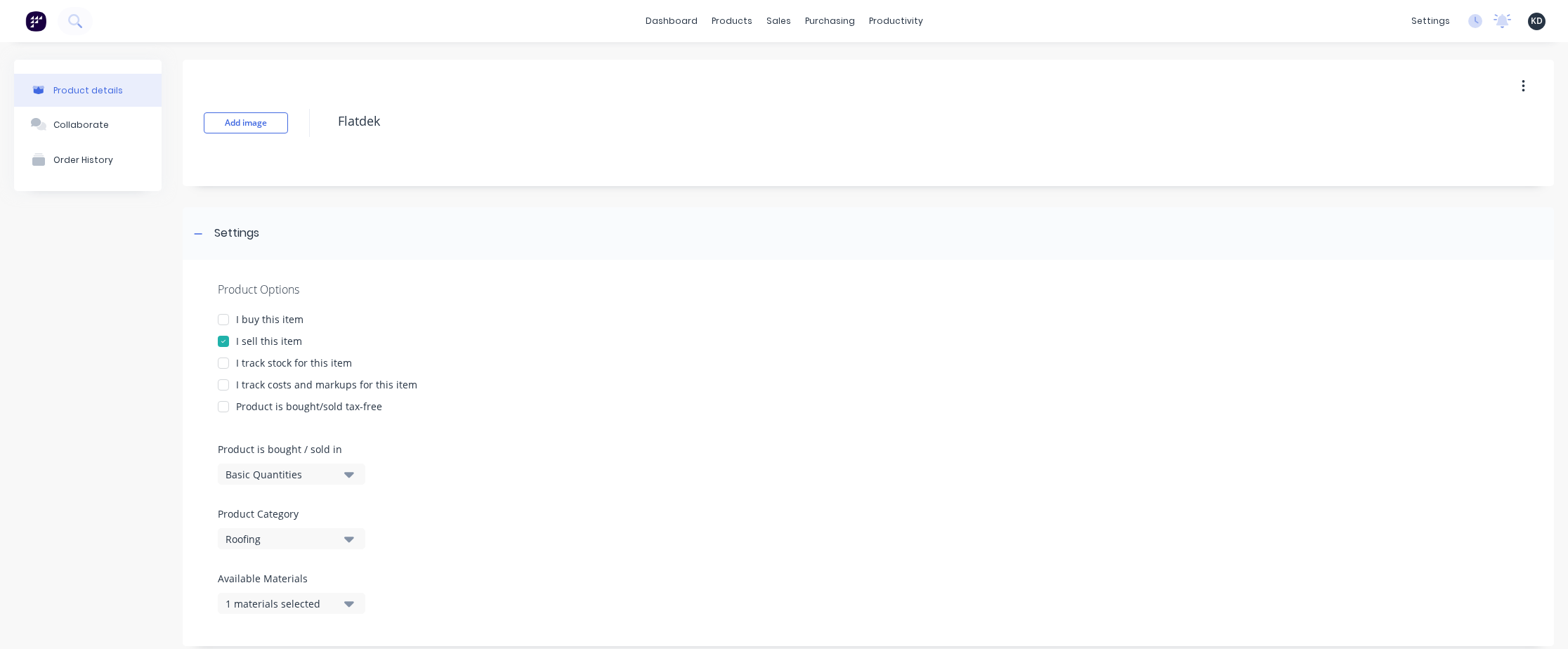
scroll to position [126, 0]
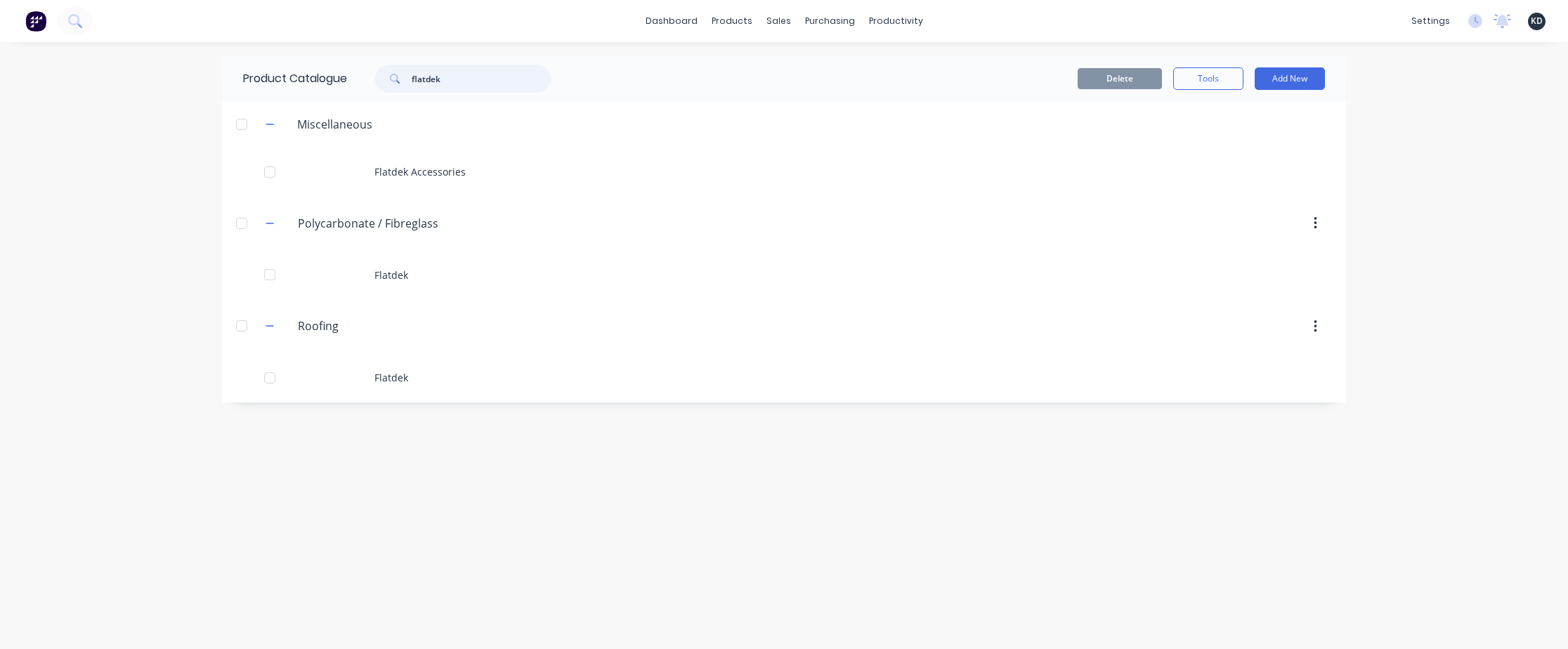
click at [499, 78] on input "flatdek" at bounding box center [481, 78] width 139 height 28
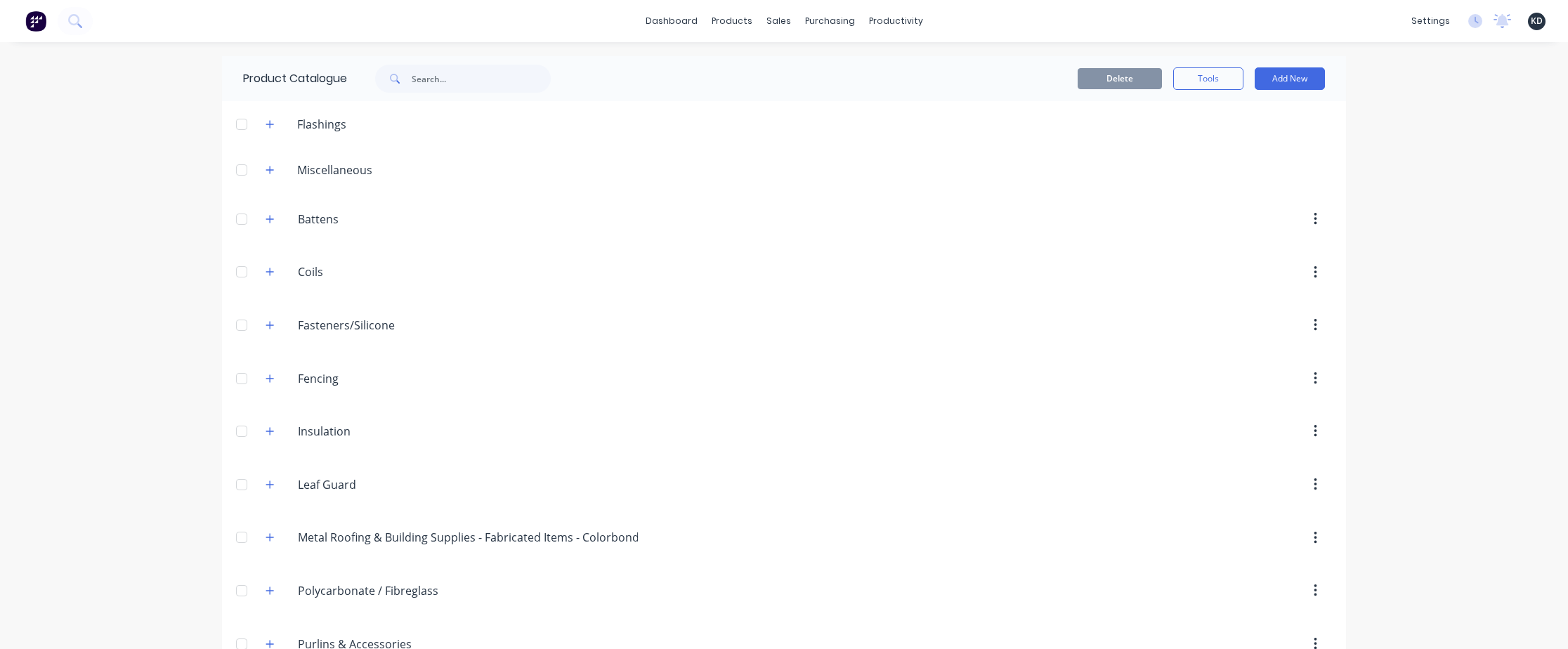
scroll to position [354, 0]
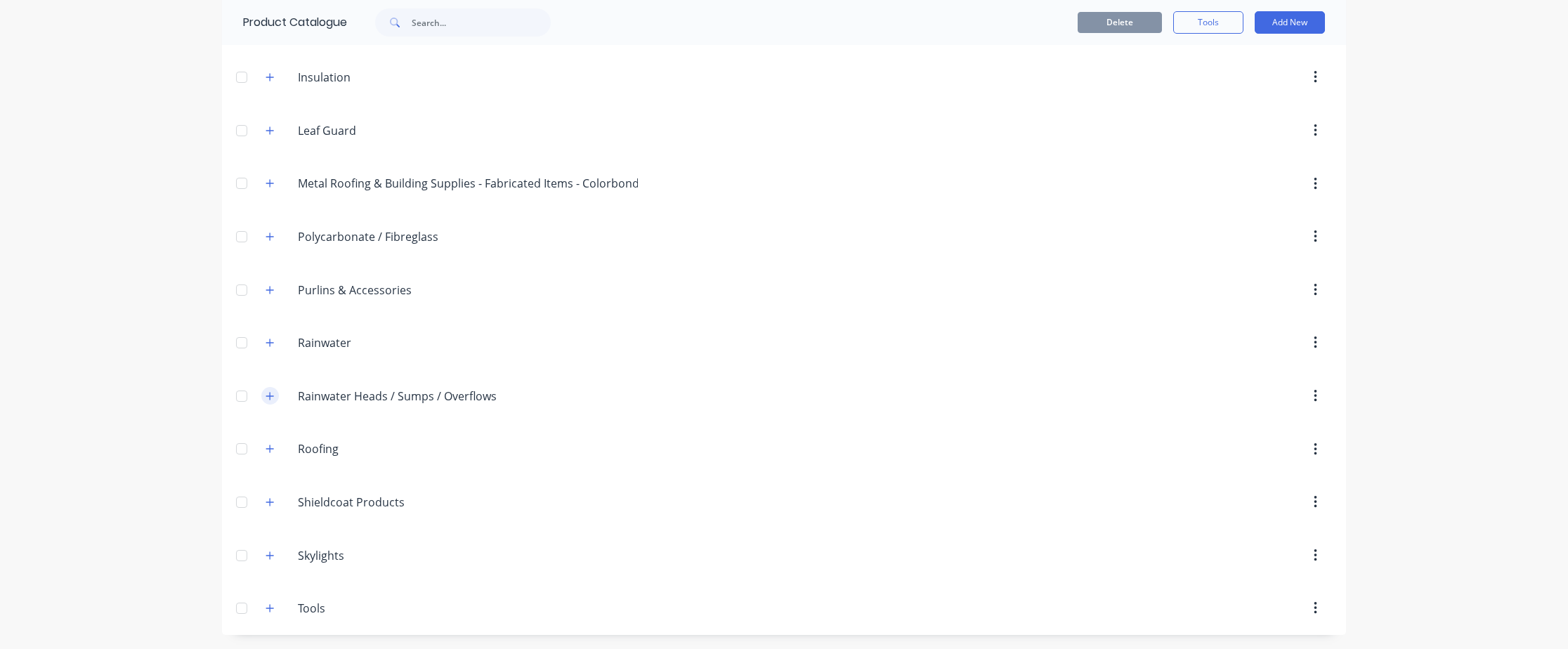
click at [264, 341] on button "button" at bounding box center [270, 395] width 18 height 17
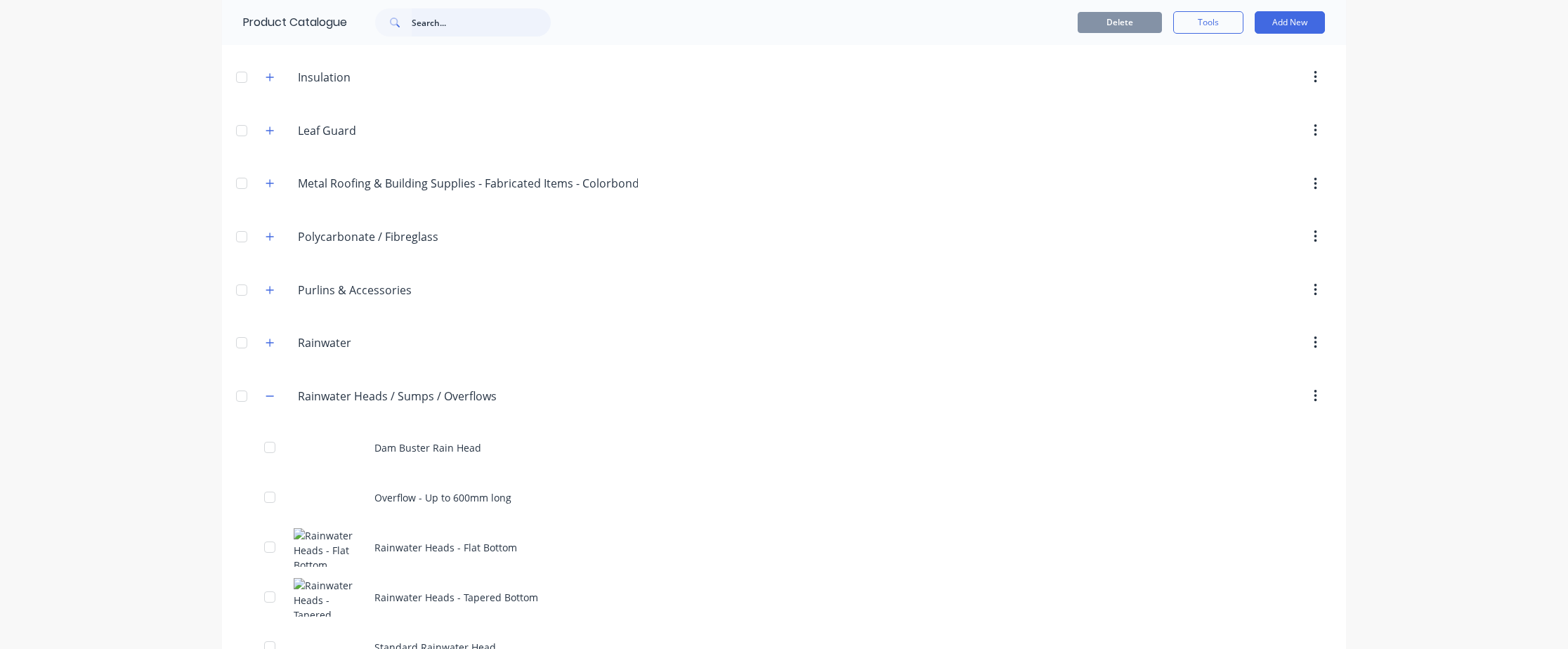
click at [435, 10] on input "text" at bounding box center [481, 22] width 139 height 28
type input "anticon"
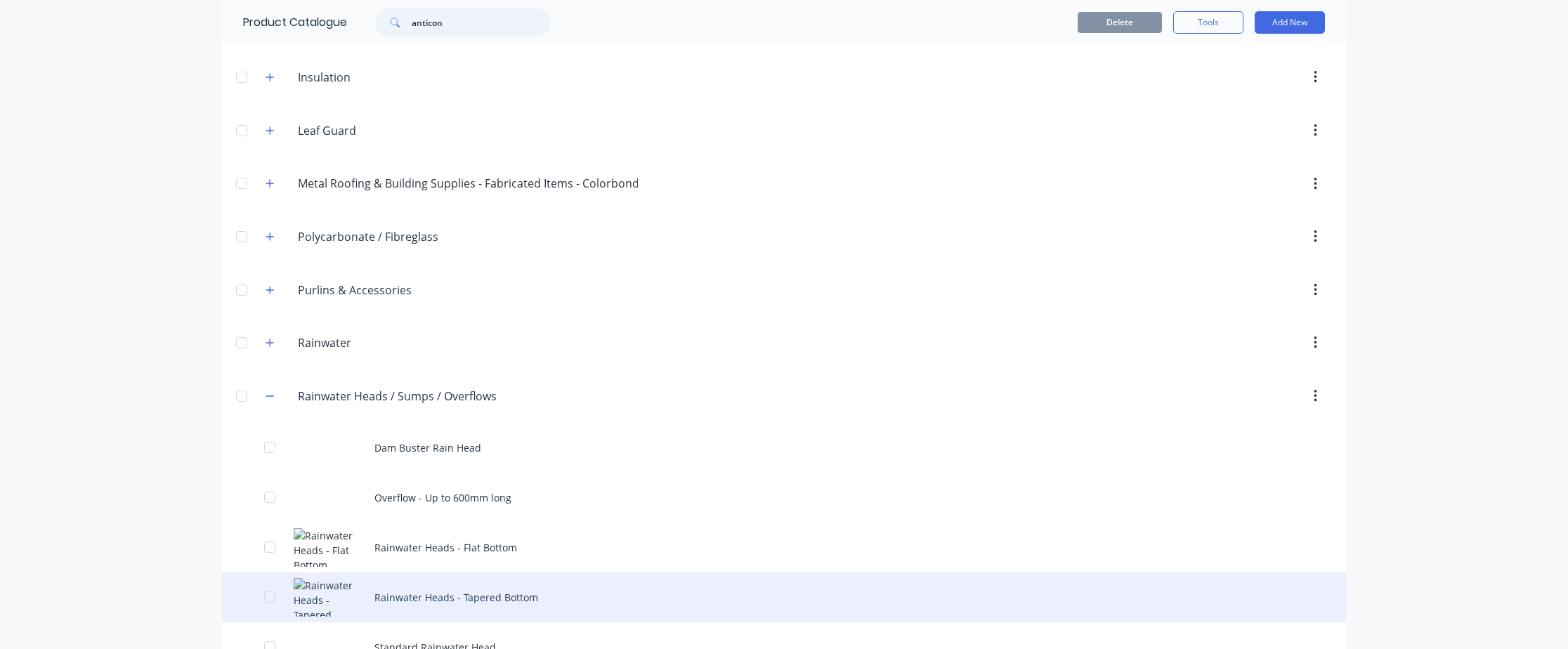
scroll to position [0, 0]
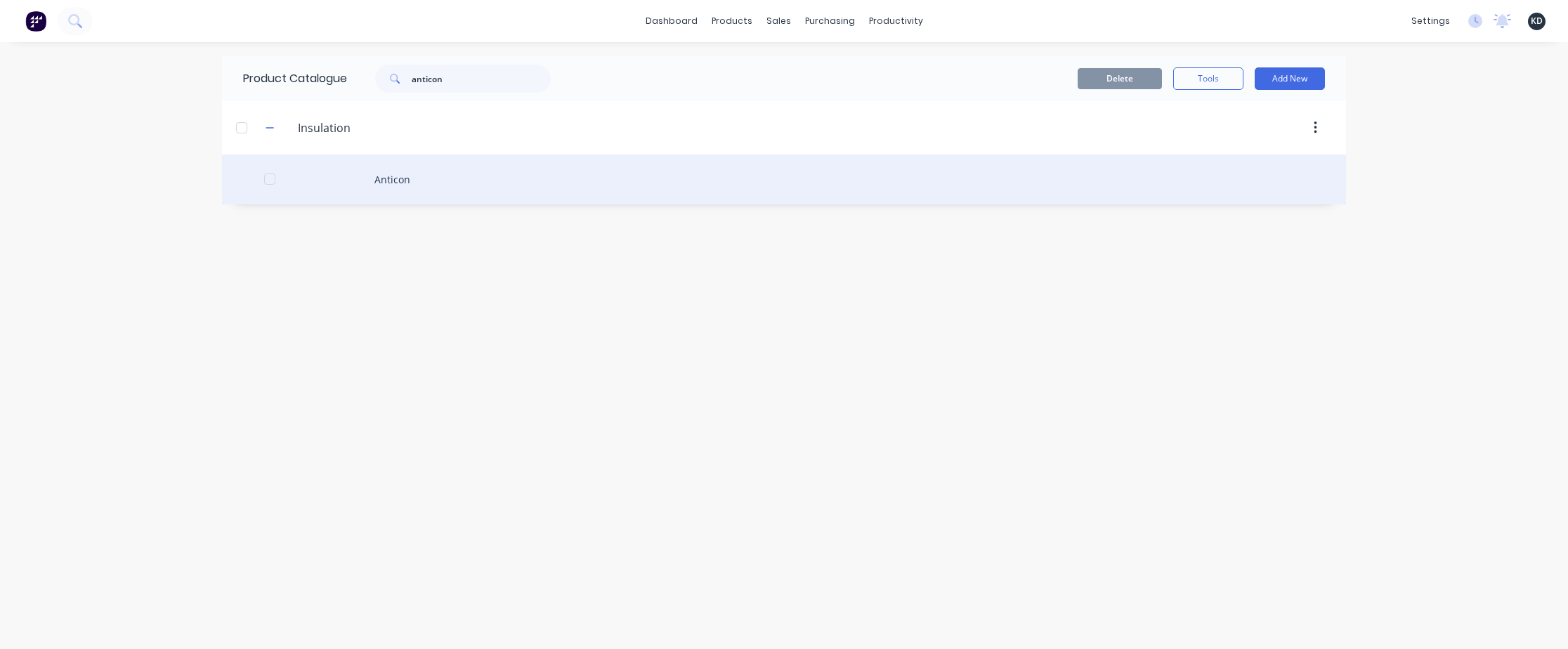
click at [521, 162] on div "Anticon" at bounding box center [784, 179] width 1124 height 50
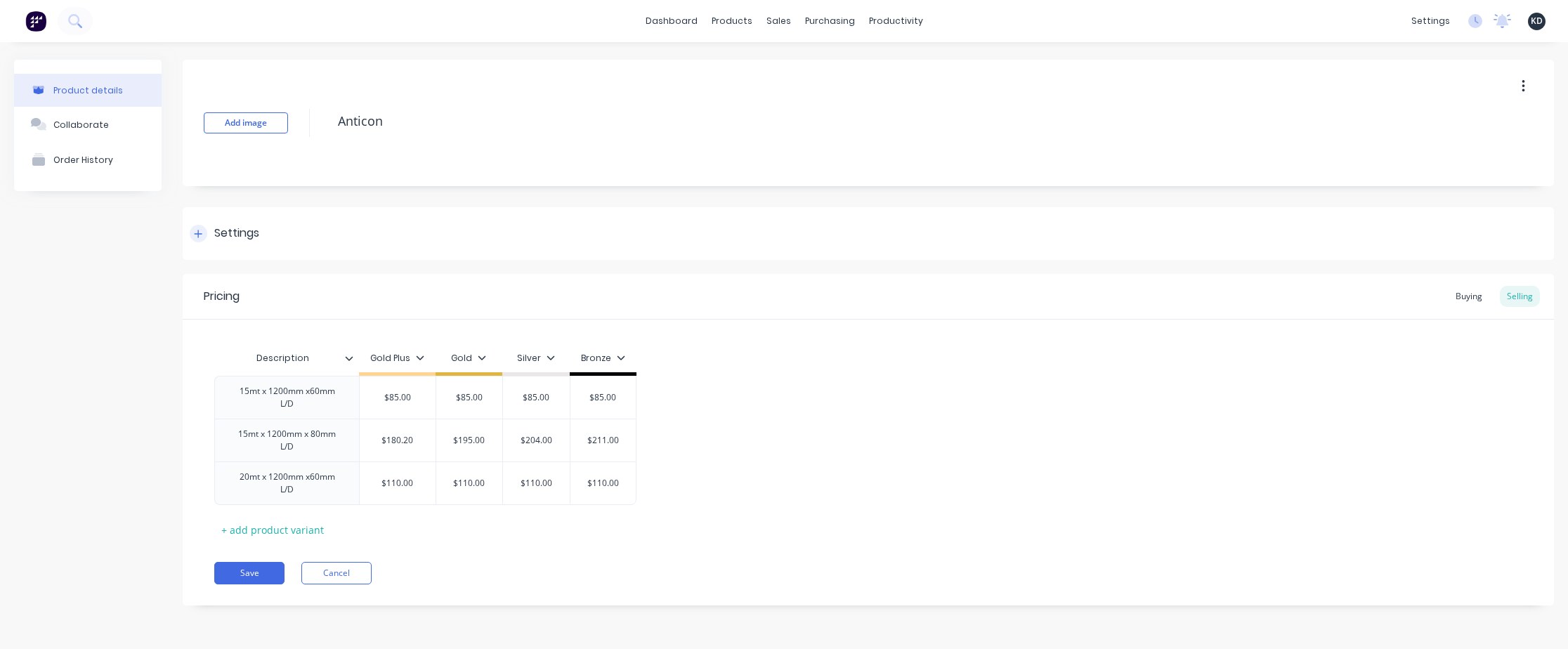
click at [684, 243] on div "Settings" at bounding box center [868, 233] width 1371 height 52
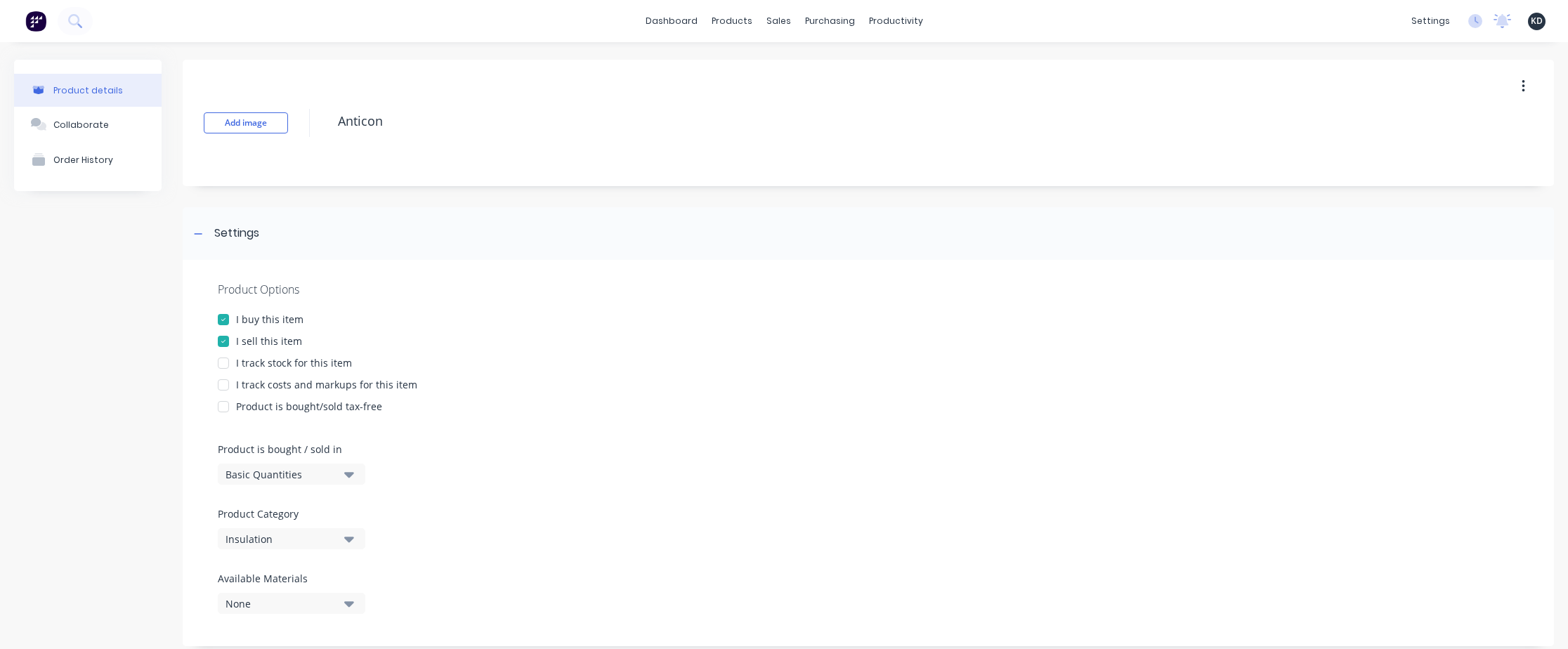
click at [1531, 21] on span "KD" at bounding box center [1536, 21] width 12 height 13
type textarea "x"
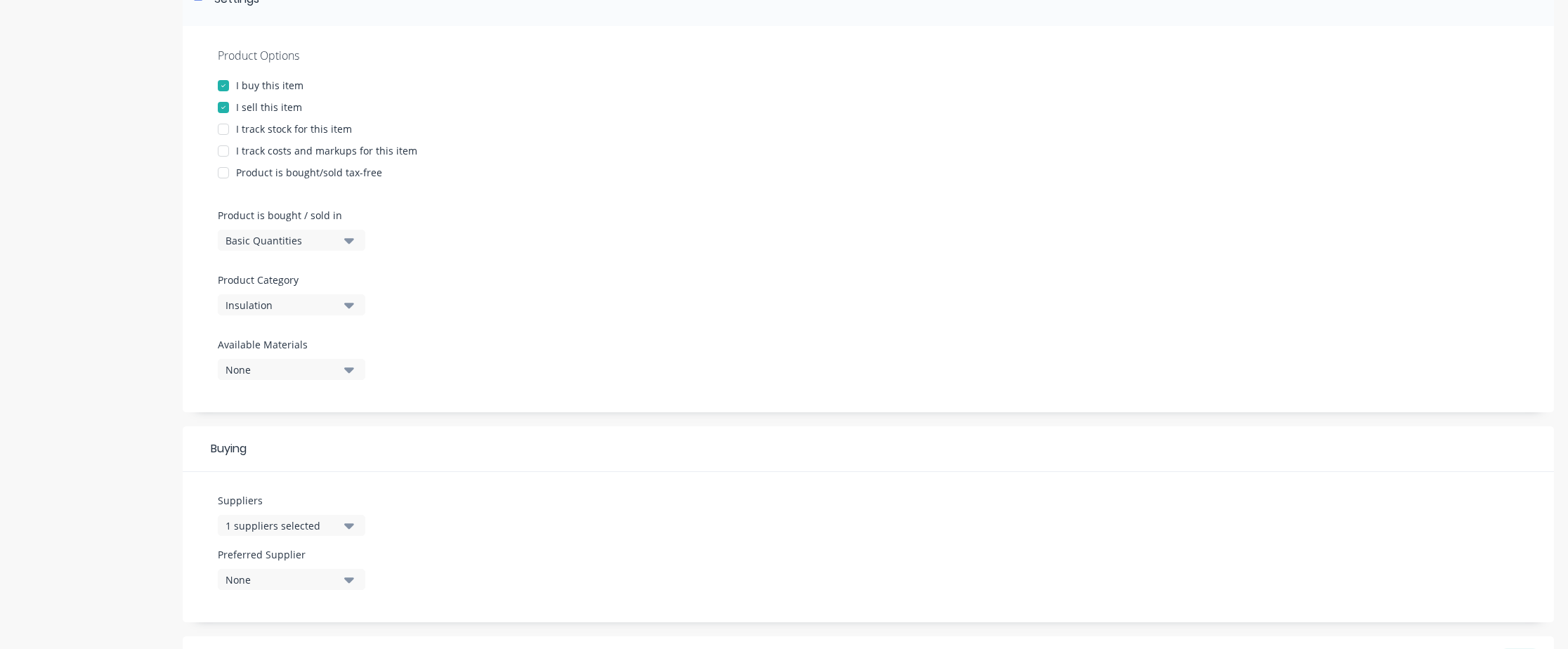
scroll to position [591, 0]
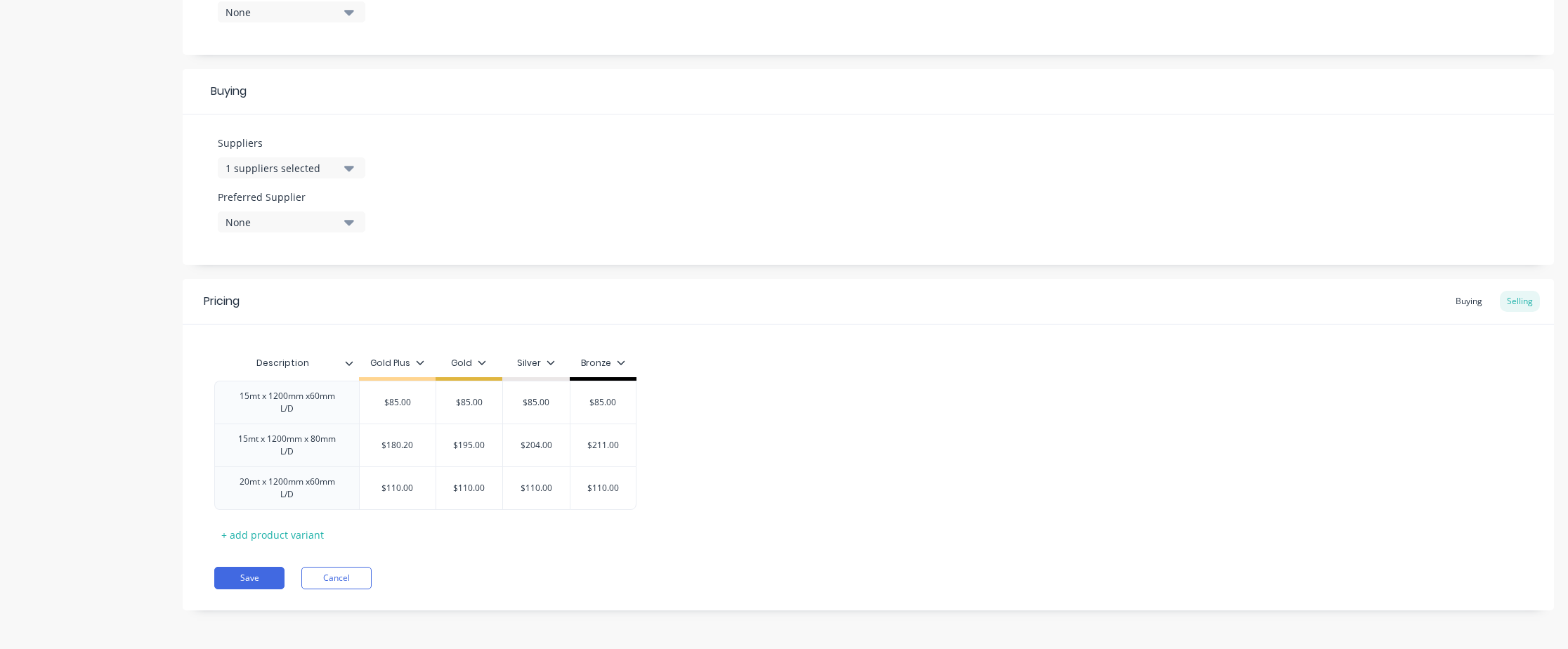
click at [606, 273] on div "Add image Anticon Settings Product Options I buy this item I sell this item I t…" at bounding box center [868, 50] width 1371 height 1163
click at [1469, 293] on div "Buying" at bounding box center [1469, 301] width 41 height 21
click at [47, 267] on div "Product details Collaborate Order History" at bounding box center [88, 51] width 147 height 1159
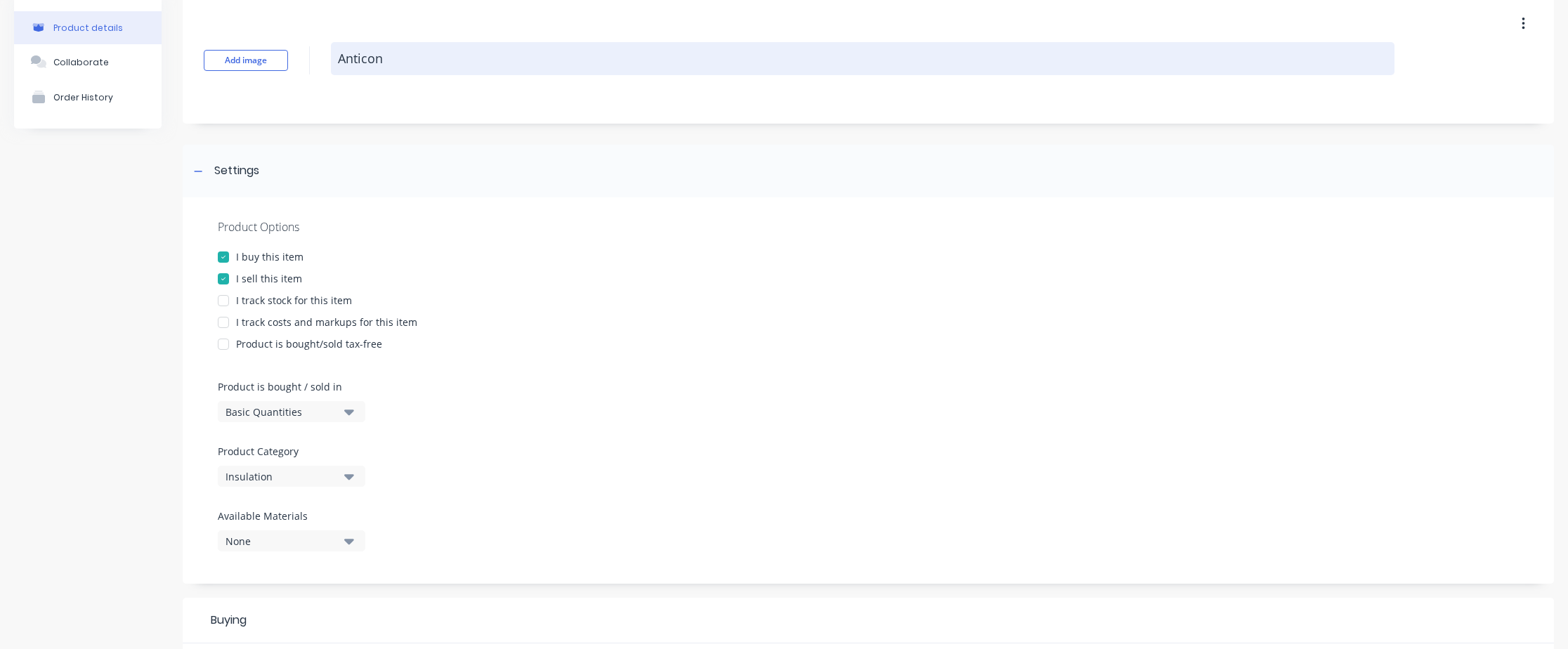
scroll to position [0, 0]
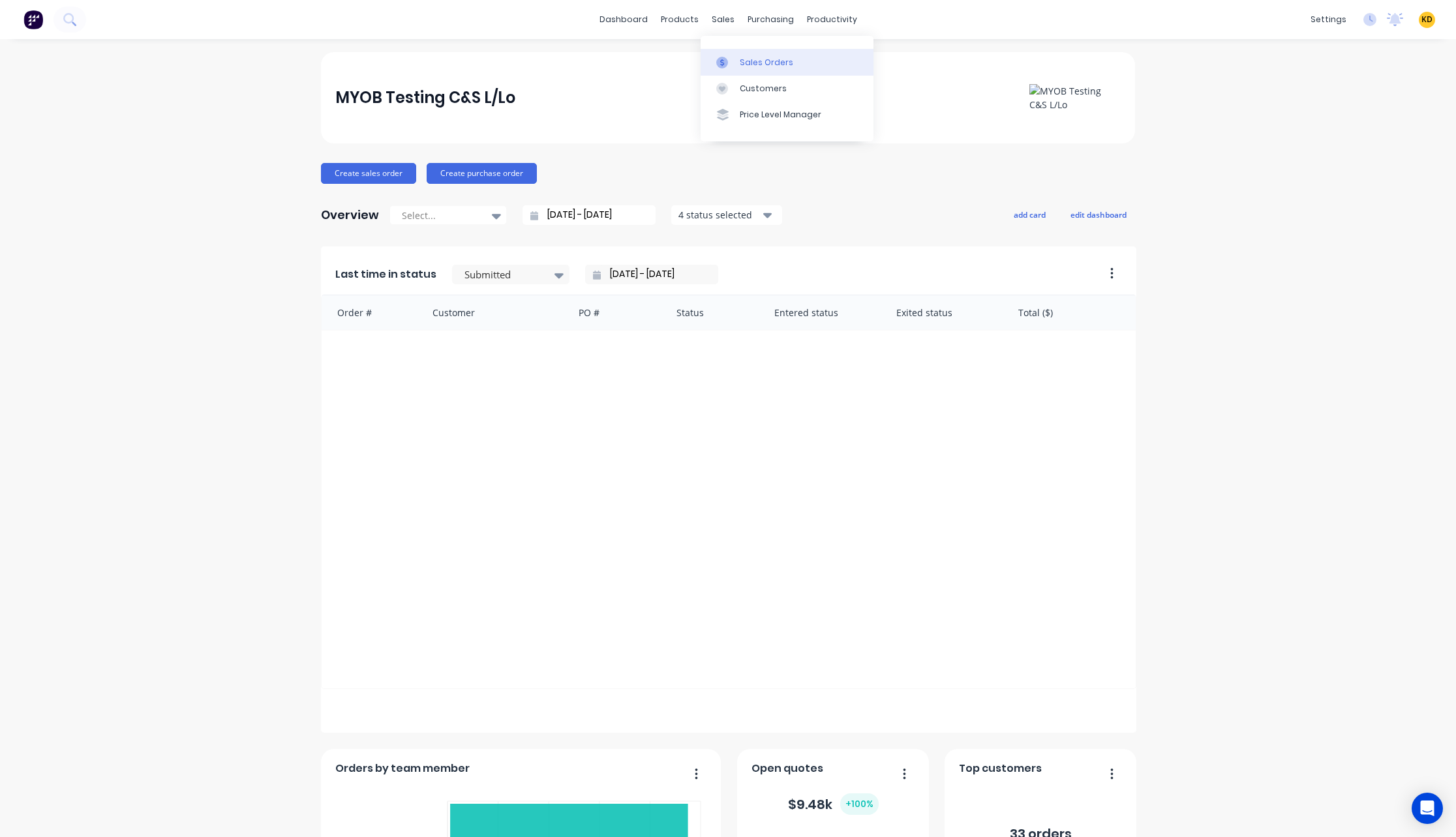
click at [744, 59] on div "Sales Orders" at bounding box center [766, 63] width 53 height 12
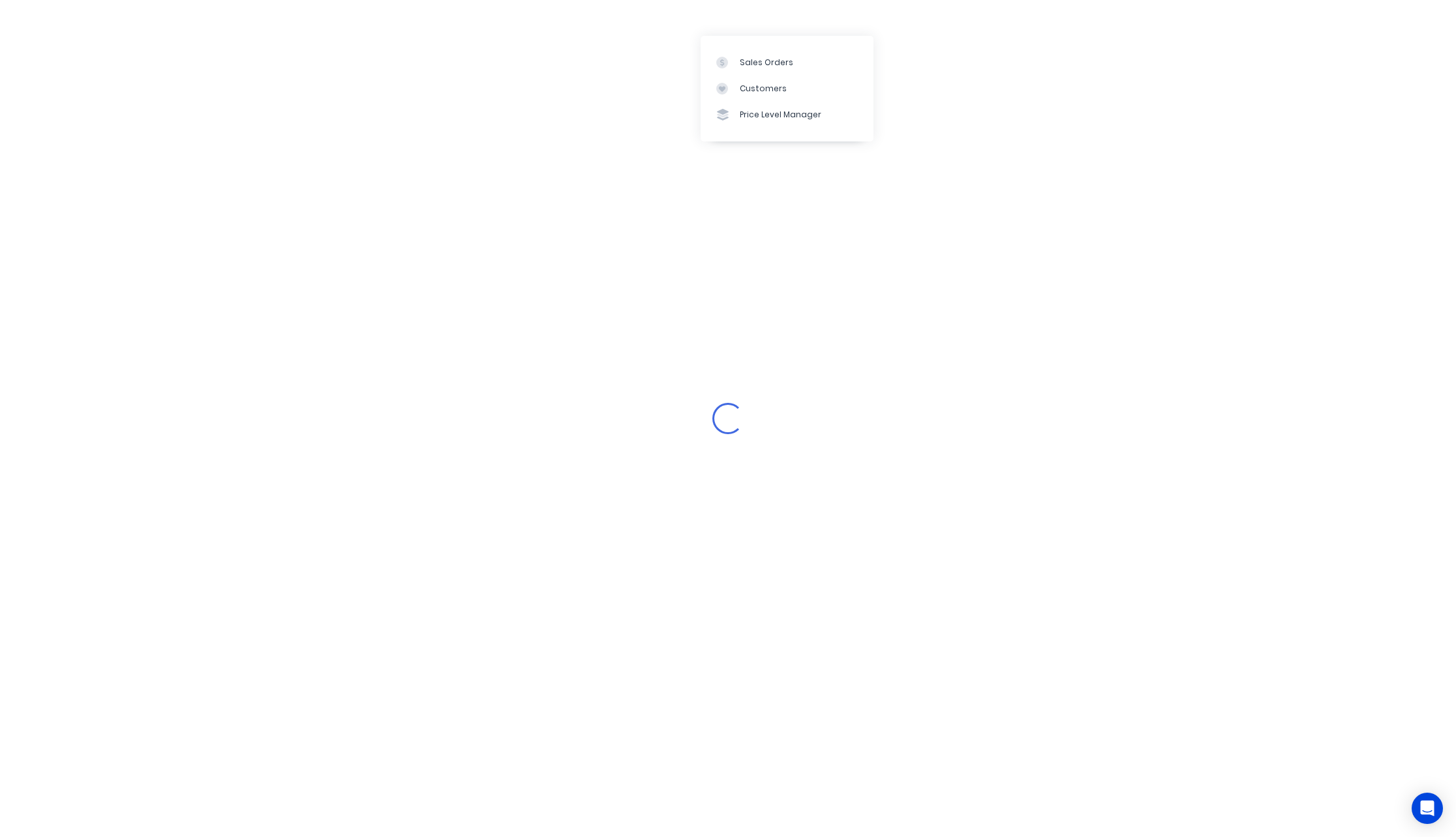
click at [1014, 163] on div "Loading..." at bounding box center [728, 418] width 1456 height 837
